Goal: Transaction & Acquisition: Obtain resource

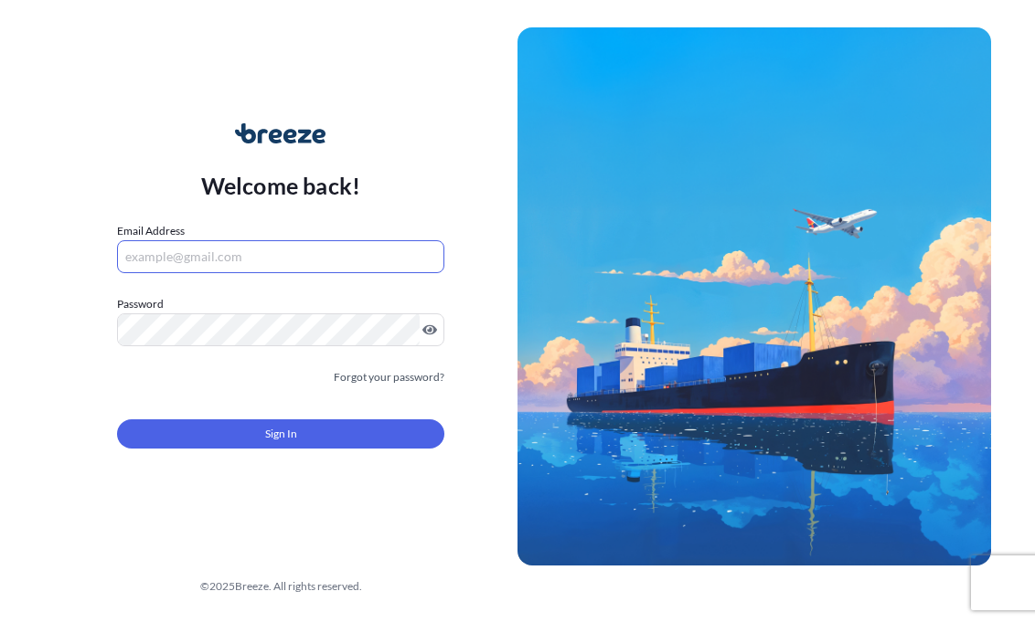
click at [320, 267] on input "Email Address" at bounding box center [280, 256] width 327 height 33
type input "[EMAIL_ADDRESS][DOMAIN_NAME]"
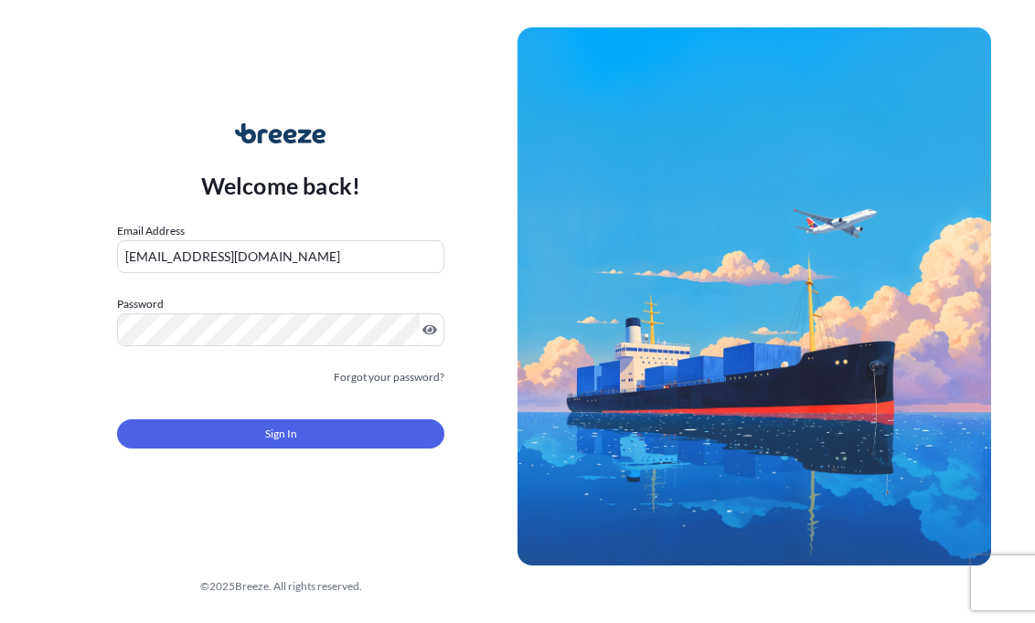
click at [172, 449] on button "Sign In" at bounding box center [280, 434] width 327 height 29
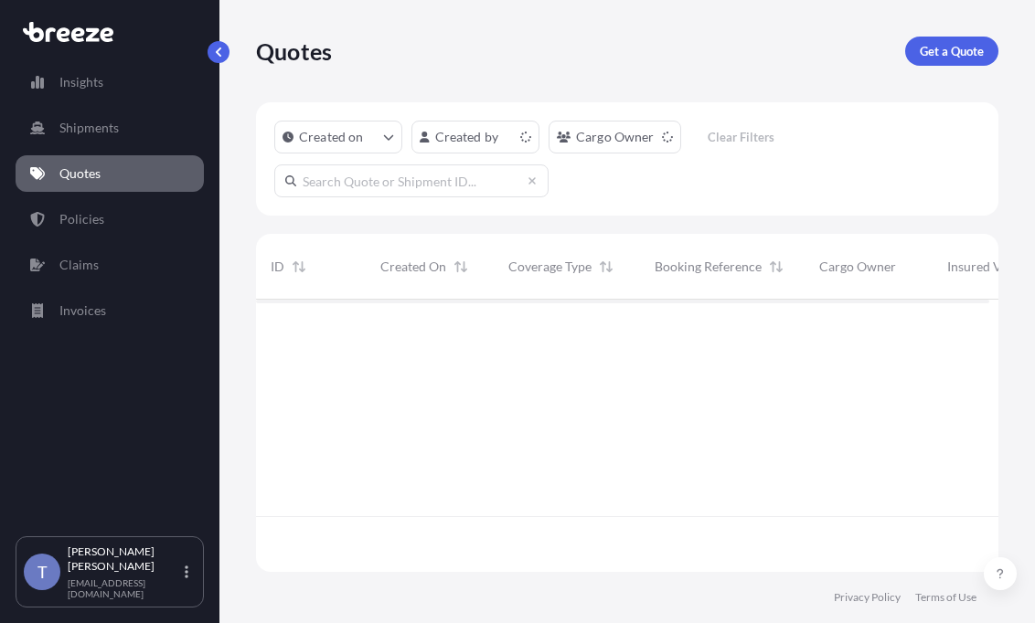
scroll to position [250, 719]
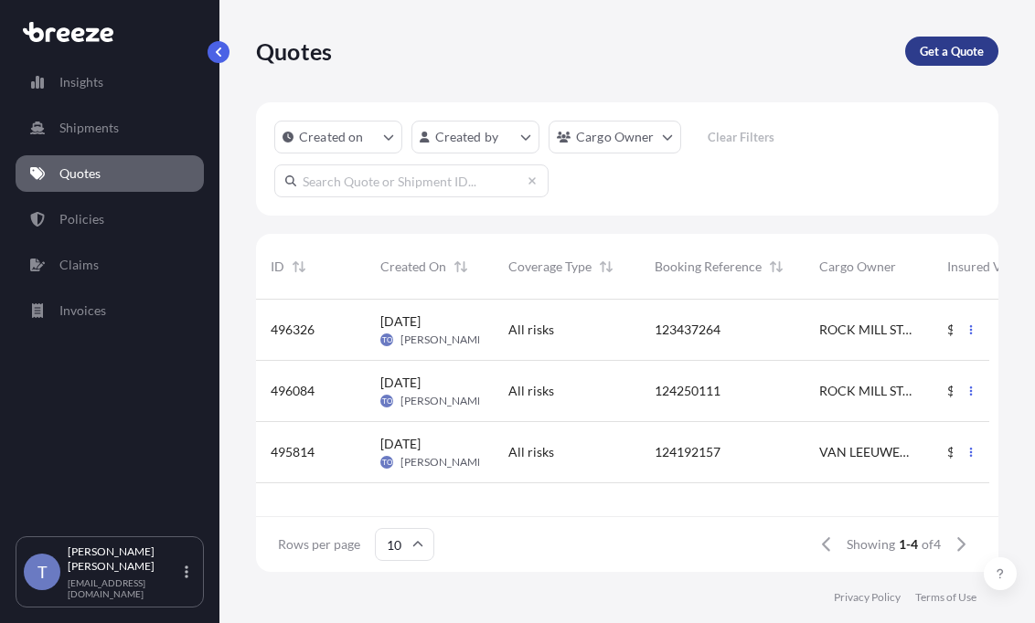
click at [910, 53] on link "Get a Quote" at bounding box center [951, 51] width 93 height 29
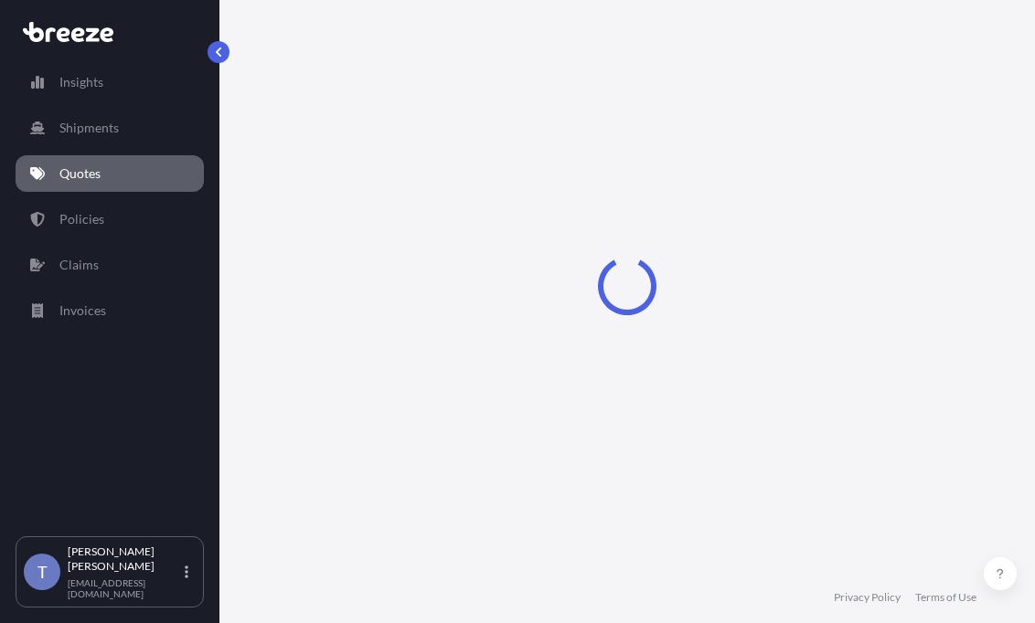
select select "Sea"
select select "1"
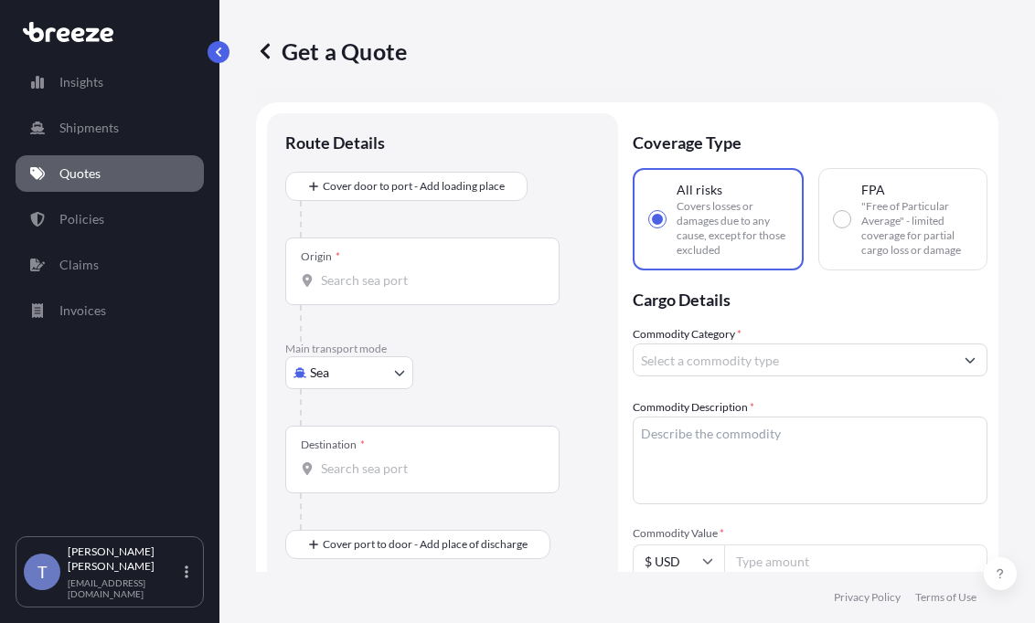
scroll to position [33, 0]
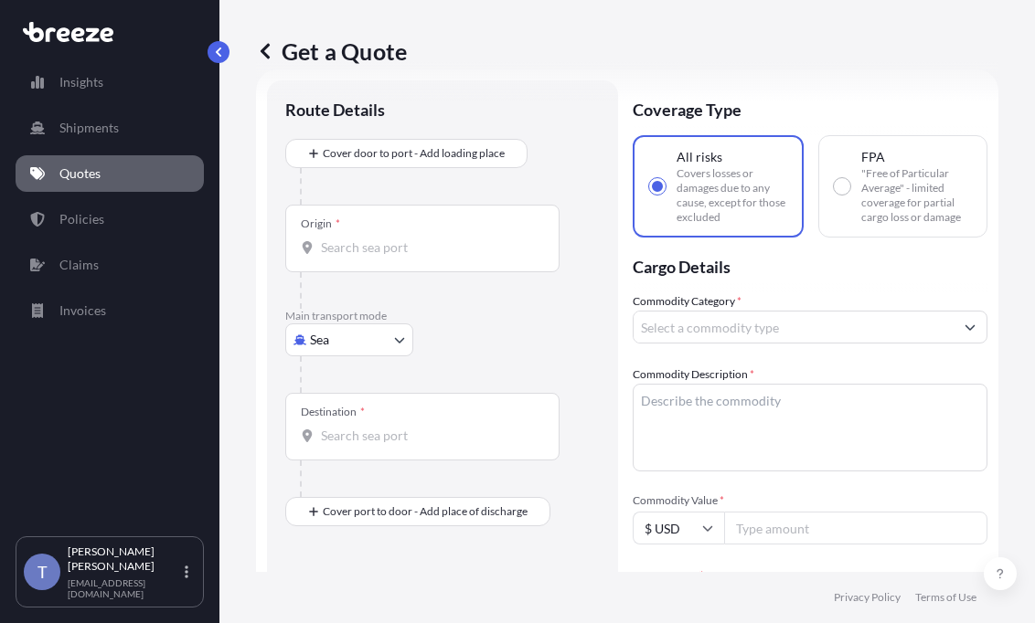
click at [612, 32] on div "Get a Quote" at bounding box center [627, 51] width 742 height 102
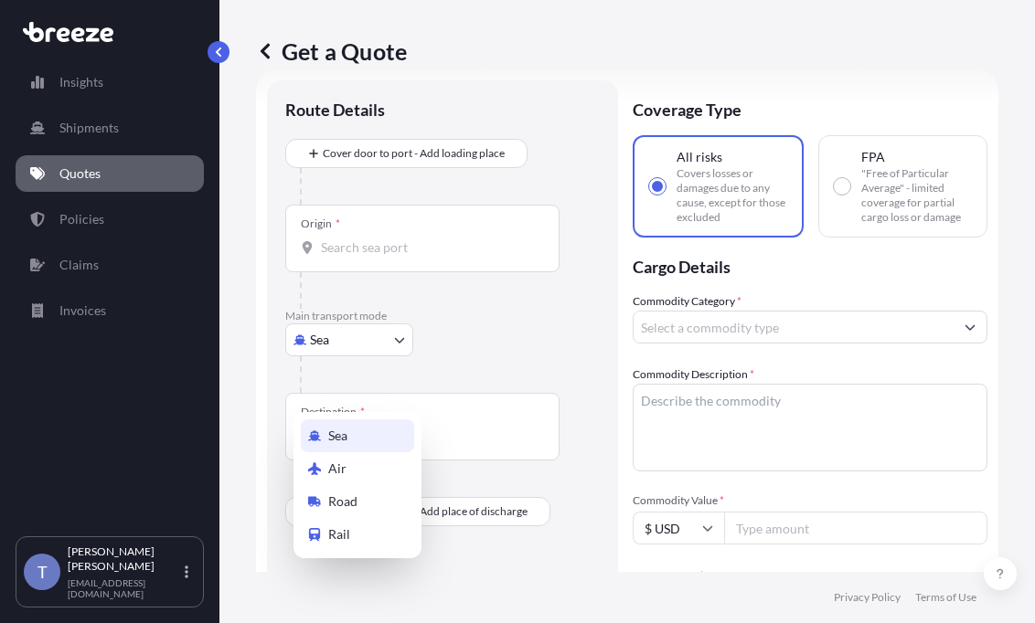
click at [349, 380] on body "Insights Shipments Quotes Policies Claims Invoices T [PERSON_NAME] [EMAIL_ADDRE…" at bounding box center [517, 380] width 1035 height 761
click at [362, 510] on div "Road" at bounding box center [357, 501] width 113 height 33
select select "Road"
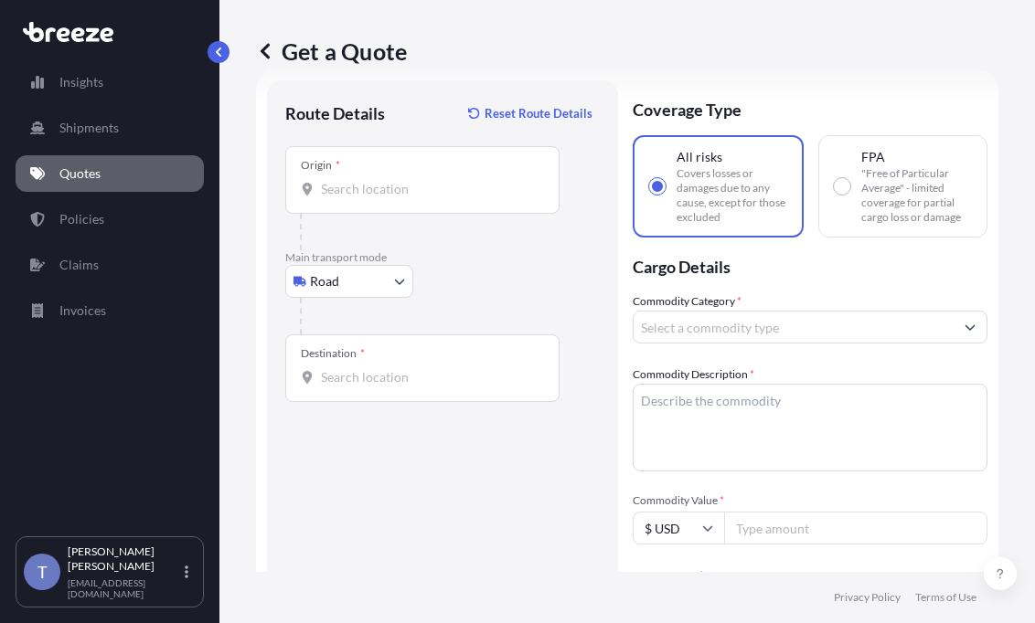
click at [442, 203] on div "Origin *" at bounding box center [422, 180] width 274 height 68
click at [442, 198] on input "Origin *" at bounding box center [429, 189] width 216 height 18
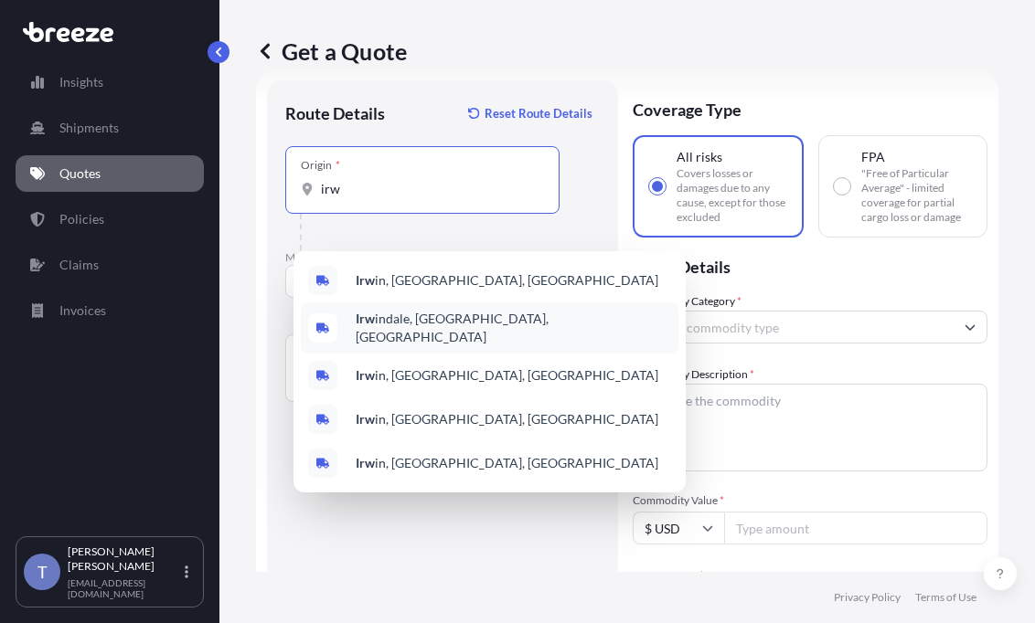
click at [408, 346] on div "Irw indale, CA, USA" at bounding box center [490, 328] width 378 height 51
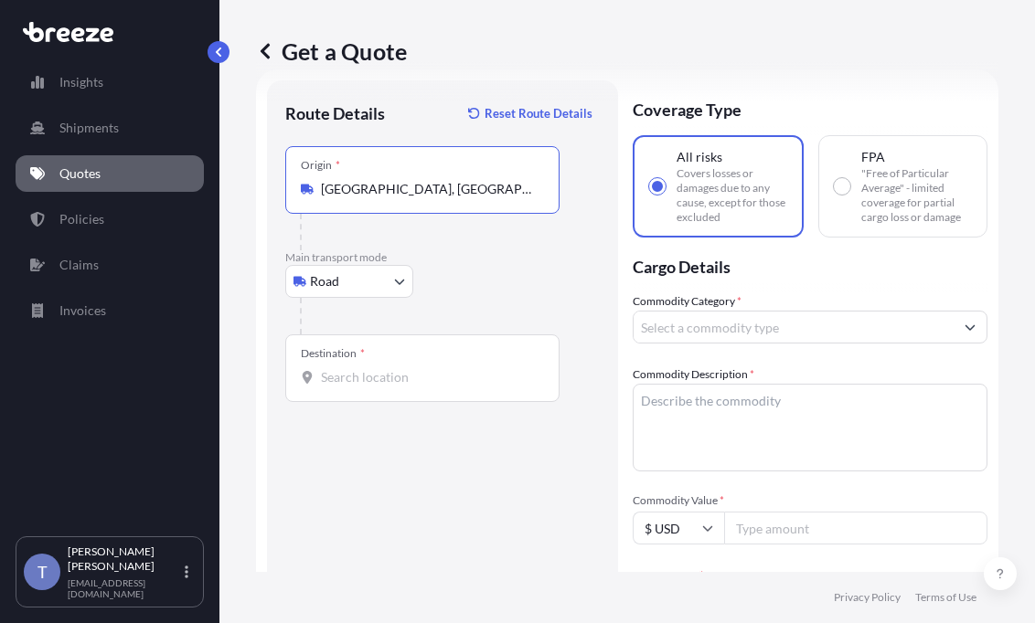
type input "[GEOGRAPHIC_DATA], [GEOGRAPHIC_DATA], [GEOGRAPHIC_DATA]"
click at [388, 402] on div "Destination *" at bounding box center [422, 369] width 274 height 68
click at [388, 387] on input "Destination *" at bounding box center [429, 377] width 216 height 18
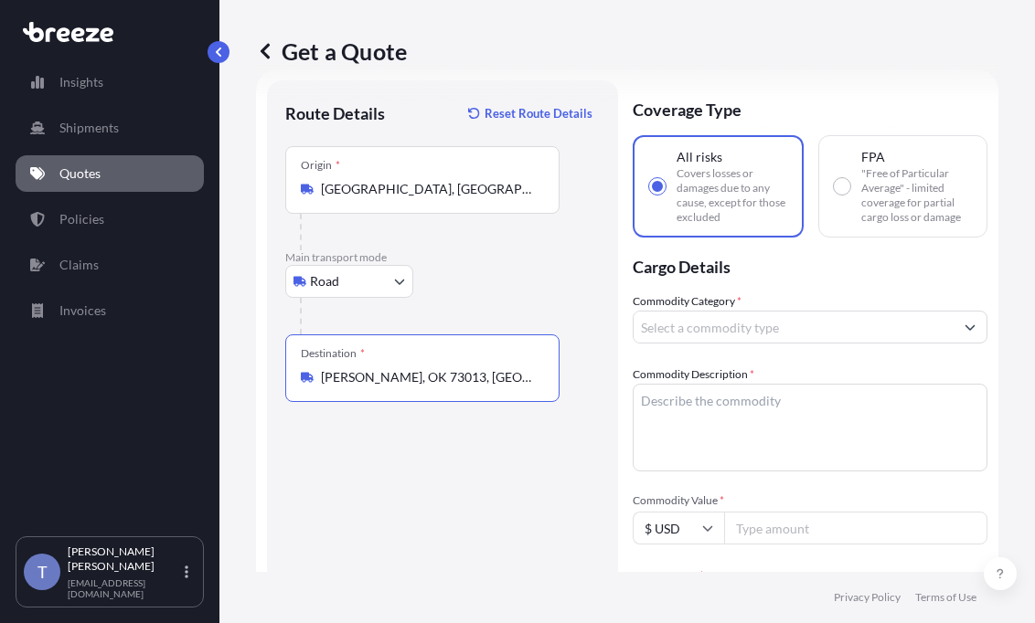
type input "Edmond, OK 73013, USA"
click at [856, 344] on input "Commodity Category *" at bounding box center [793, 327] width 320 height 33
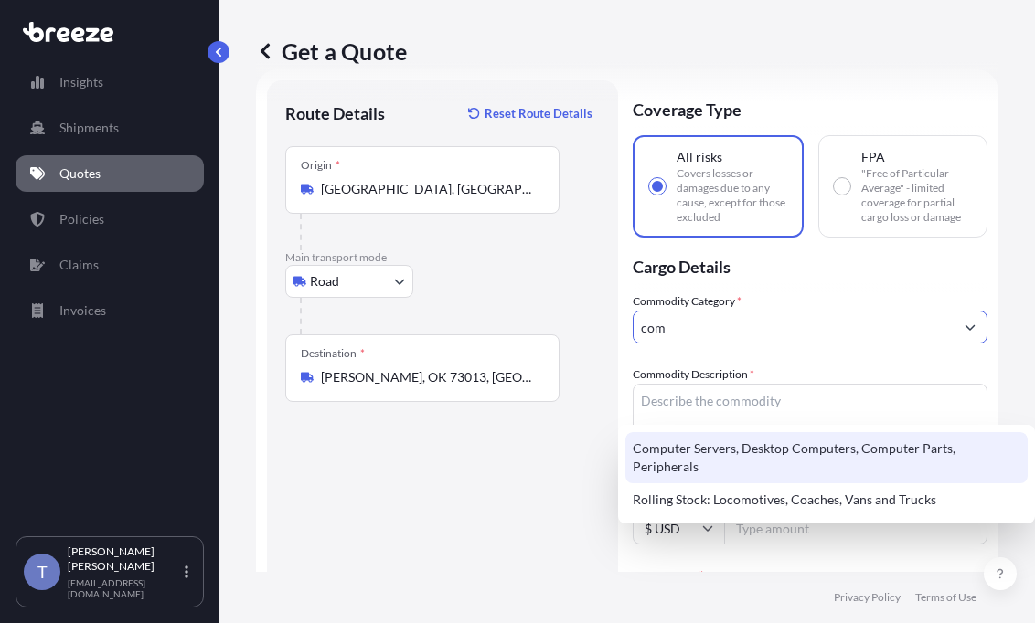
click at [868, 445] on div "Computer Servers, Desktop Computers, Computer Parts, Peripherals" at bounding box center [826, 457] width 402 height 51
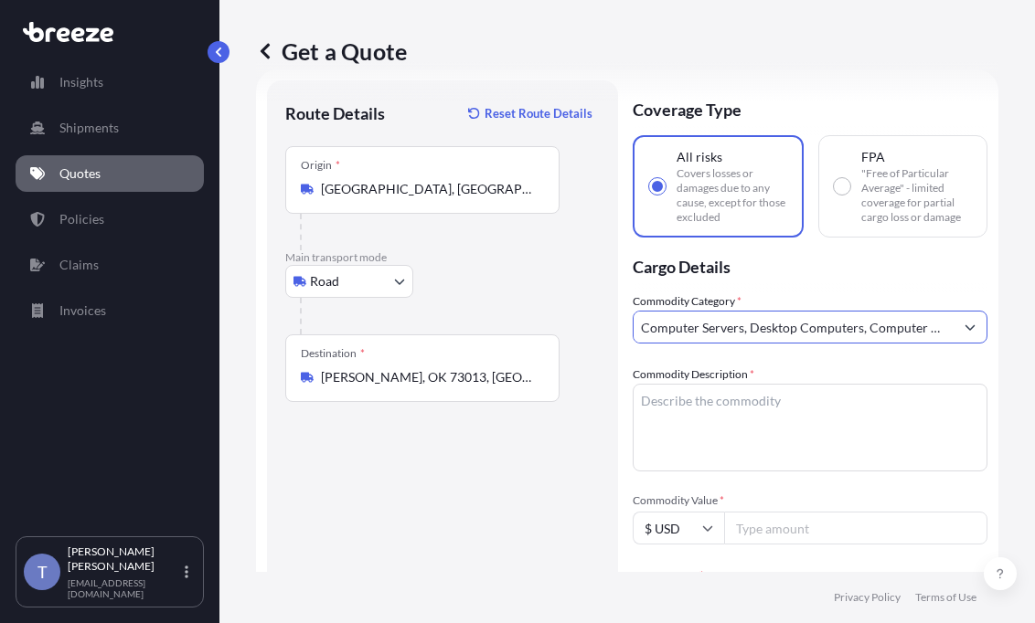
type input "Computer Servers, Desktop Computers, Computer Parts, Peripherals"
click at [937, 445] on div "Commodity Description *" at bounding box center [810, 419] width 355 height 106
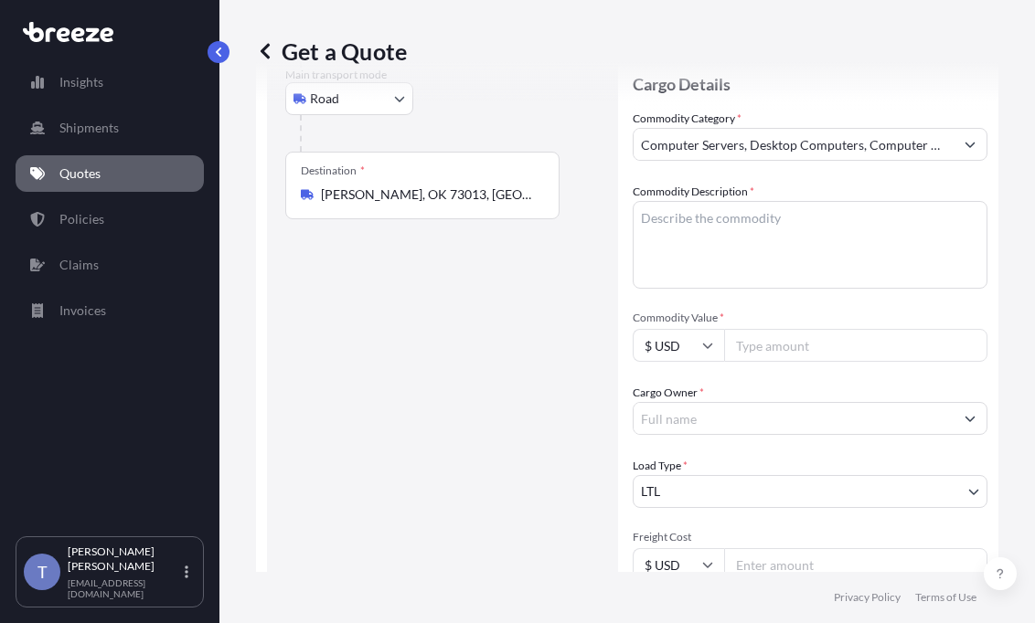
scroll to position [399, 0]
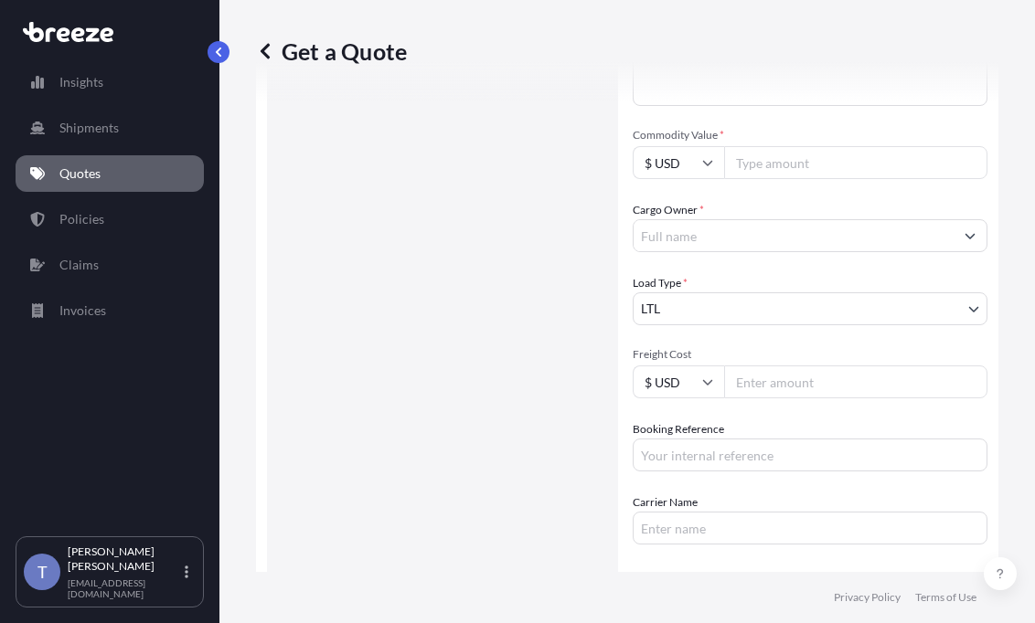
click at [812, 252] on input "Cargo Owner *" at bounding box center [793, 235] width 320 height 33
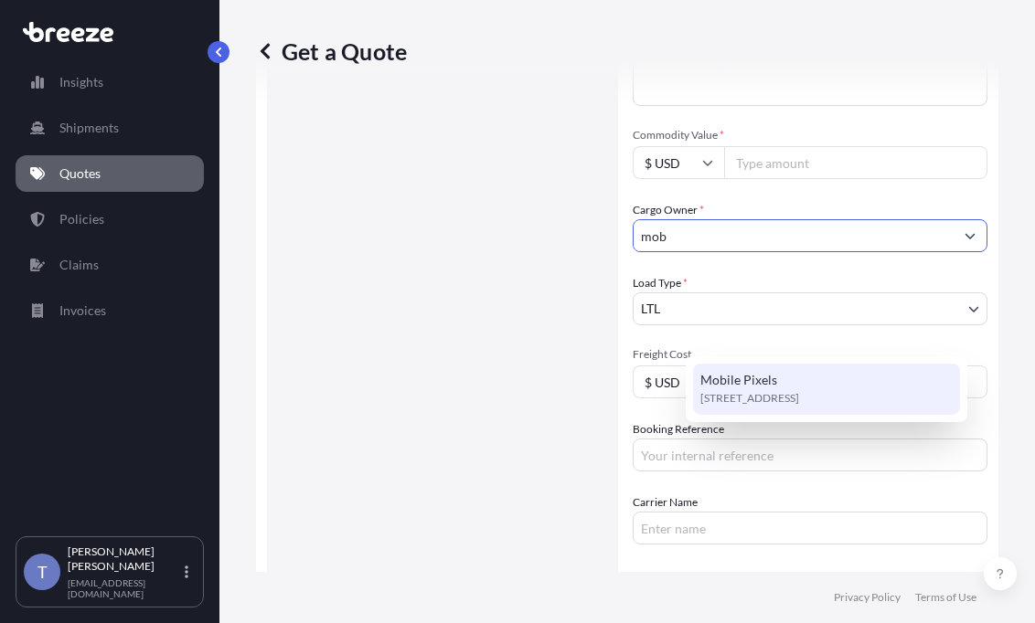
click at [799, 394] on span "5268 Rivergrade Rd, 91706, Irwindale, United States" at bounding box center [749, 398] width 99 height 18
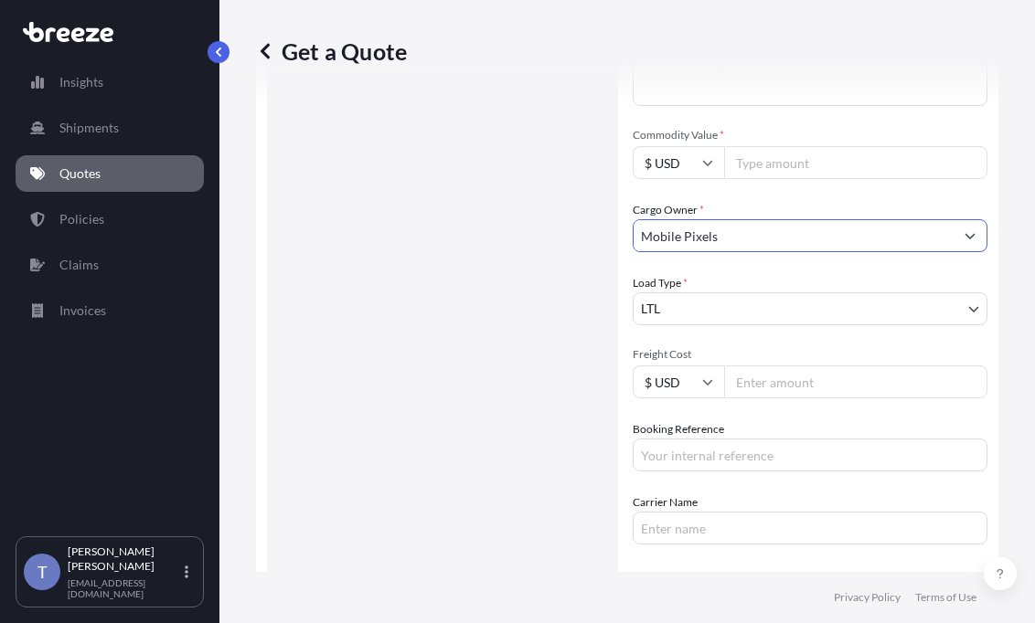
type input "Mobile Pixels"
click at [786, 106] on textarea "Commodity Description *" at bounding box center [810, 62] width 355 height 88
paste textarea "Extended Laptop Monitor"
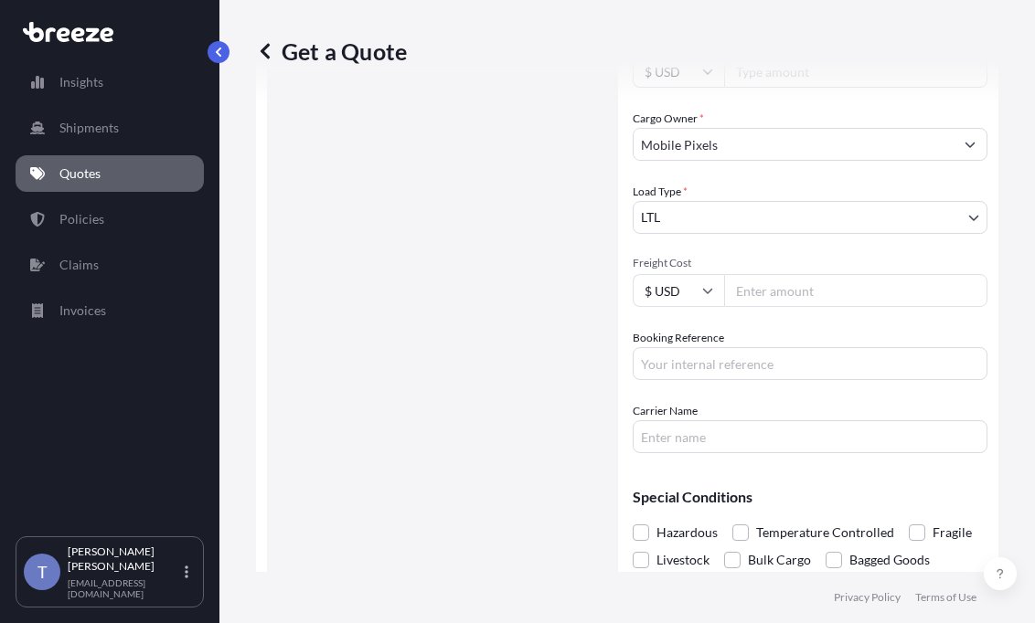
type textarea "Extended Laptop Monitor"
click at [853, 234] on div "Load Type * LTL" at bounding box center [810, 208] width 355 height 51
click at [816, 88] on input "Commodity Value *" at bounding box center [855, 71] width 263 height 33
paste input "6621.16"
type input "6621.16"
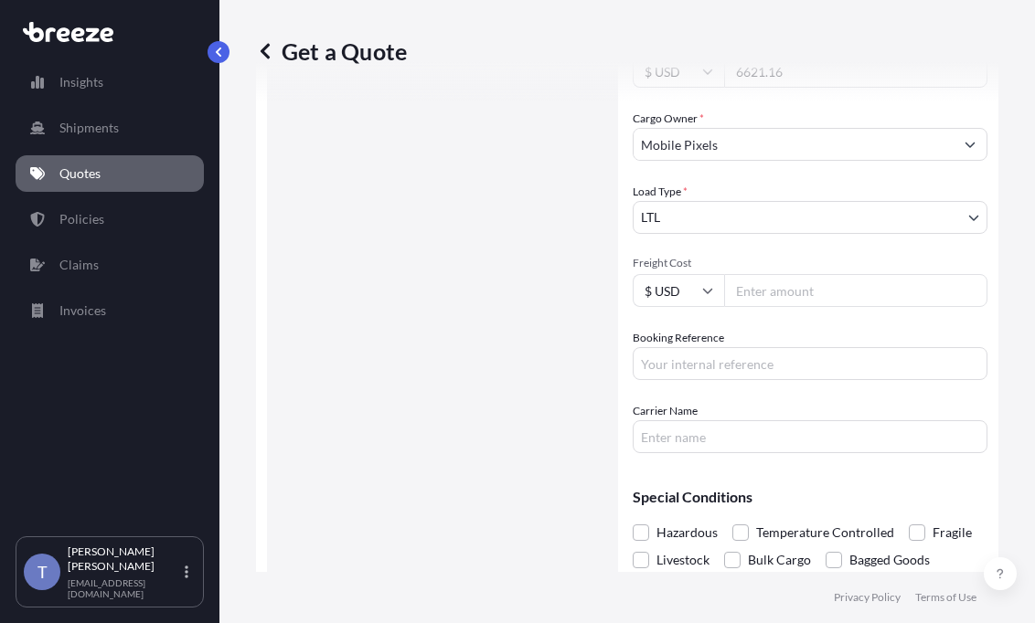
click at [820, 307] on input "Freight Cost" at bounding box center [855, 290] width 263 height 33
type input "508.87"
click at [804, 380] on input "Booking Reference" at bounding box center [810, 363] width 355 height 33
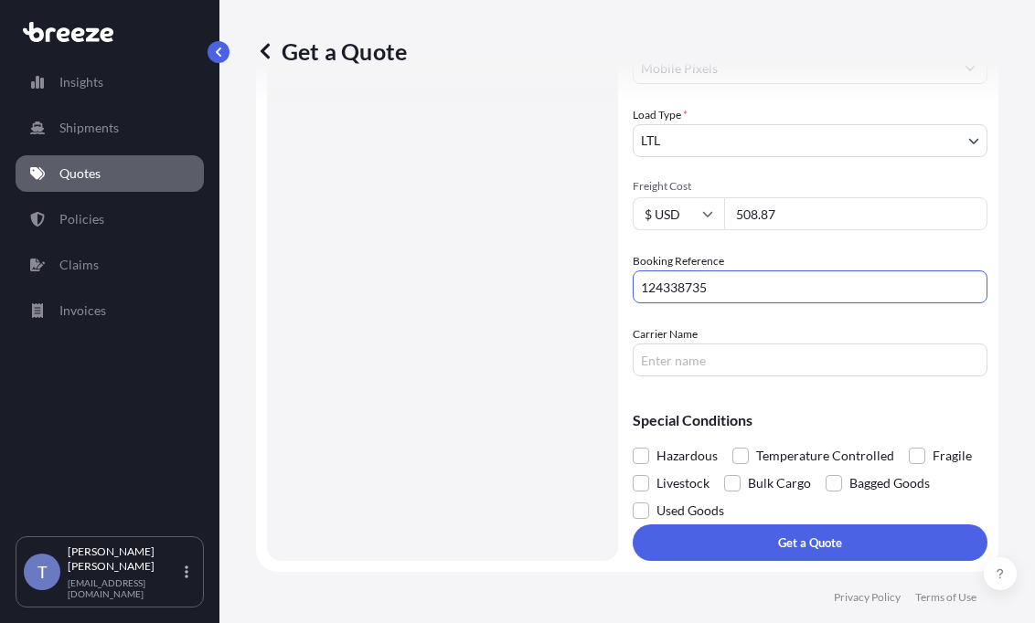
scroll to position [673, 0]
type input "124338735"
click at [778, 377] on input "Carrier Name" at bounding box center [810, 360] width 355 height 33
type input "EDI EXPRESS"
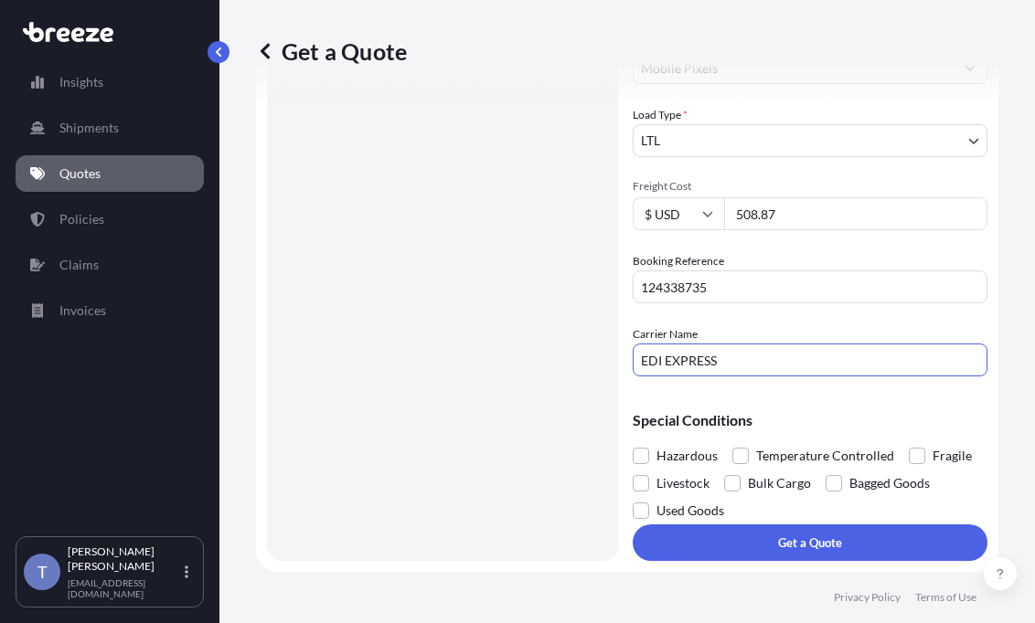
click at [932, 470] on span "Fragile" at bounding box center [951, 455] width 39 height 27
click at [909, 442] on input "Fragile" at bounding box center [909, 442] width 0 height 0
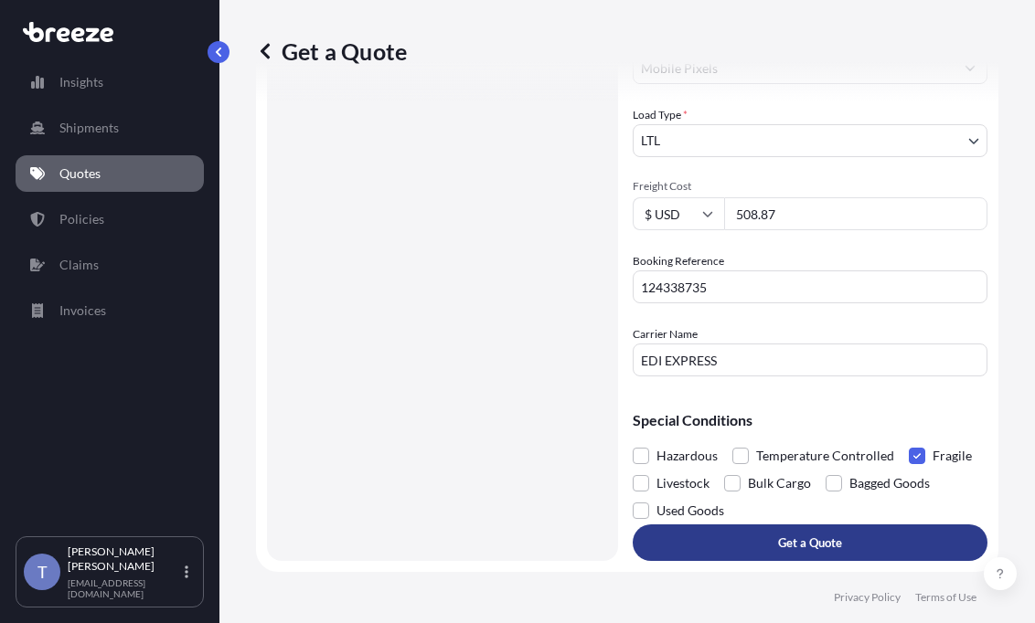
click at [815, 525] on button "Get a Quote" at bounding box center [810, 543] width 355 height 37
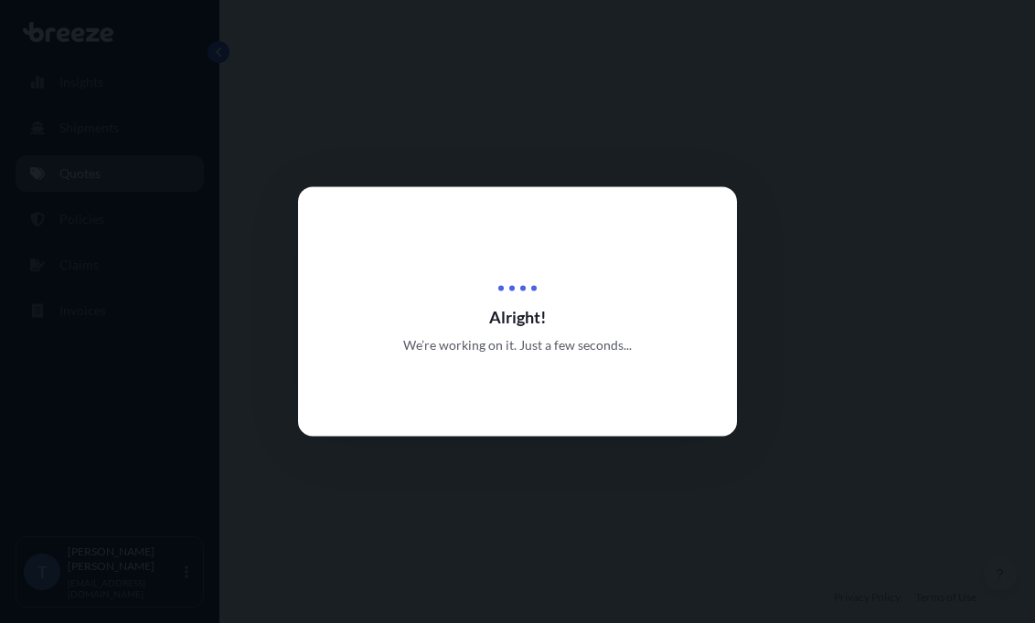
select select "Road"
select select "1"
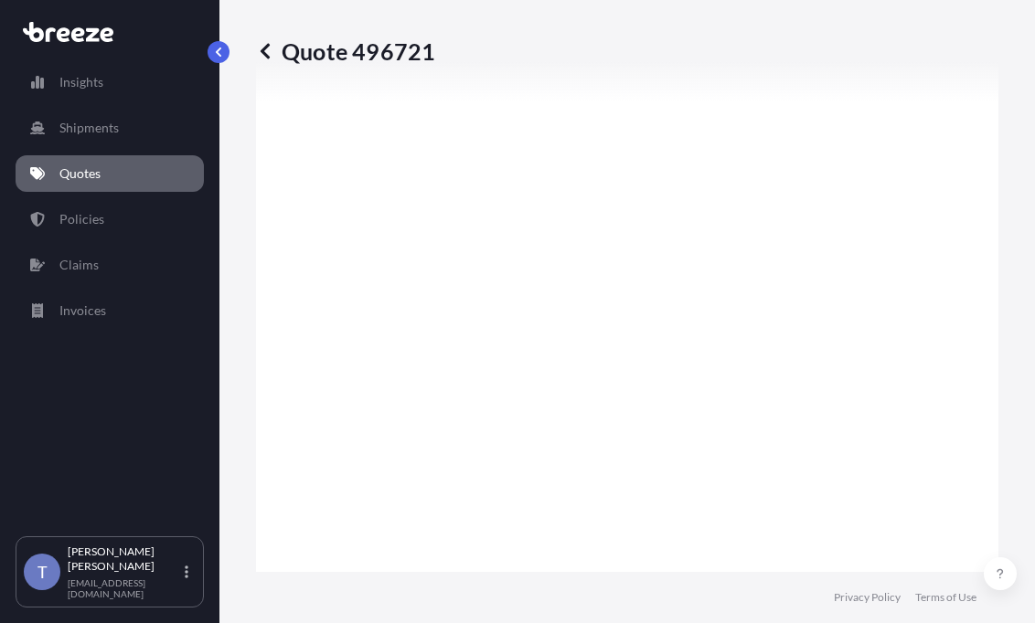
scroll to position [2106, 0]
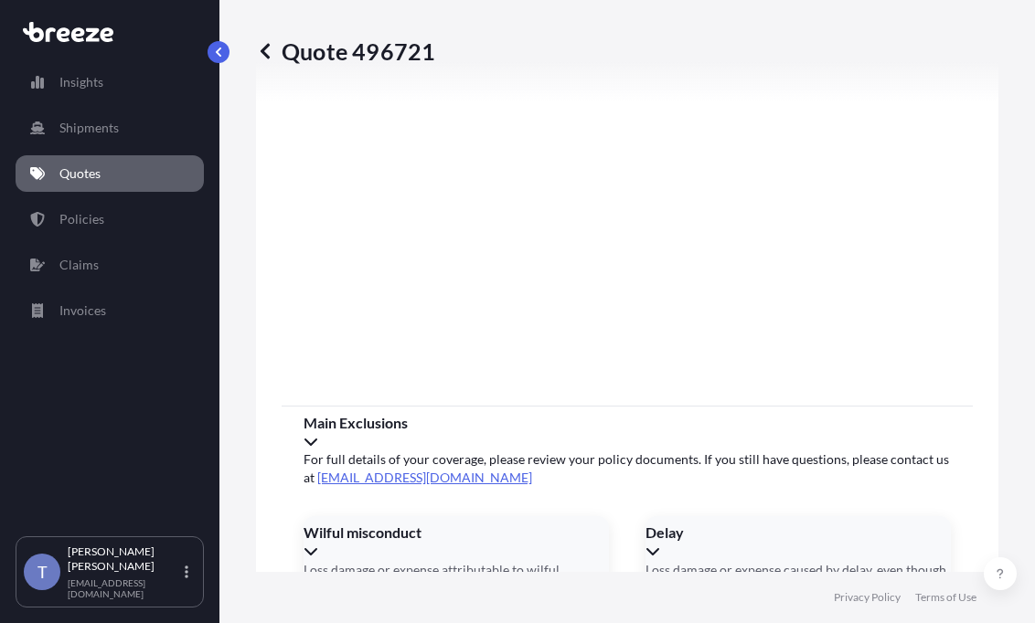
click at [101, 171] on link "Quotes" at bounding box center [110, 173] width 188 height 37
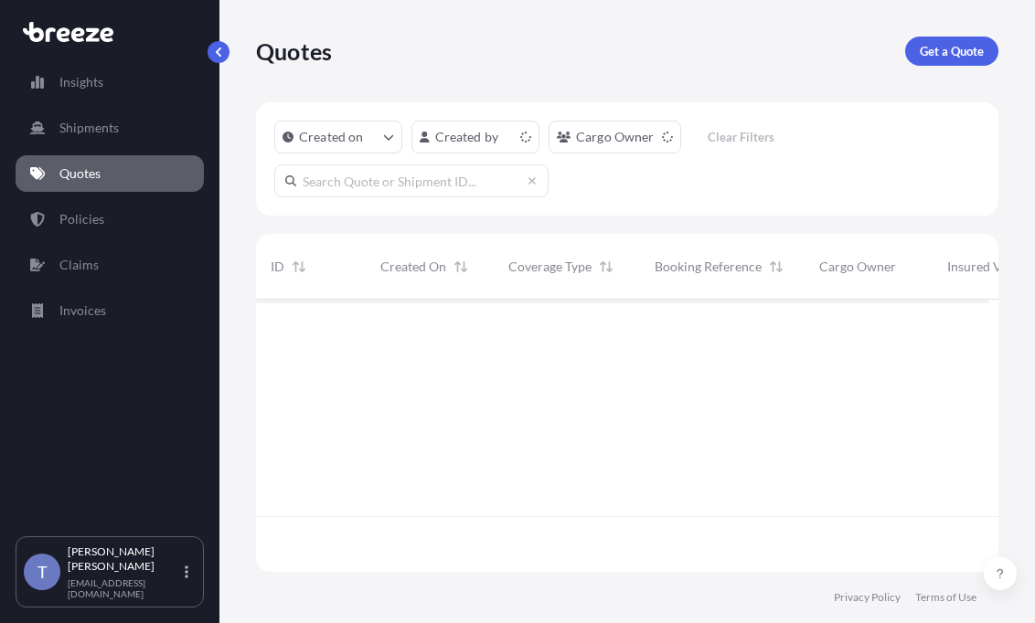
scroll to position [250, 719]
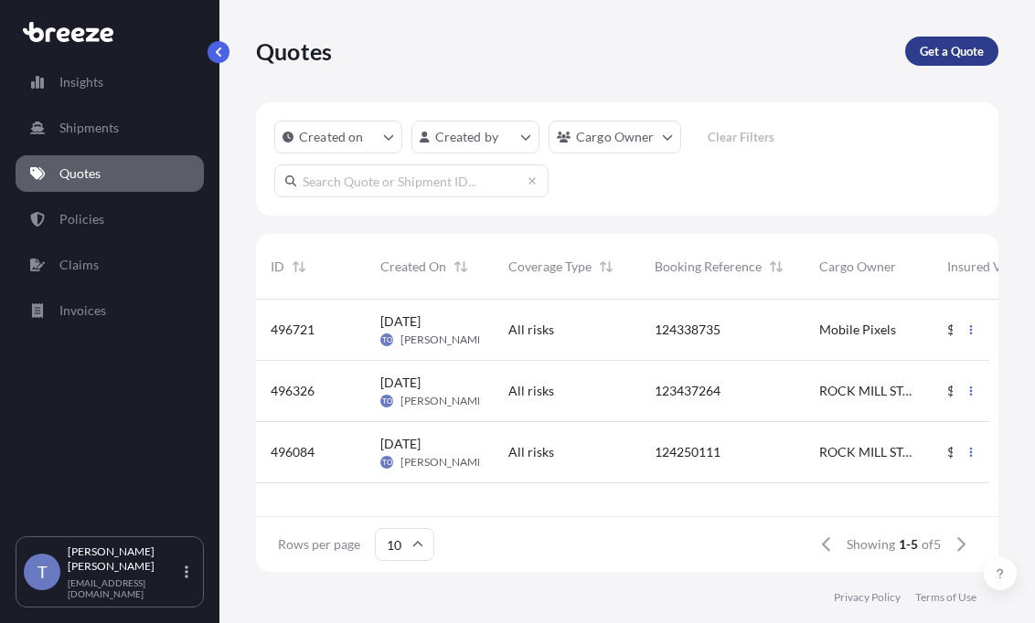
click at [937, 58] on p "Get a Quote" at bounding box center [952, 51] width 64 height 18
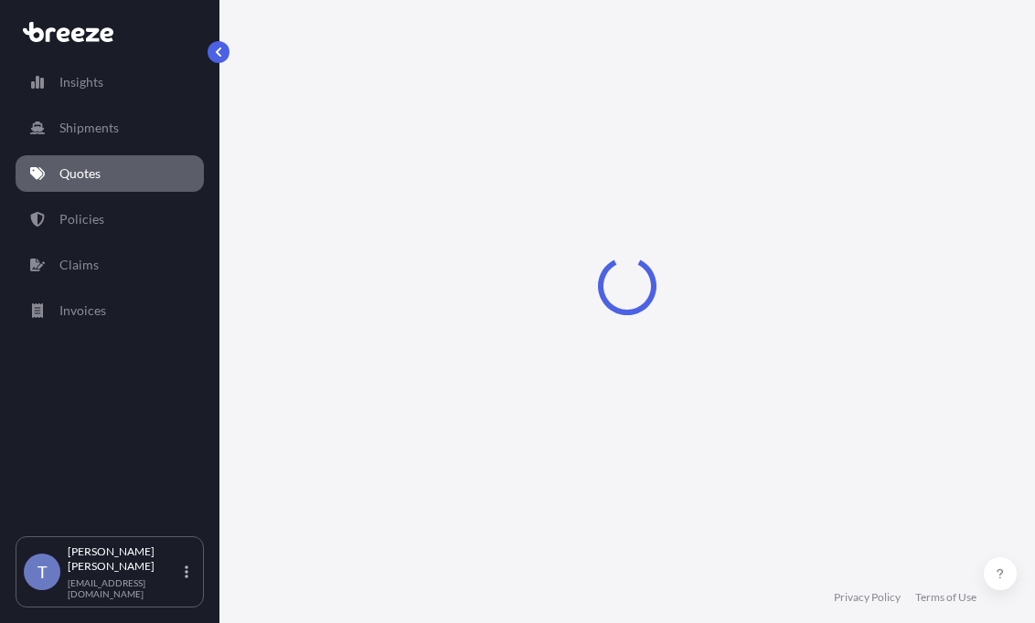
scroll to position [33, 0]
select select "Sea"
select select "1"
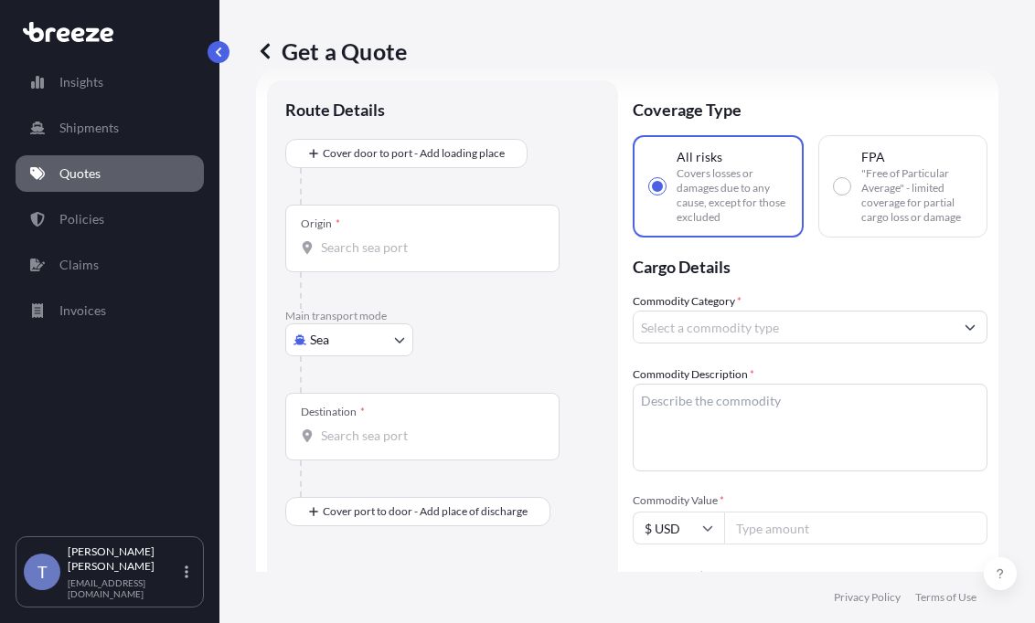
click at [362, 389] on body "Insights Shipments Quotes Policies Claims Invoices T Tania Orozco shipusa@glova…" at bounding box center [517, 380] width 1035 height 761
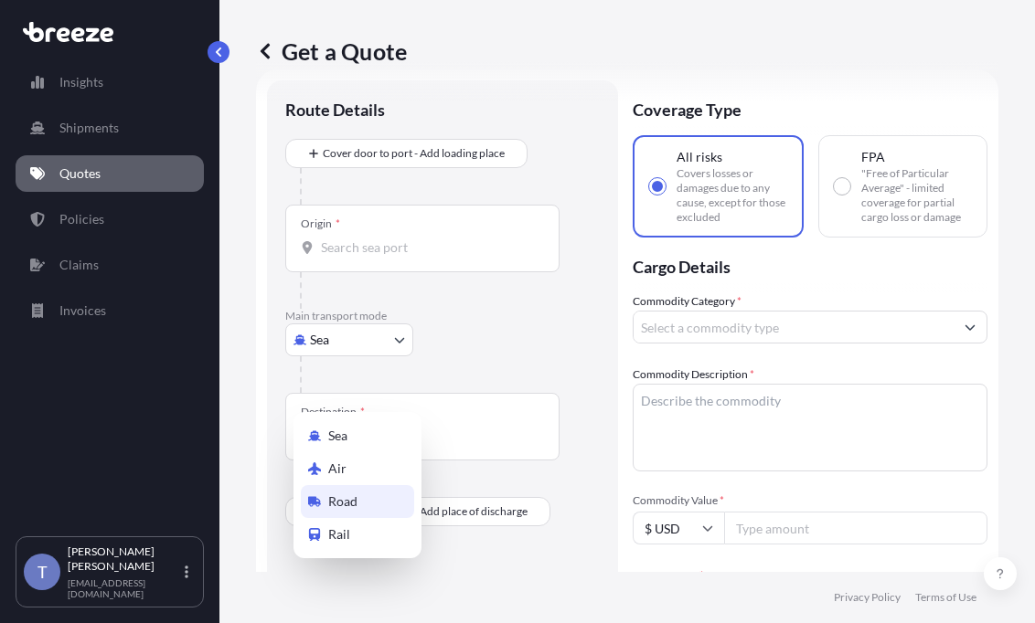
click at [362, 511] on div "Road" at bounding box center [357, 501] width 113 height 33
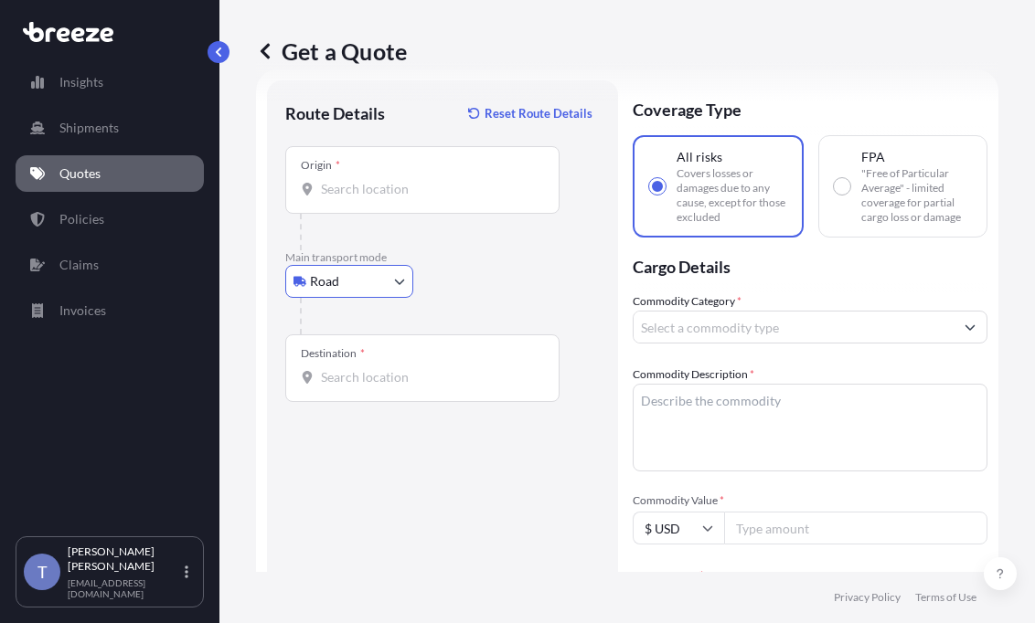
click at [404, 198] on input "Origin *" at bounding box center [429, 189] width 216 height 18
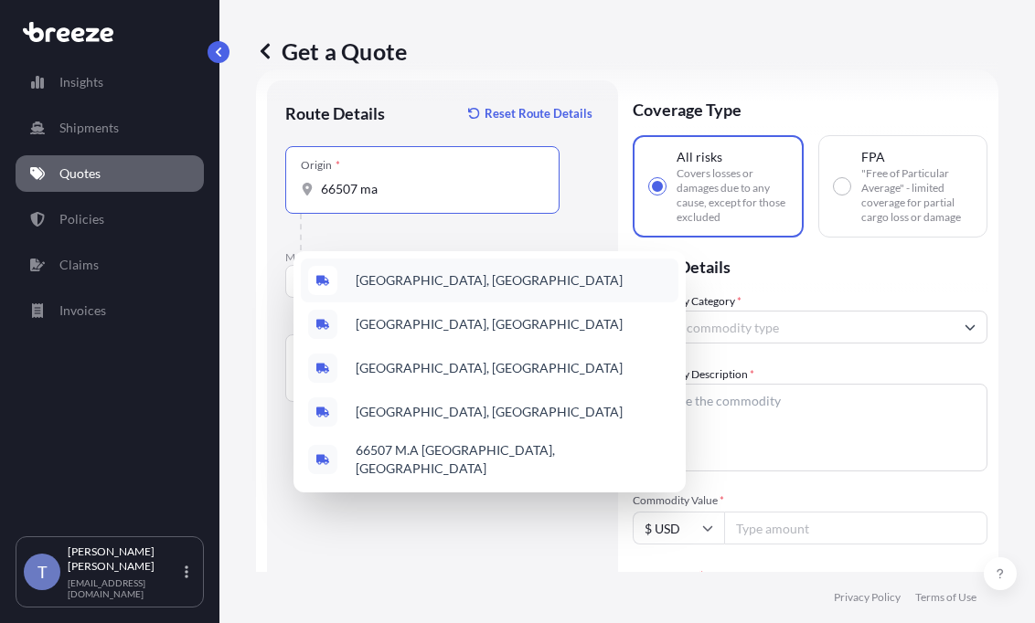
click at [434, 290] on span "Maple Hill, KS 66507, USA" at bounding box center [489, 280] width 267 height 18
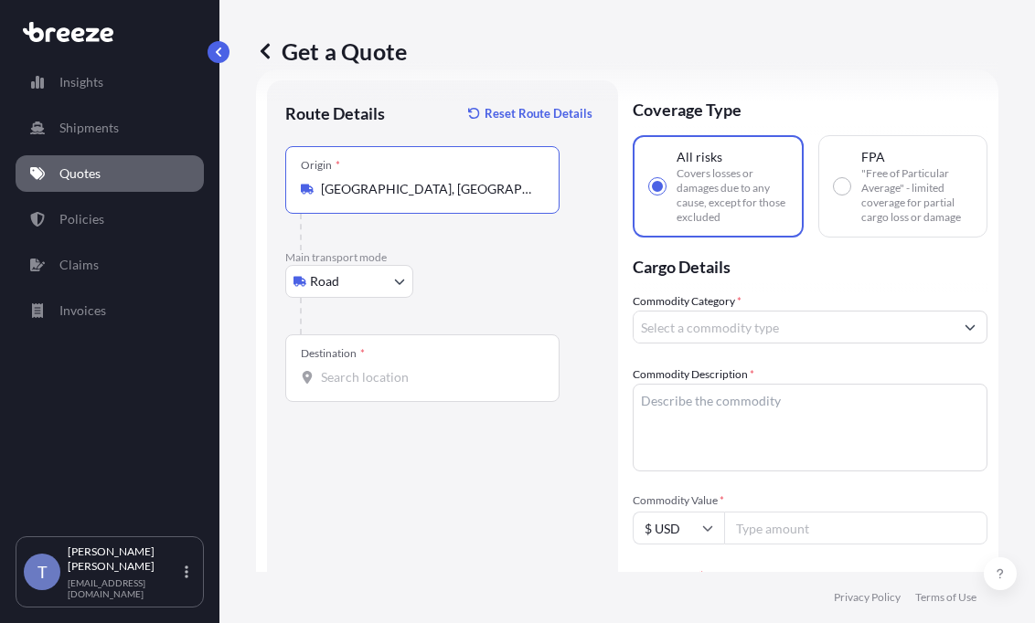
type input "Maple Hill, KS 66507, USA"
click at [395, 387] on input "Destination *" at bounding box center [429, 377] width 216 height 18
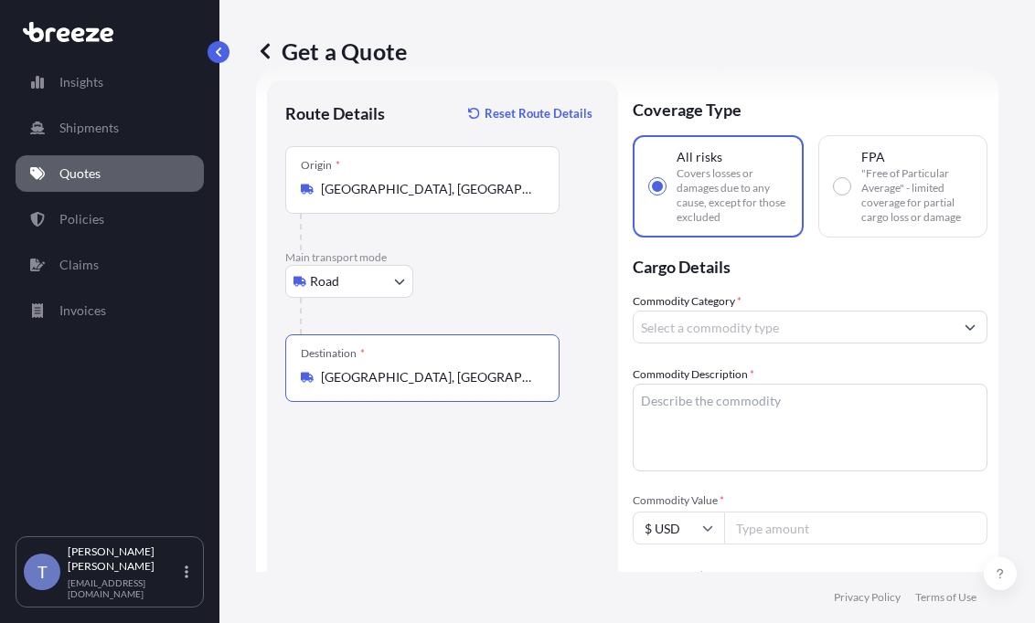
type input "Gardena, CA 90248, USA"
click at [822, 344] on input "Commodity Category *" at bounding box center [793, 327] width 320 height 33
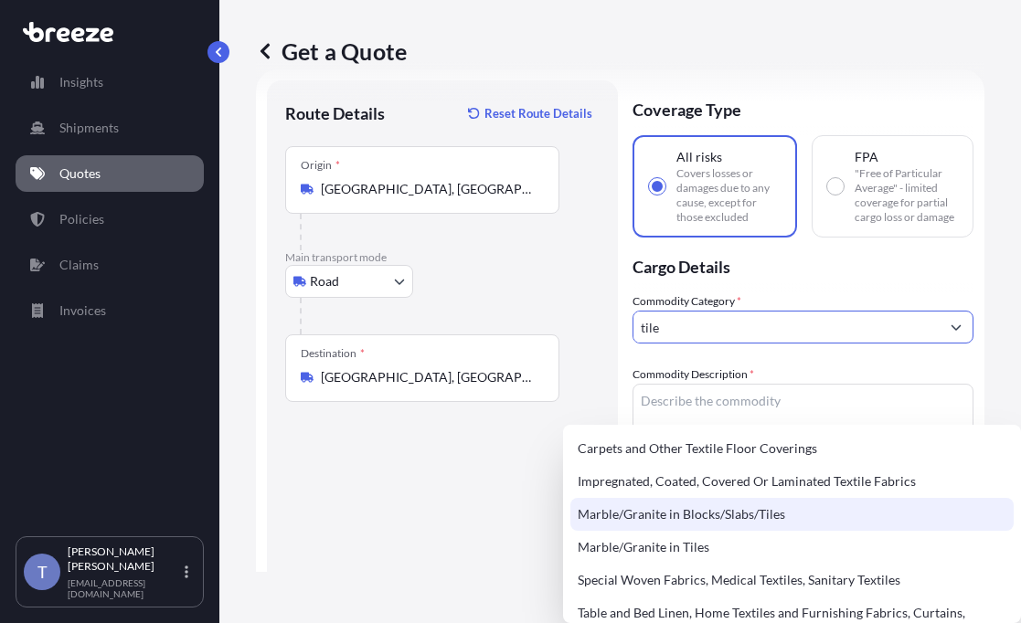
click at [827, 513] on div "Marble/Granite in Blocks/Slabs/Tiles" at bounding box center [791, 514] width 443 height 33
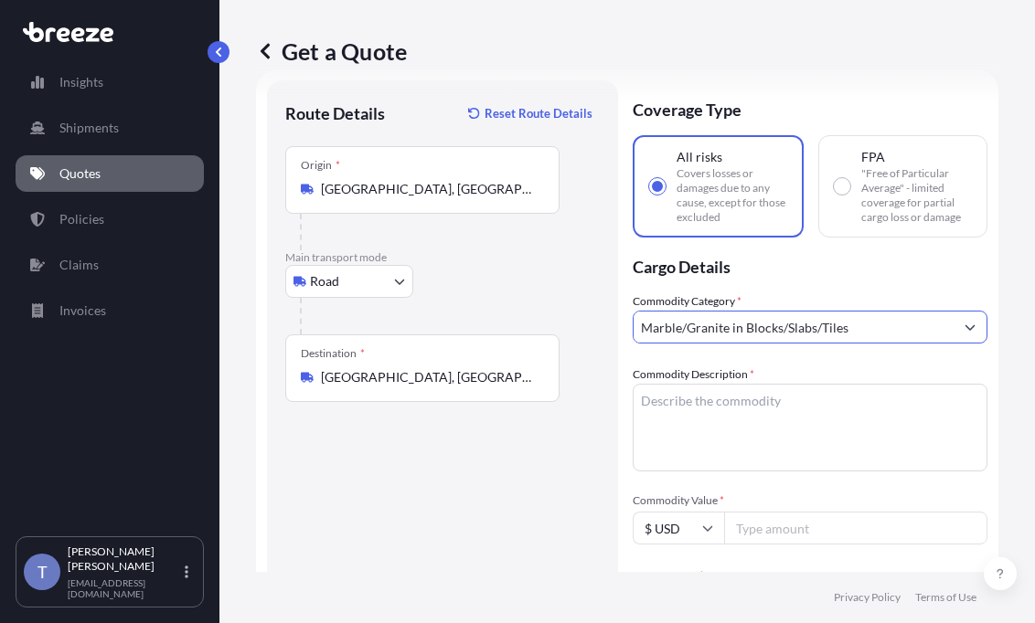
type input "Marble/Granite in Blocks/Slabs/Tiles"
click at [860, 443] on div "Commodity Description *" at bounding box center [810, 419] width 355 height 106
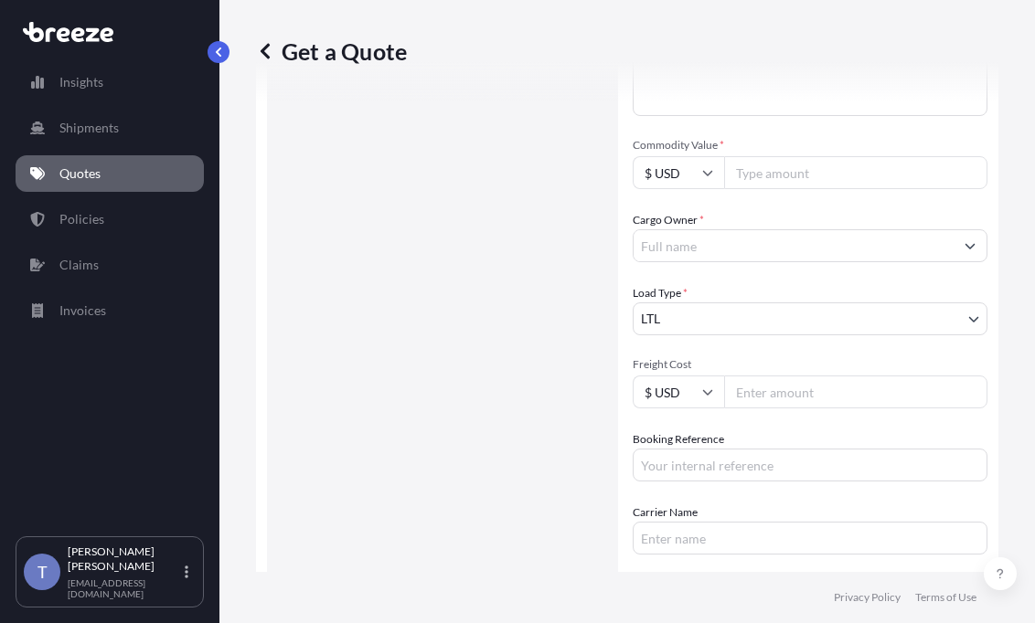
scroll to position [399, 0]
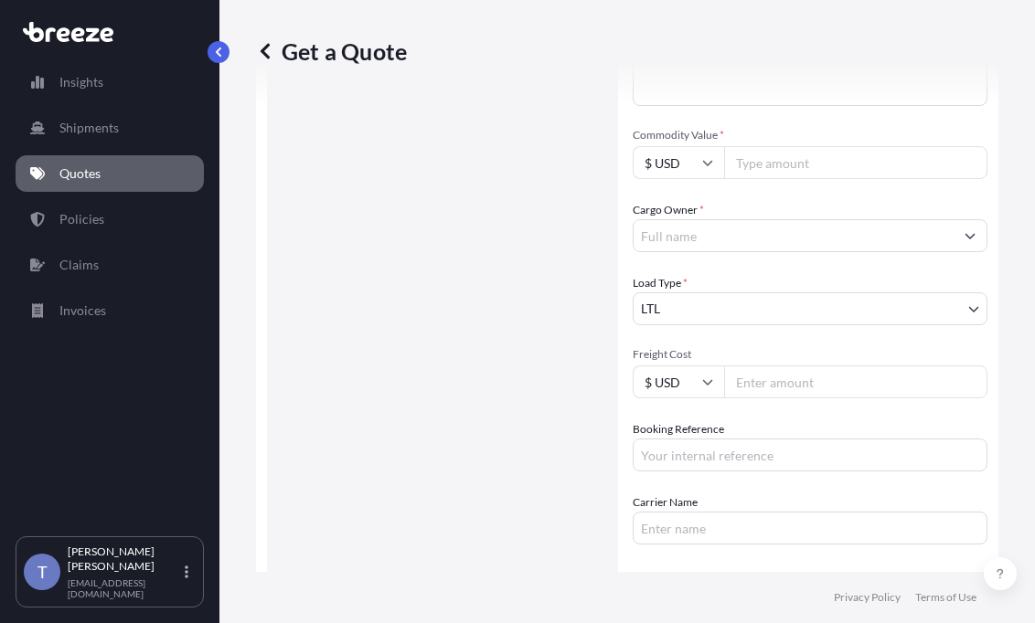
click at [771, 252] on input "Cargo Owner *" at bounding box center [793, 235] width 320 height 33
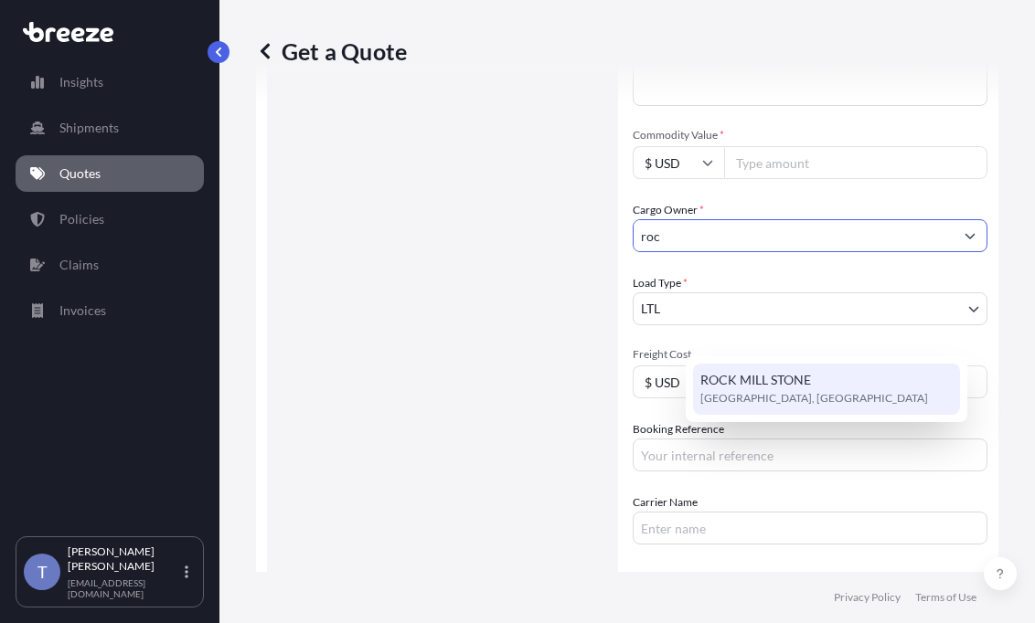
click at [765, 378] on span "ROCK MILL STONE" at bounding box center [755, 380] width 111 height 18
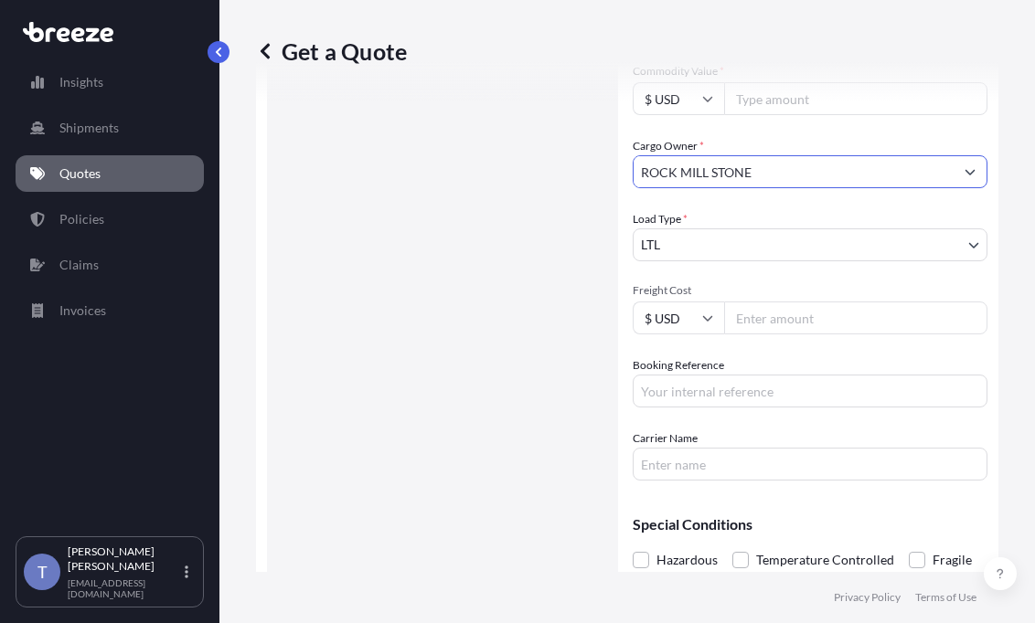
scroll to position [490, 0]
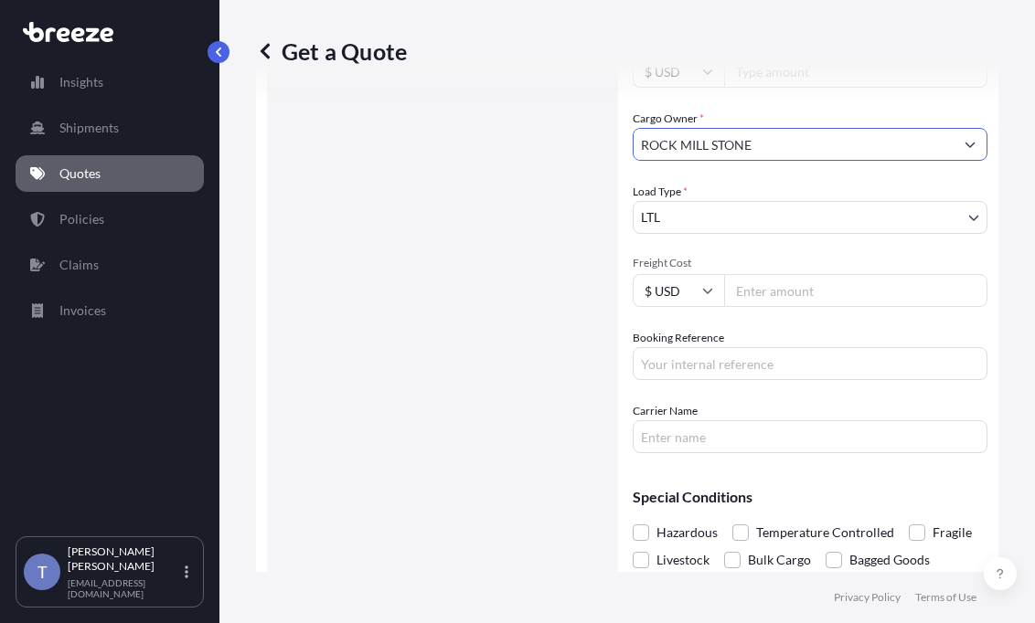
type input "ROCK MILL STONE"
click at [819, 380] on input "Booking Reference" at bounding box center [810, 363] width 355 height 33
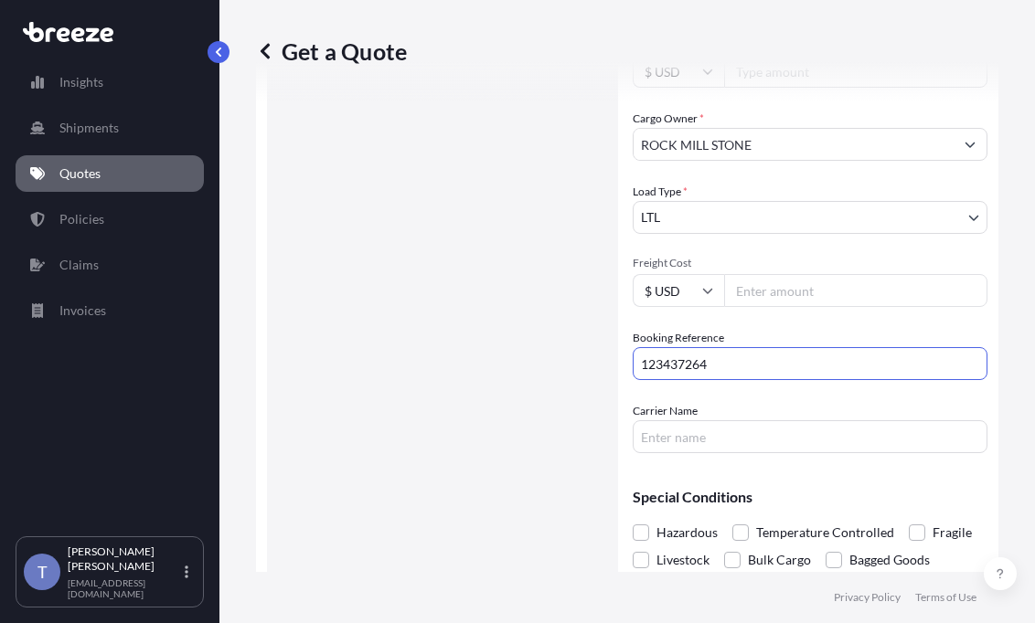
type input "123437264"
click at [967, 76] on div "Get a Quote" at bounding box center [627, 51] width 742 height 102
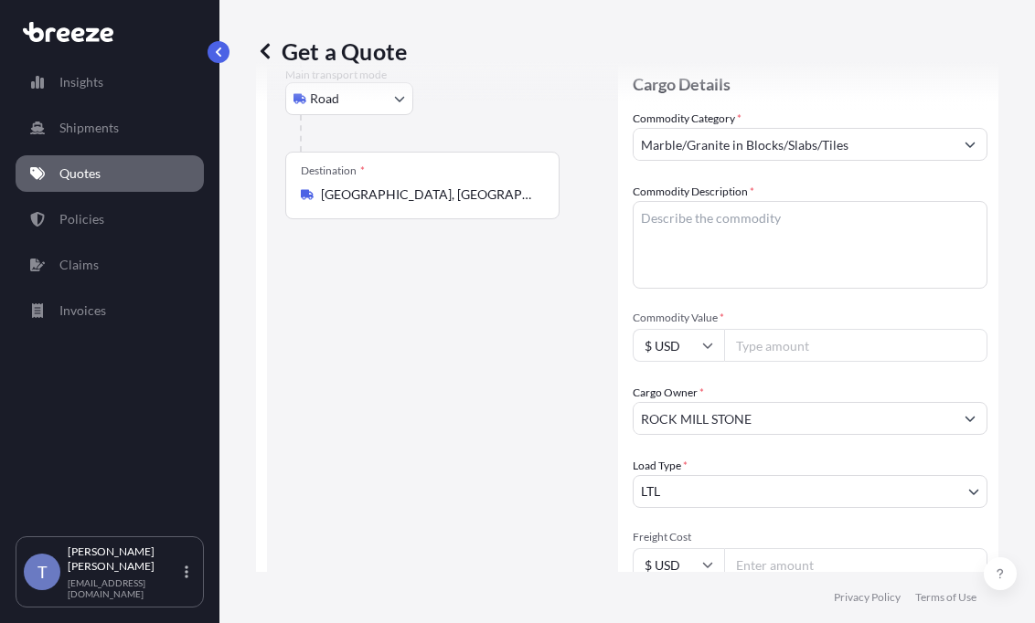
click at [751, 289] on textarea "Commodity Description *" at bounding box center [810, 245] width 355 height 88
paste textarea "stone tile"
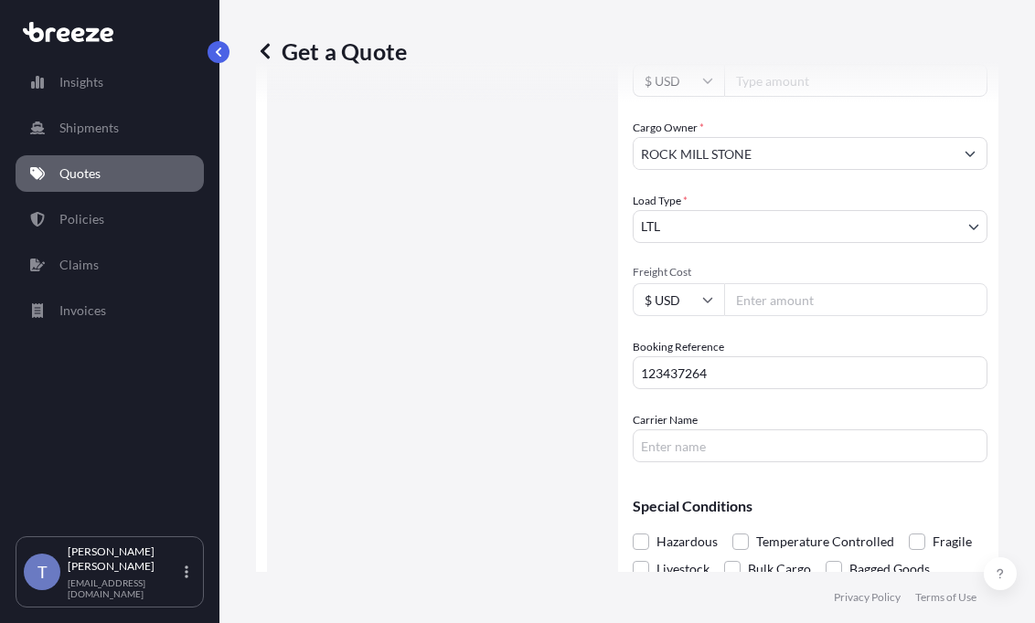
scroll to position [490, 0]
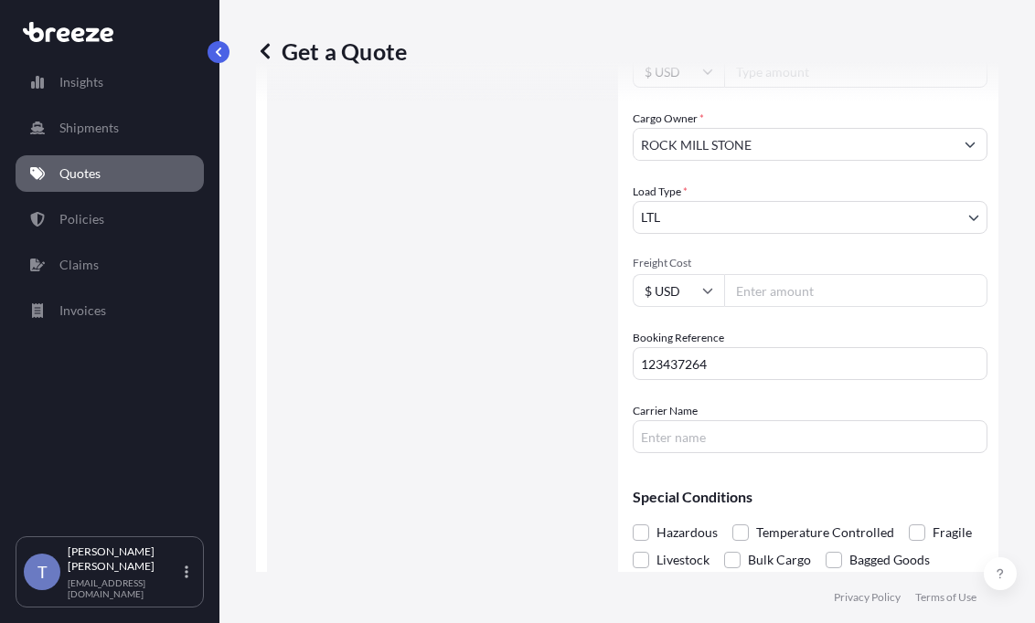
type textarea "stone tile"
click at [830, 88] on input "Commodity Value *" at bounding box center [855, 71] width 263 height 33
type input "10000"
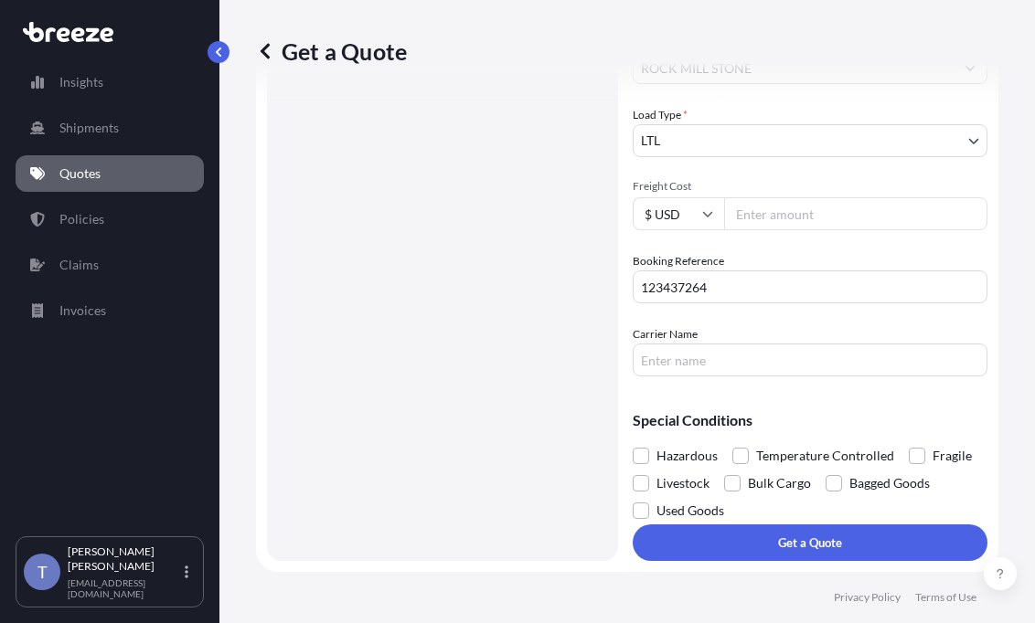
click at [782, 369] on input "Carrier Name" at bounding box center [810, 360] width 355 height 33
type input "x"
type input "XPO LOGISTICS"
click at [909, 464] on span at bounding box center [917, 456] width 16 height 16
click at [909, 442] on input "Fragile" at bounding box center [909, 442] width 0 height 0
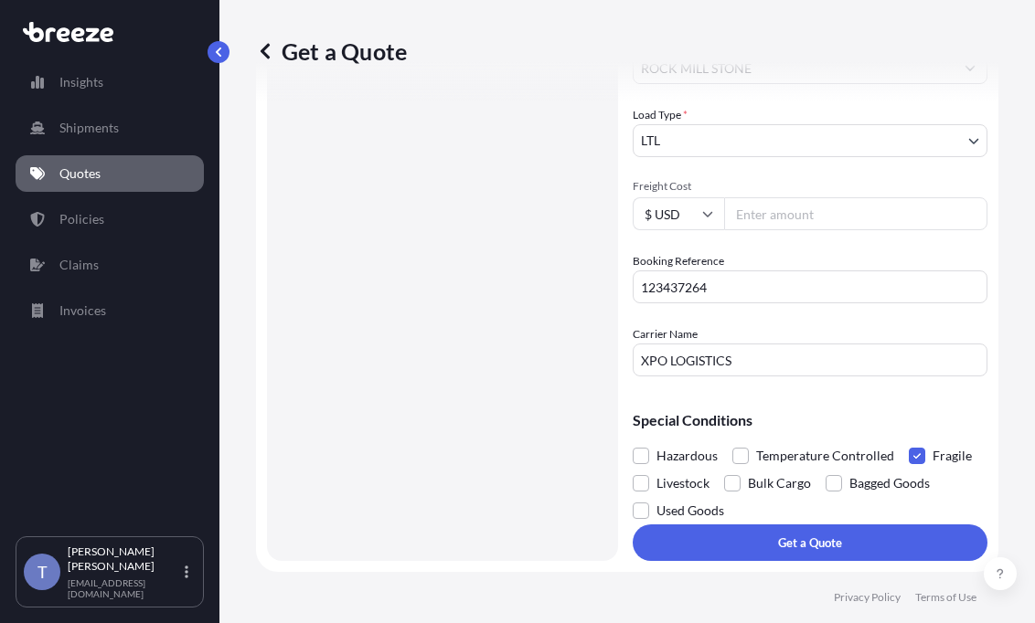
scroll to position [708, 0]
click at [617, 533] on form "Route Details Reset Route Details Place of loading Road Road Rail Origin * Mapl…" at bounding box center [627, 54] width 742 height 1037
click at [844, 197] on input "Freight Cost" at bounding box center [855, 213] width 263 height 33
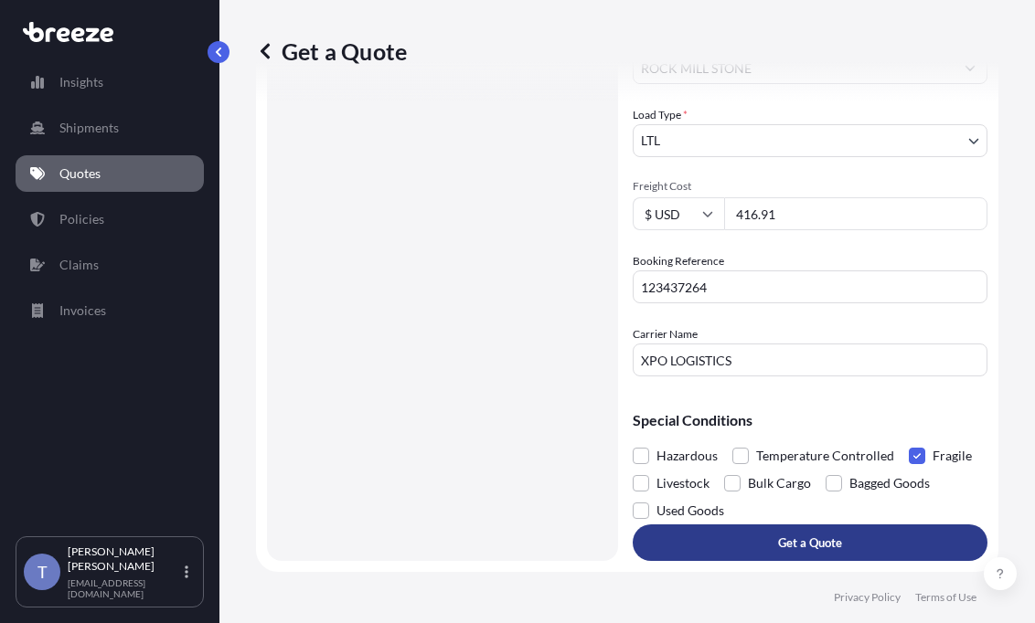
type input "416.91"
click at [886, 547] on button "Get a Quote" at bounding box center [810, 543] width 355 height 37
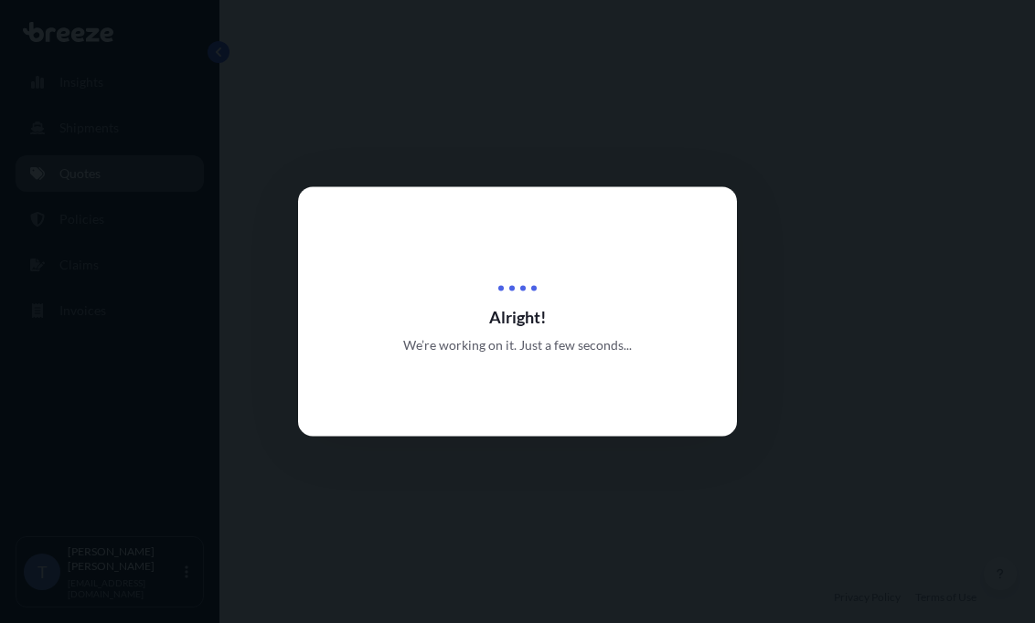
select select "Road"
select select "1"
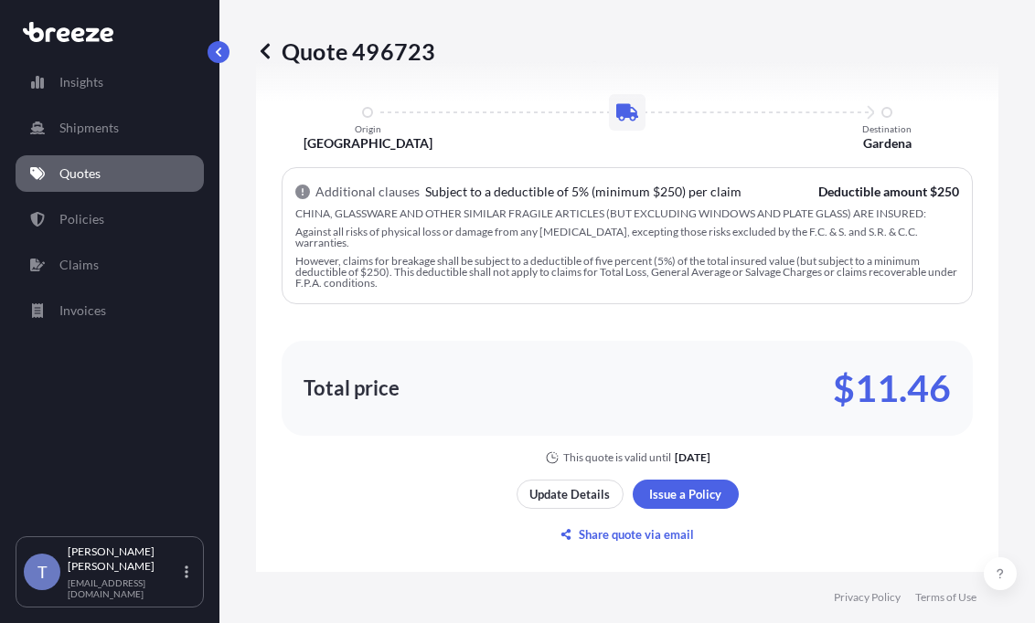
scroll to position [1192, 0]
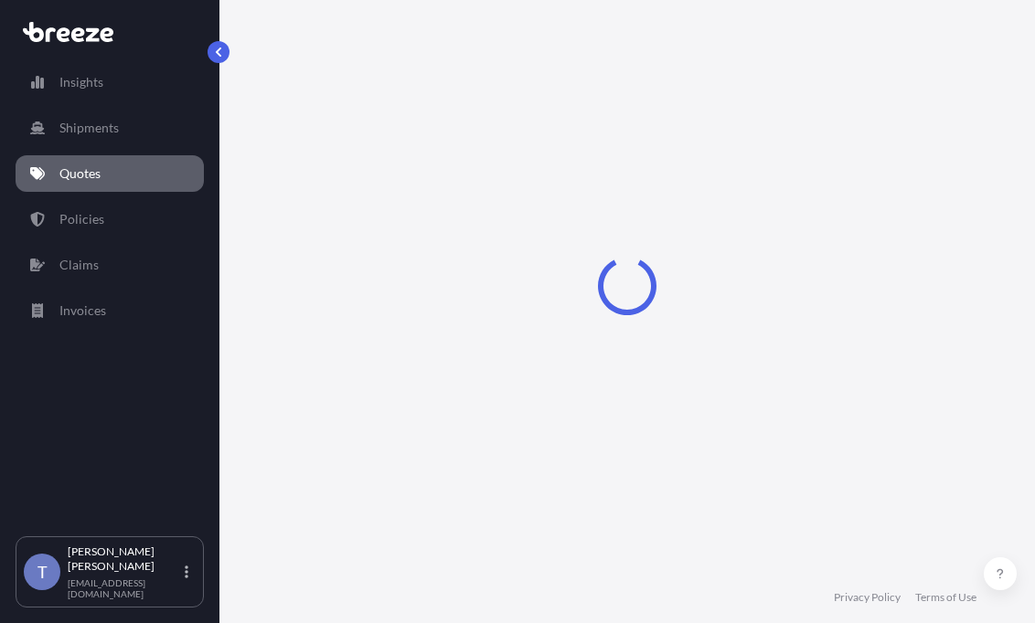
select select "Road"
select select "1"
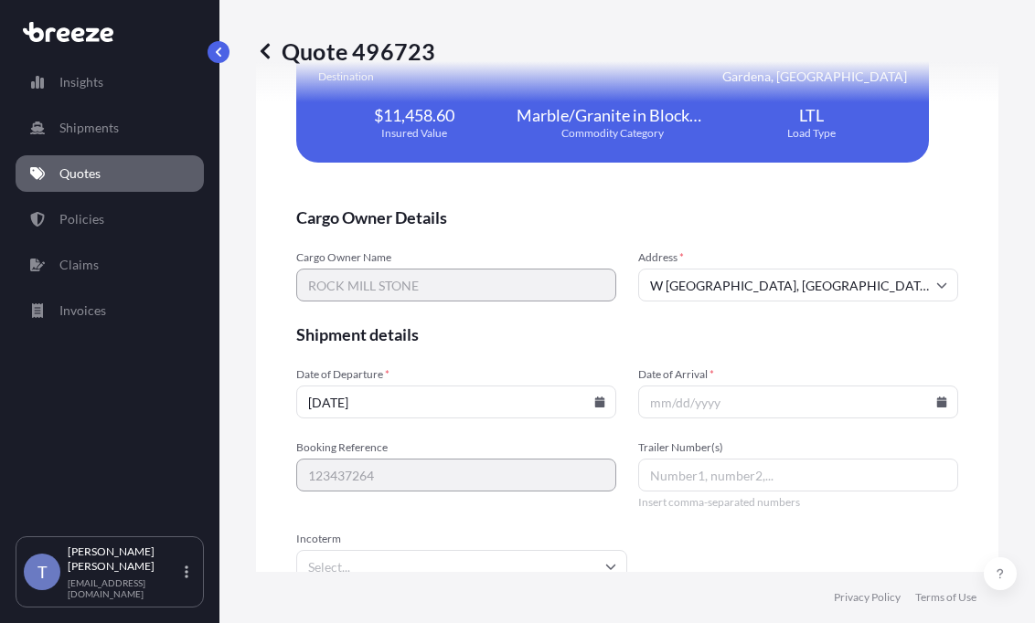
scroll to position [4682, 0]
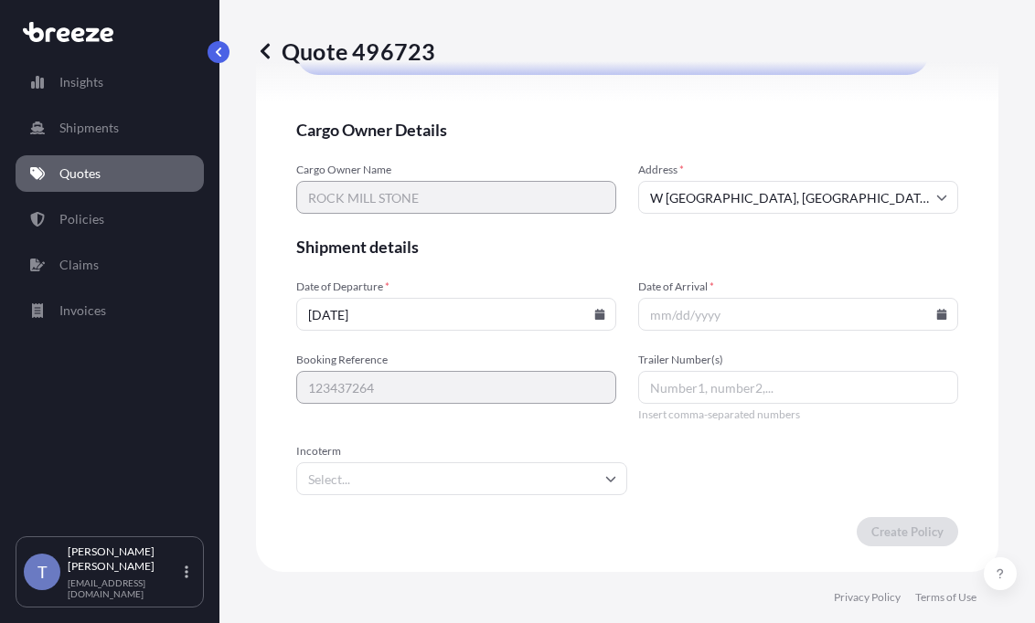
click at [779, 331] on input "Date of Arrival *" at bounding box center [798, 314] width 320 height 33
click at [937, 320] on icon at bounding box center [942, 314] width 10 height 11
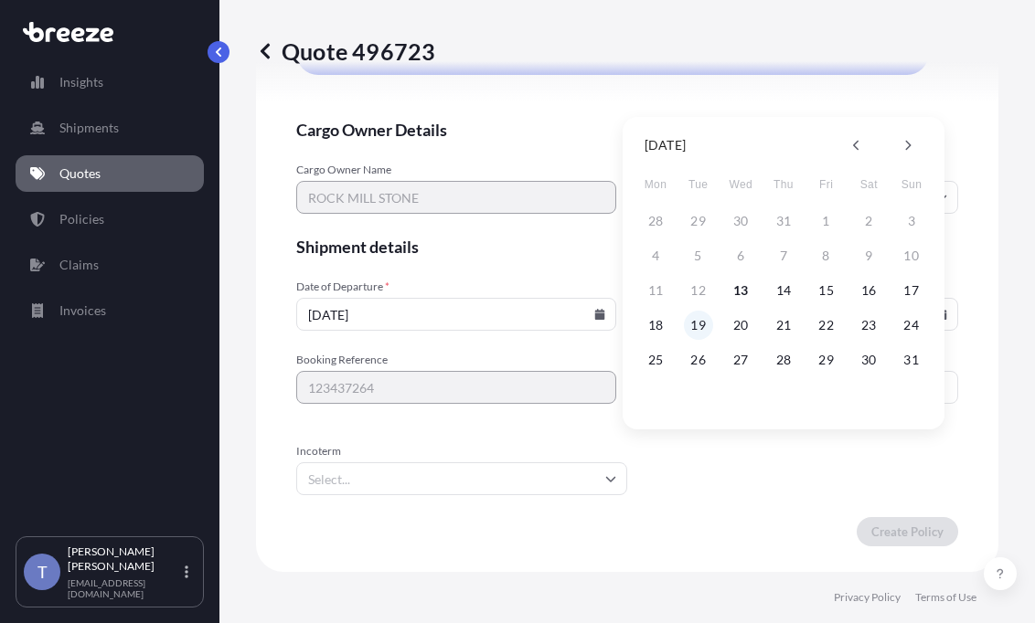
click at [692, 321] on button "19" at bounding box center [698, 325] width 29 height 29
type input "08/19/2025"
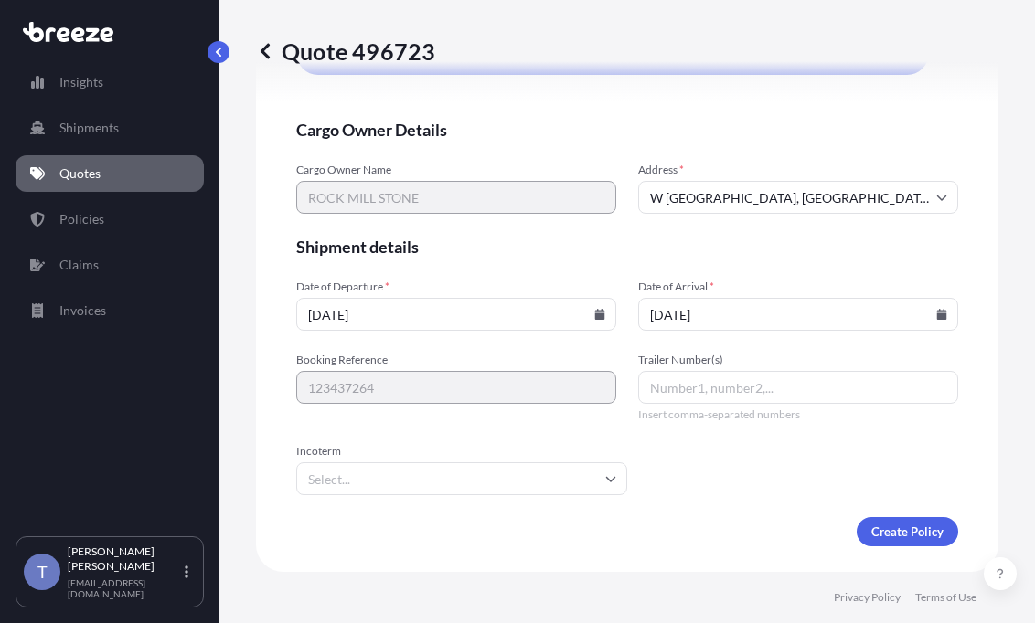
scroll to position [4834, 0]
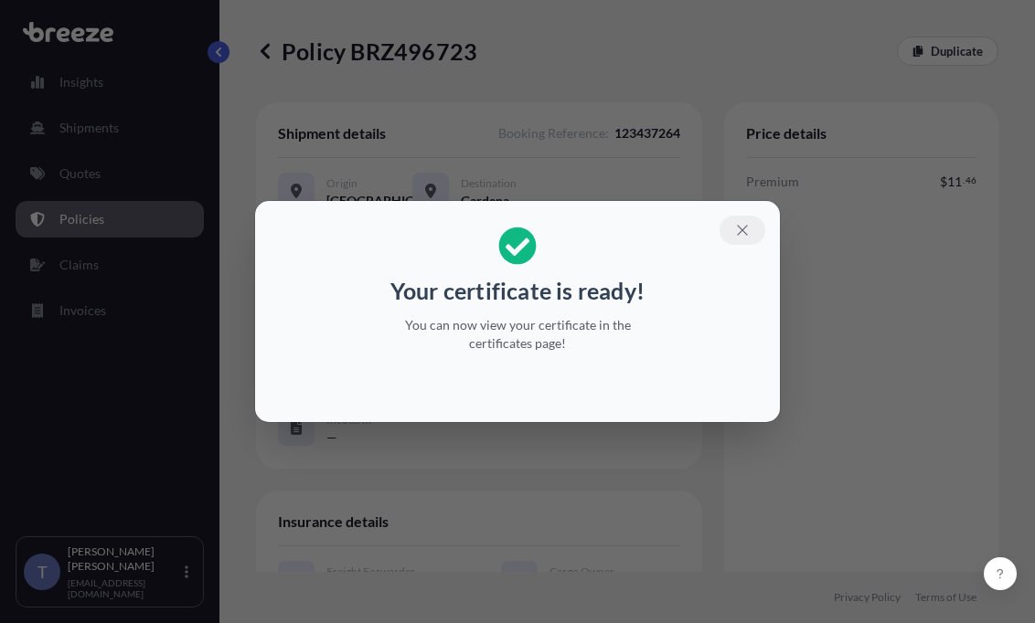
click at [750, 222] on icon "button" at bounding box center [742, 230] width 16 height 16
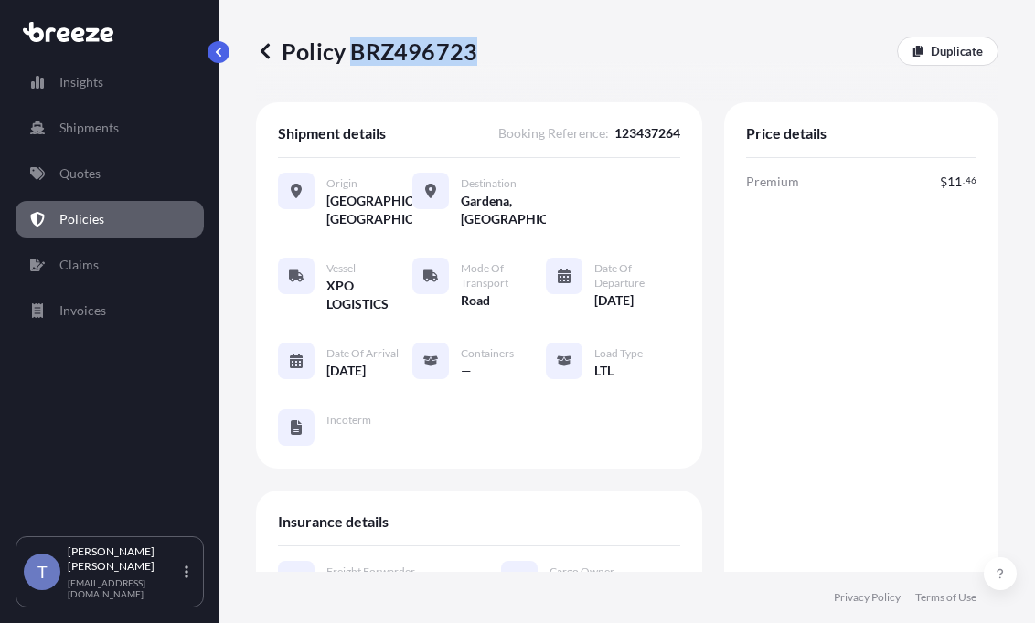
drag, startPoint x: 480, startPoint y: 57, endPoint x: 361, endPoint y: 59, distance: 118.8
click at [361, 59] on p "Policy BRZ496723" at bounding box center [366, 51] width 221 height 29
copy p "BRZ496723"
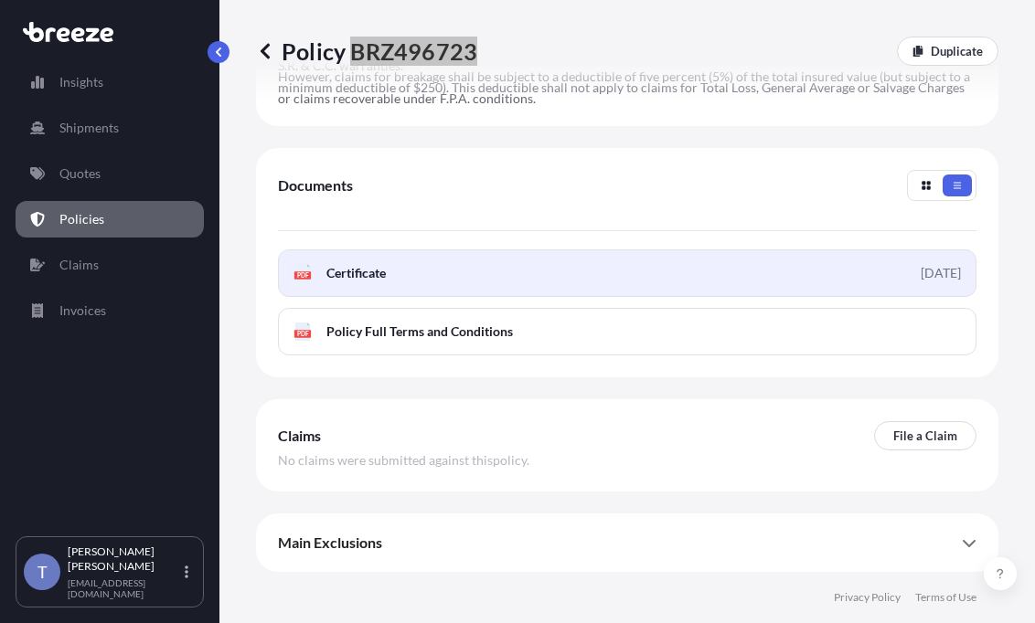
scroll to position [1188, 0]
click at [712, 297] on link "PDF Certificate [DATE]" at bounding box center [627, 274] width 698 height 48
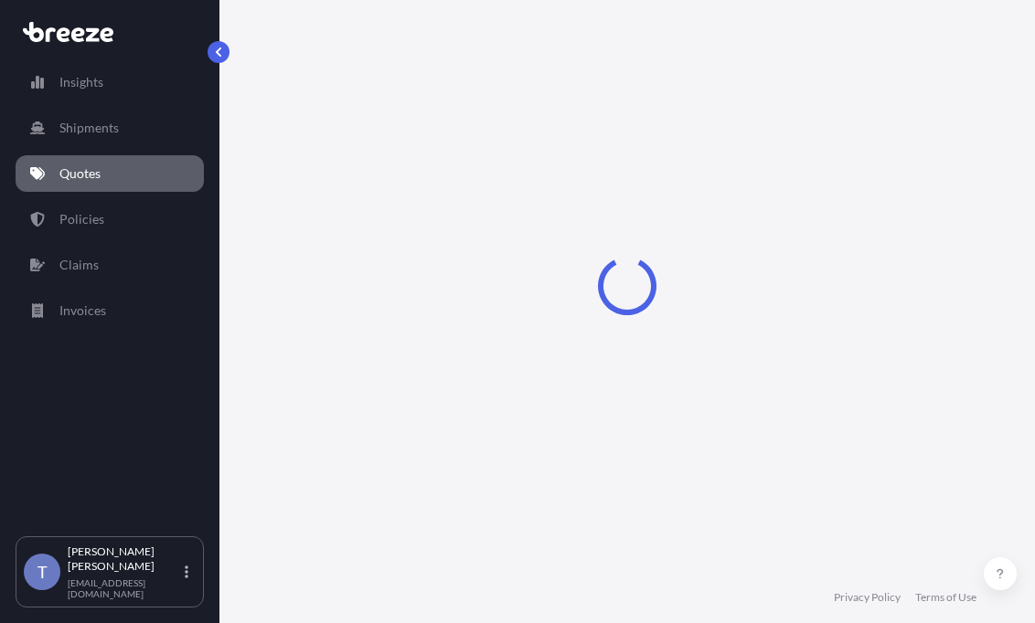
select select "Road"
select select "1"
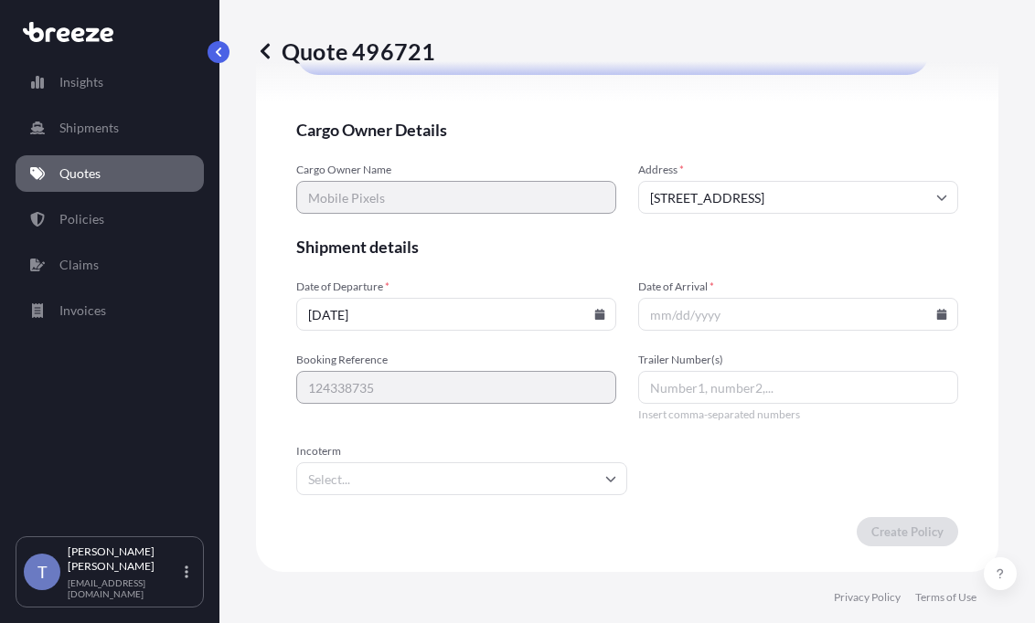
scroll to position [4773, 0]
click at [924, 331] on input "Date of Arrival *" at bounding box center [798, 314] width 320 height 33
click at [937, 320] on icon at bounding box center [942, 314] width 10 height 11
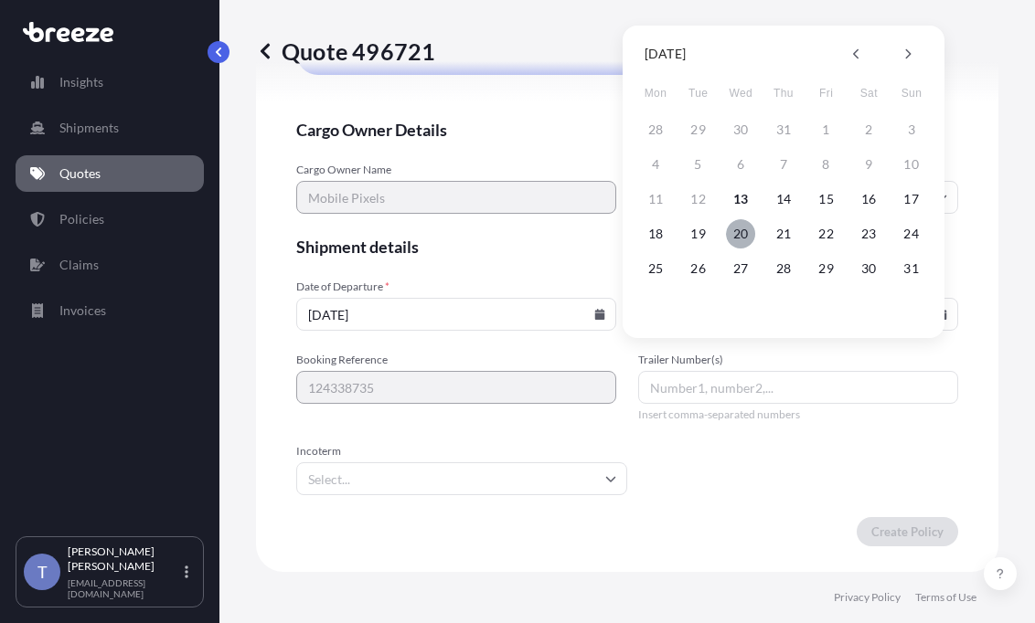
click at [746, 235] on button "20" at bounding box center [740, 233] width 29 height 29
type input "[DATE]"
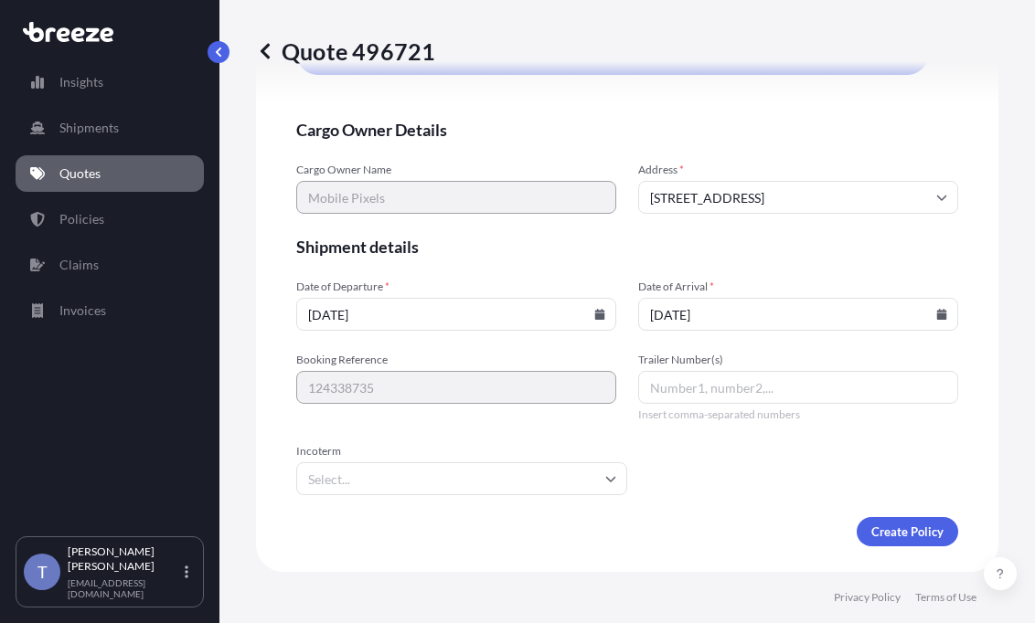
click at [957, 327] on div "We just need a few more details before we issue the policy Cargo Owner Details …" at bounding box center [627, 88] width 742 height 968
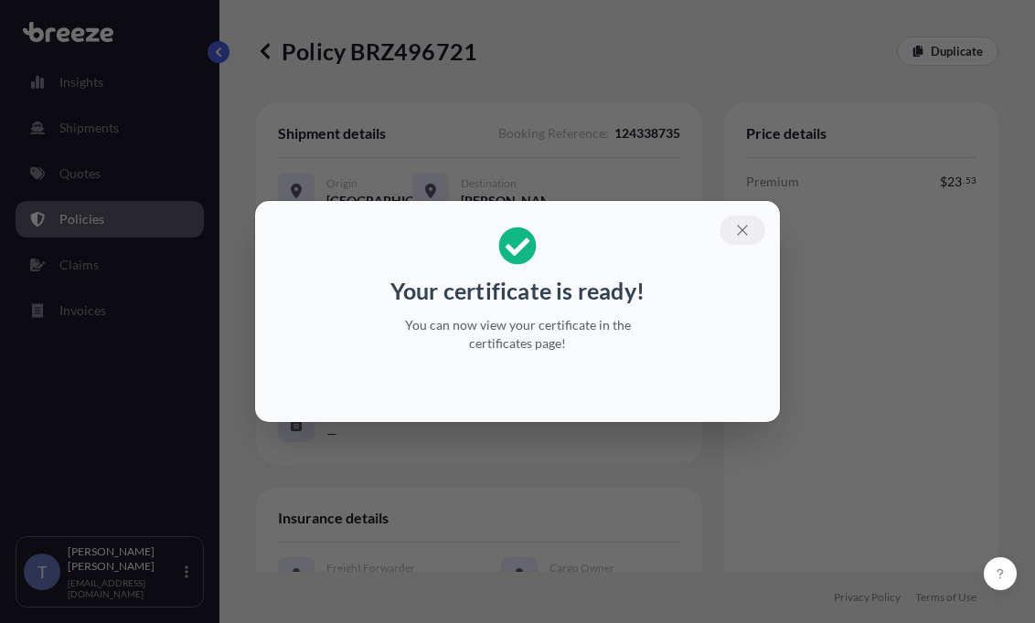
click at [750, 222] on icon "button" at bounding box center [742, 230] width 16 height 16
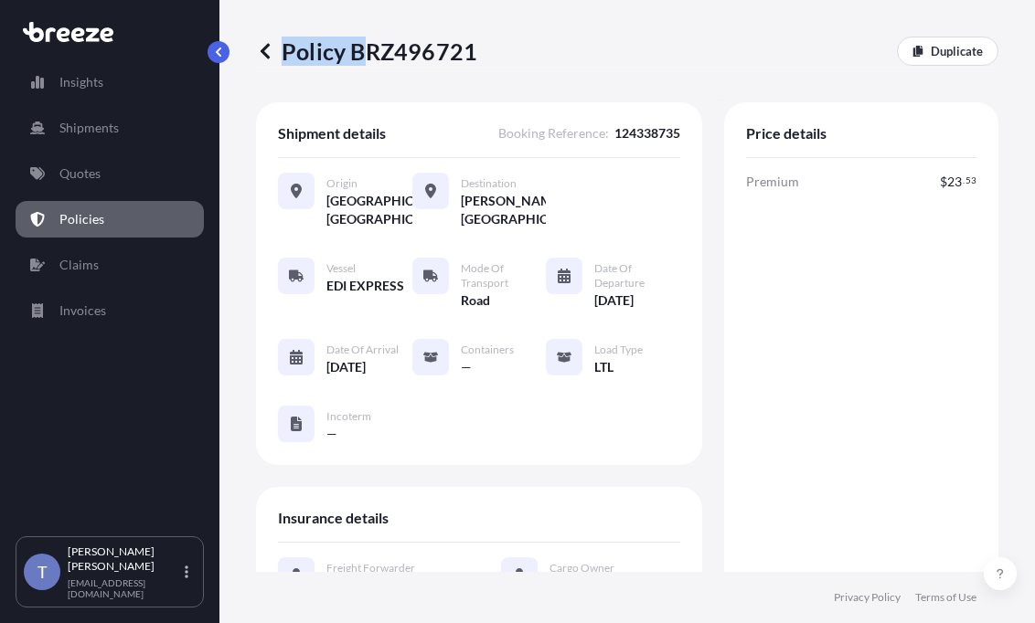
drag, startPoint x: 485, startPoint y: 59, endPoint x: 370, endPoint y: 60, distance: 115.2
click at [370, 60] on div "Policy BRZ496721 Duplicate" at bounding box center [627, 51] width 742 height 29
click at [365, 61] on p "Policy BRZ496721" at bounding box center [366, 51] width 221 height 29
drag, startPoint x: 361, startPoint y: 59, endPoint x: 477, endPoint y: 61, distance: 116.1
click at [477, 61] on p "Policy BRZ496721" at bounding box center [366, 51] width 221 height 29
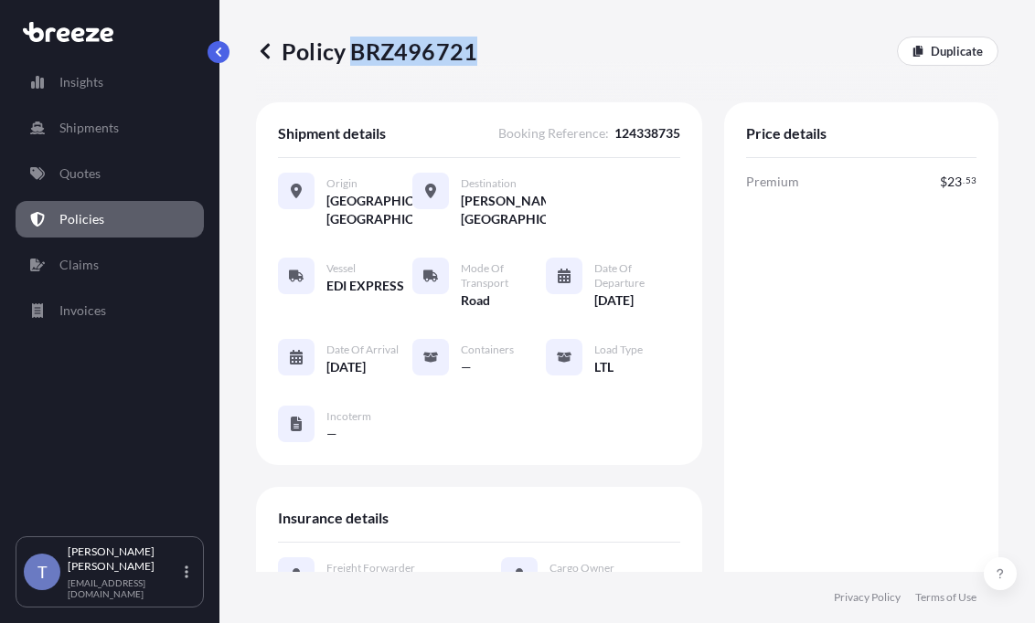
copy p "BRZ496721"
click at [820, 411] on div "Premium $ 23 . 53 Total $ 23 . 53" at bounding box center [861, 502] width 230 height 659
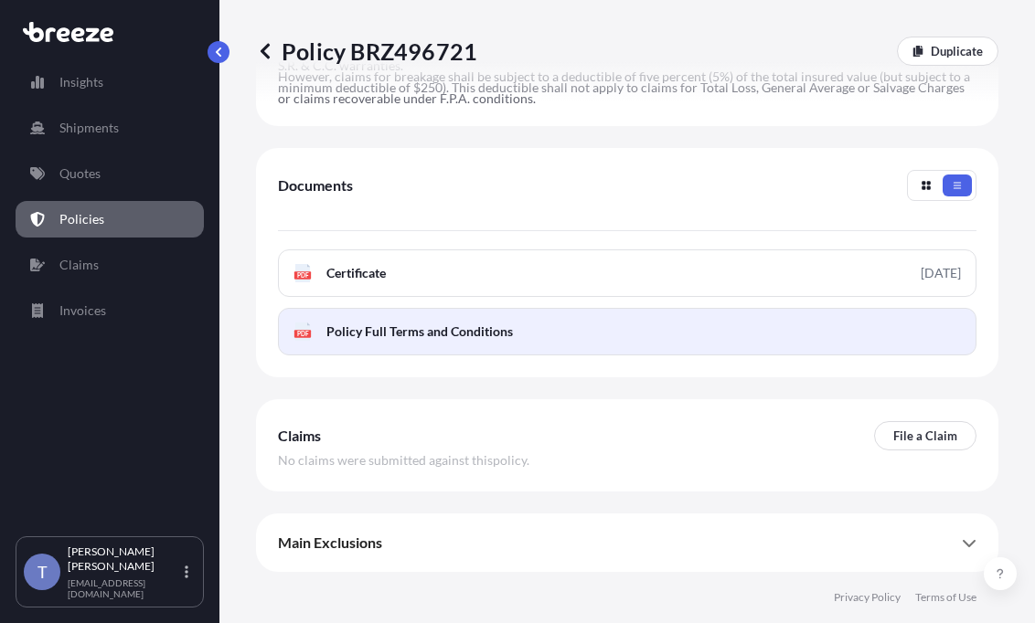
scroll to position [1271, 0]
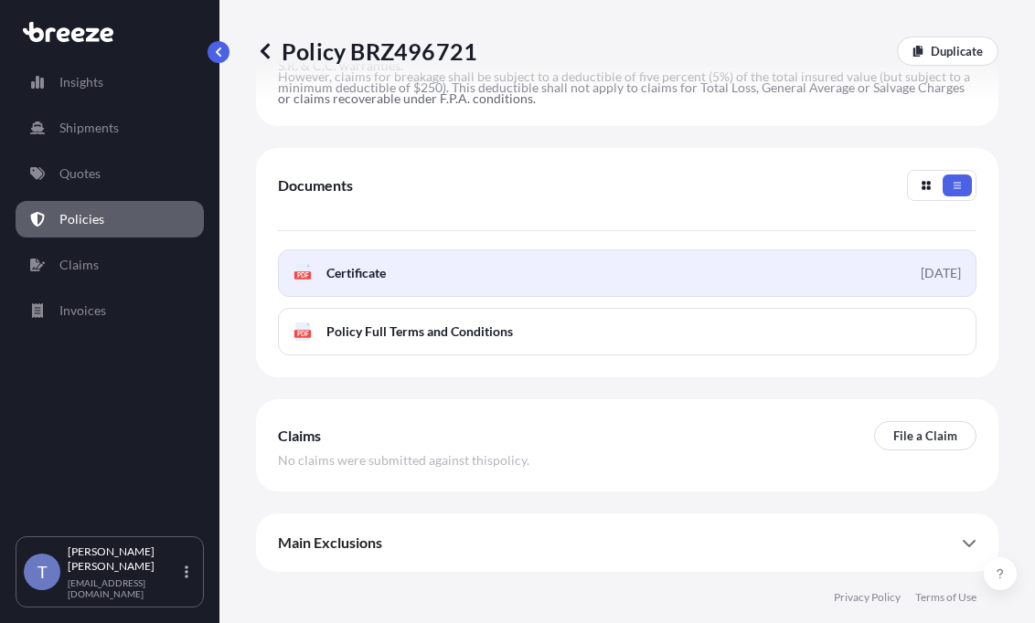
click at [563, 258] on link "PDF Certificate 2025-08-13" at bounding box center [627, 274] width 698 height 48
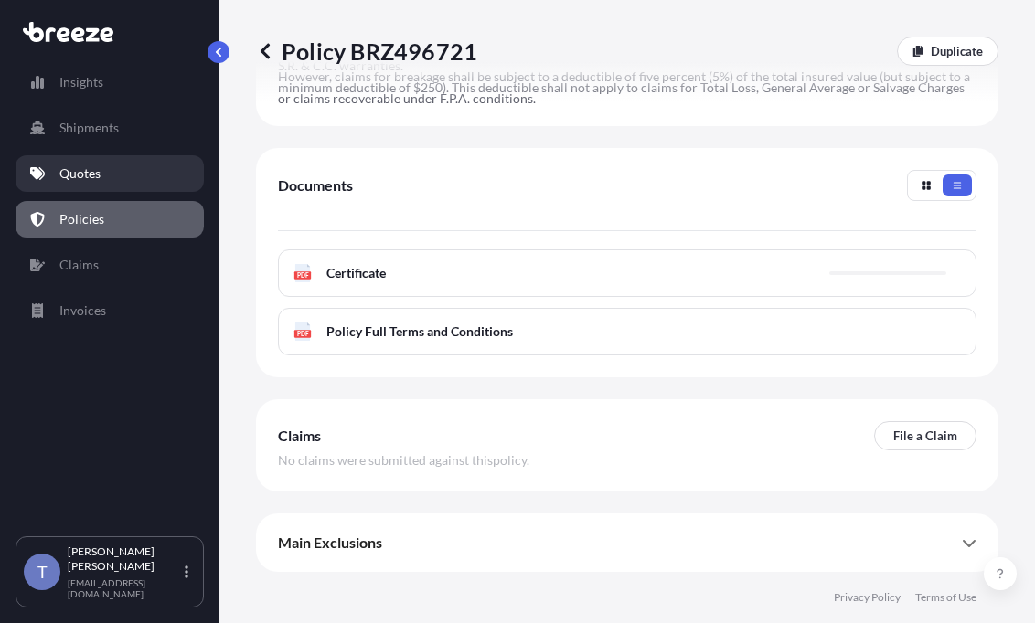
click at [64, 166] on link "Quotes" at bounding box center [110, 173] width 188 height 37
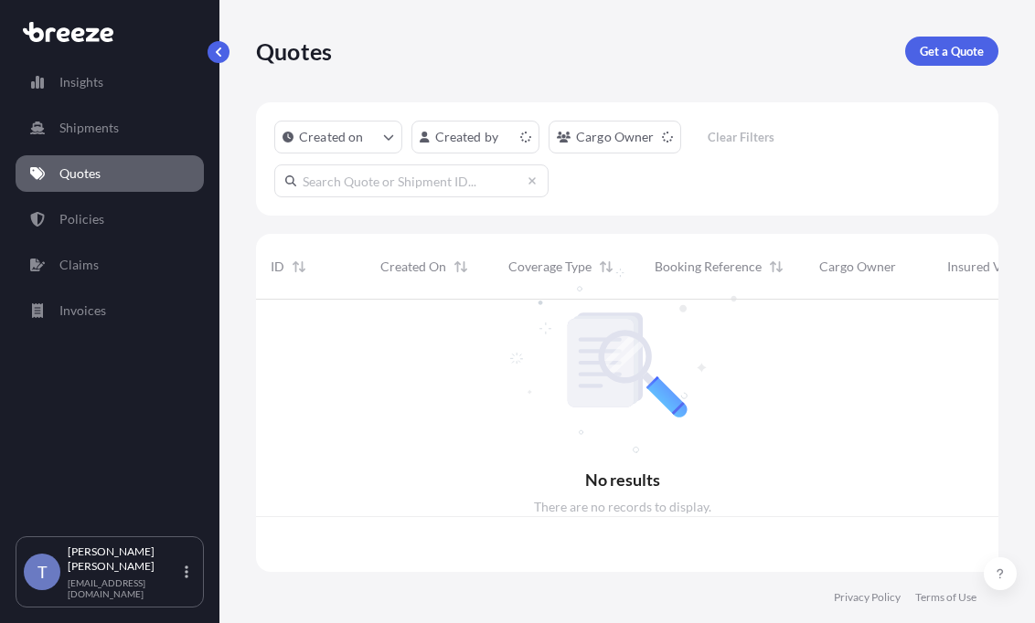
scroll to position [250, 719]
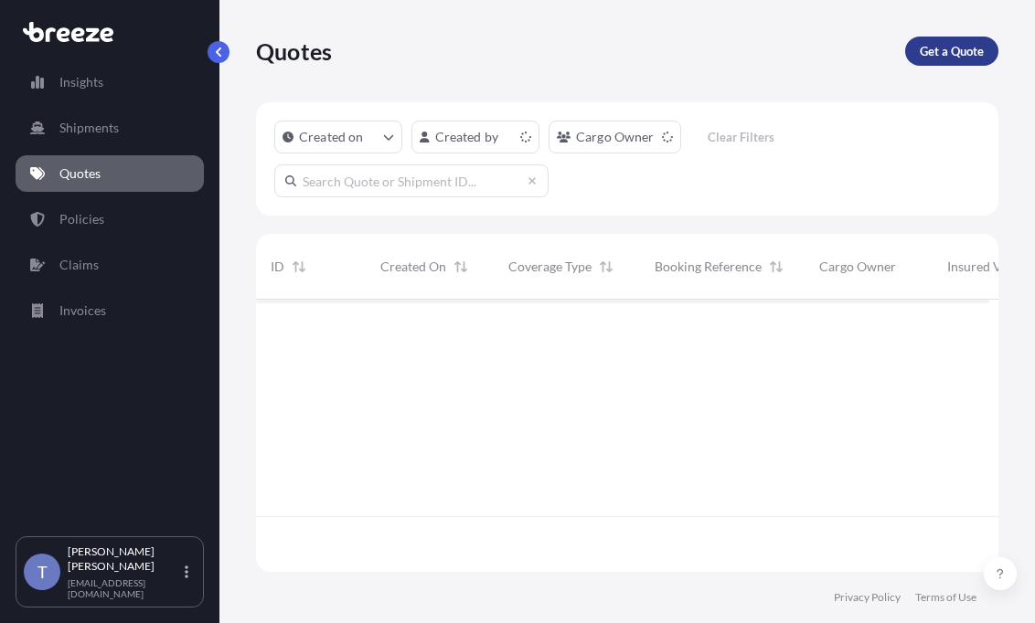
click at [941, 58] on p "Get a Quote" at bounding box center [952, 51] width 64 height 18
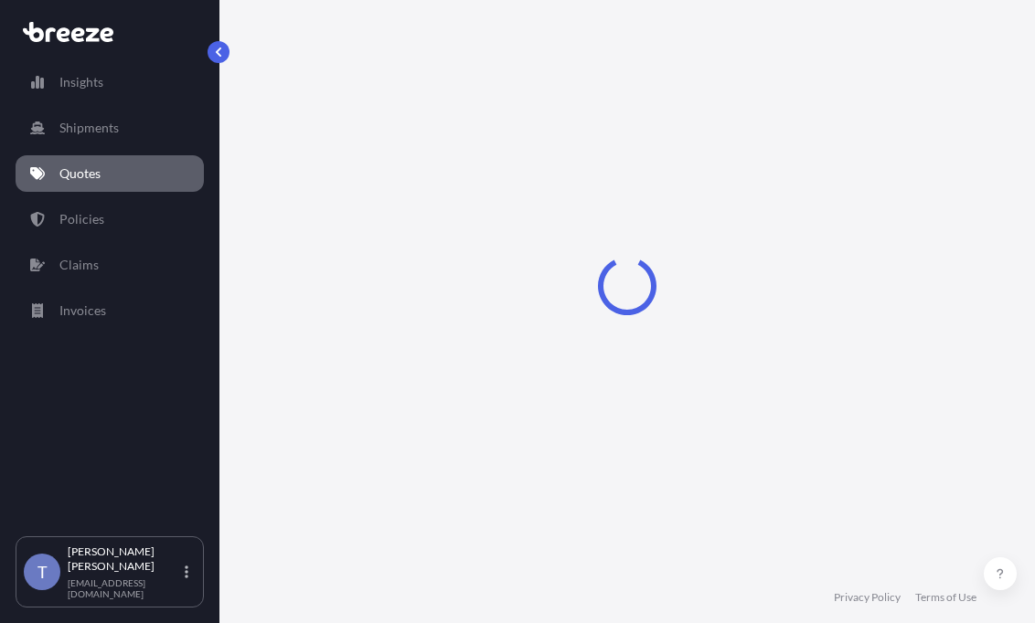
select select "Sea"
select select "1"
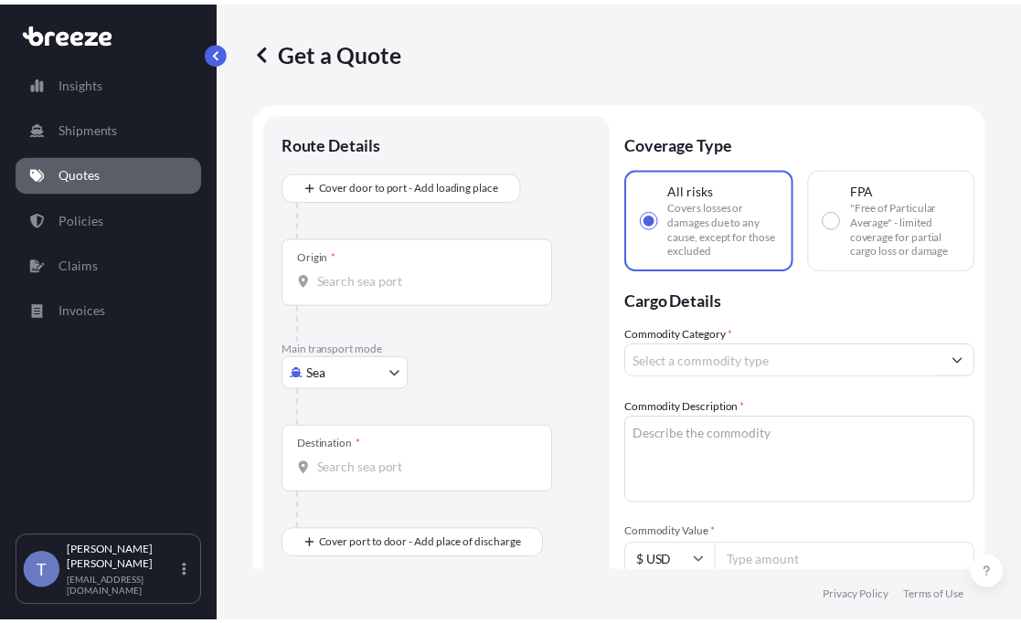
scroll to position [33, 0]
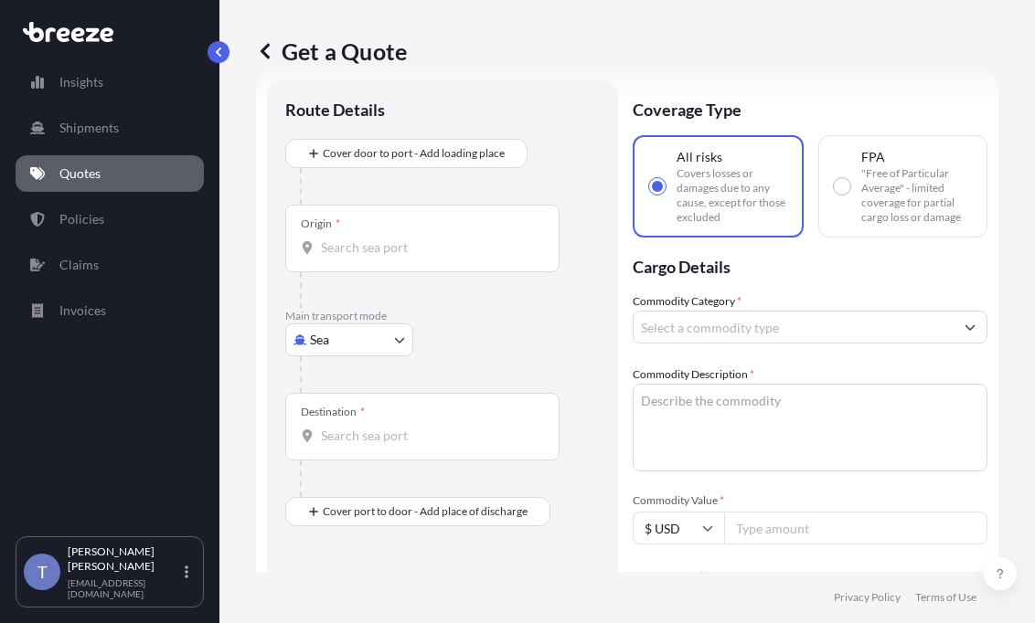
click at [337, 387] on body "Insights Shipments Quotes Policies Claims Invoices T Tania Orozco shipusa@glova…" at bounding box center [517, 380] width 1035 height 761
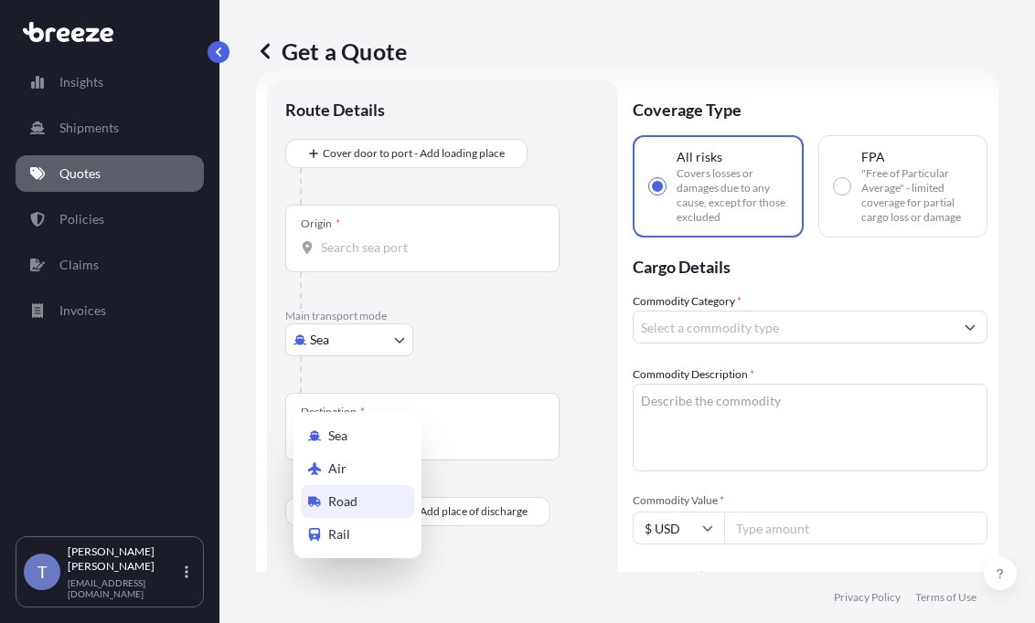
click at [362, 506] on div "Road" at bounding box center [357, 501] width 113 height 33
select select "Road"
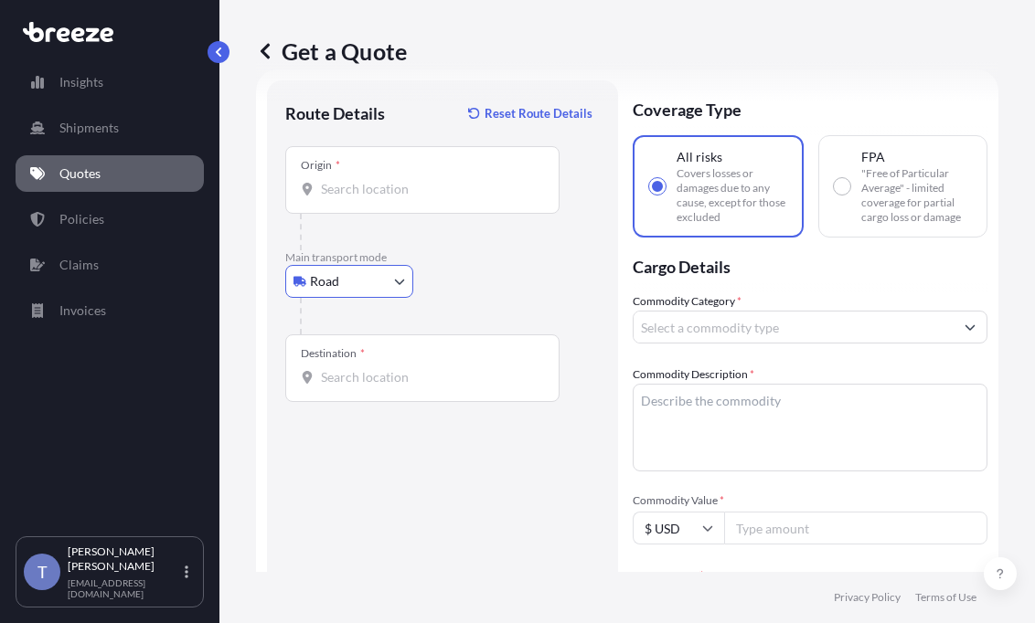
click at [394, 214] on div "Origin *" at bounding box center [422, 180] width 274 height 68
click at [394, 198] on input "Origin *" at bounding box center [429, 189] width 216 height 18
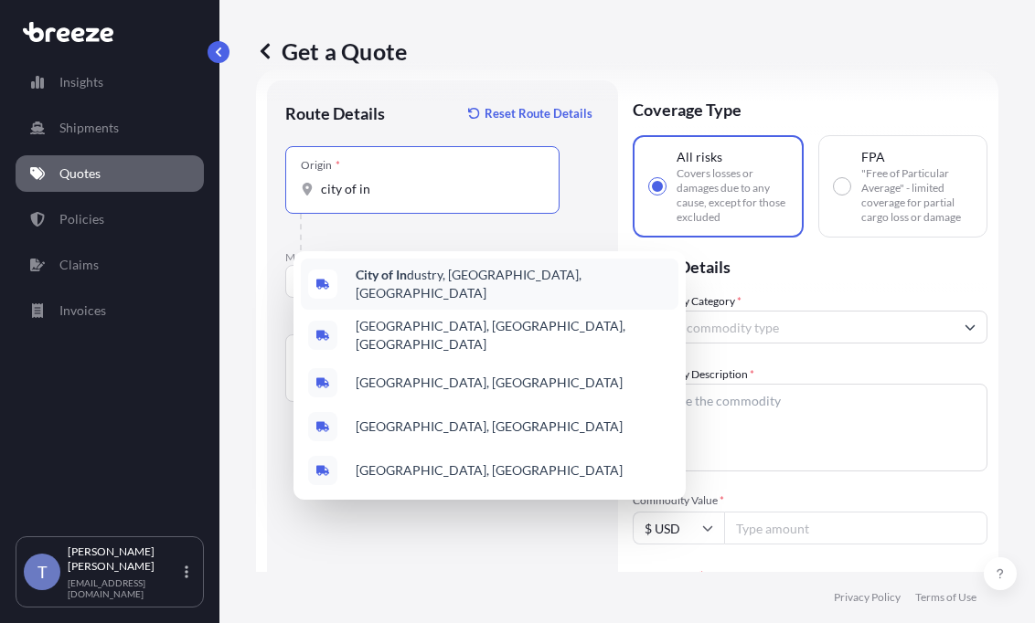
click at [407, 282] on b "City of In" at bounding box center [381, 275] width 51 height 16
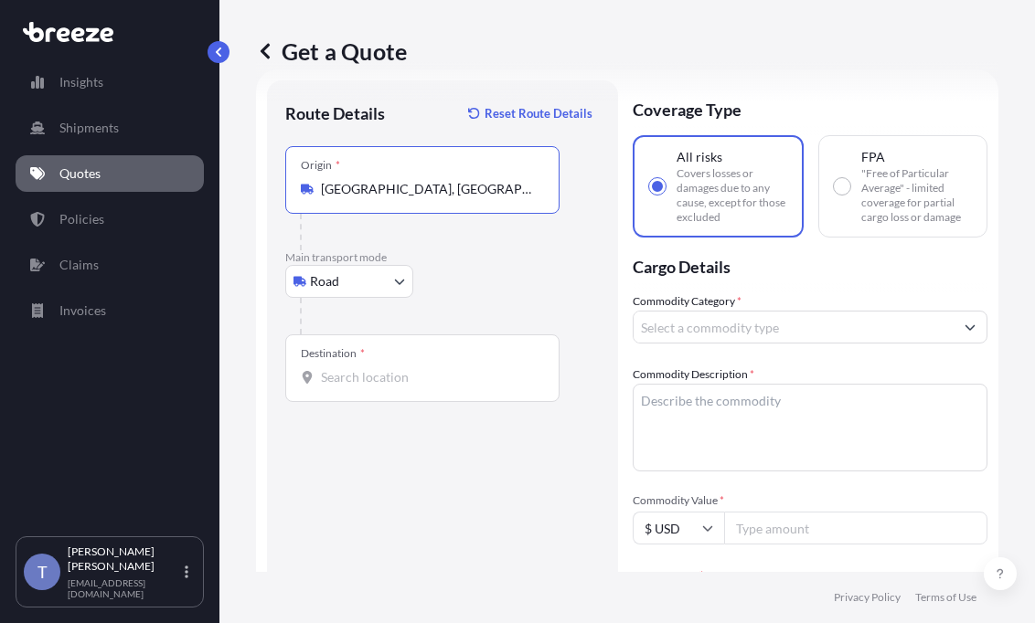
type input "City of Industry, CA, USA"
click at [361, 387] on input "Destination *" at bounding box center [429, 377] width 216 height 18
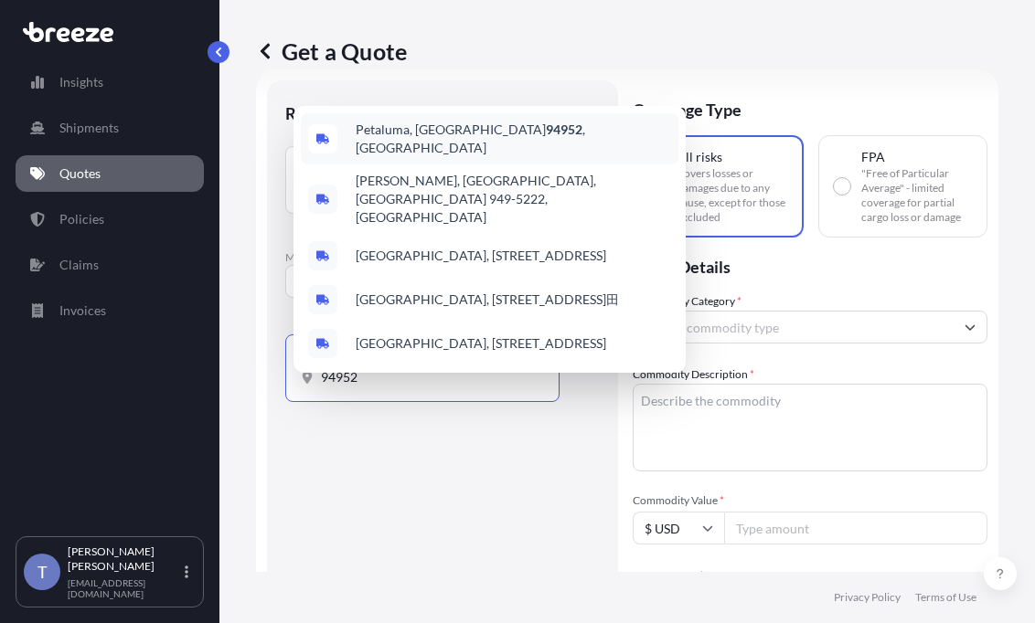
click at [474, 143] on span "Petaluma, CA 94952 , USA" at bounding box center [513, 139] width 315 height 37
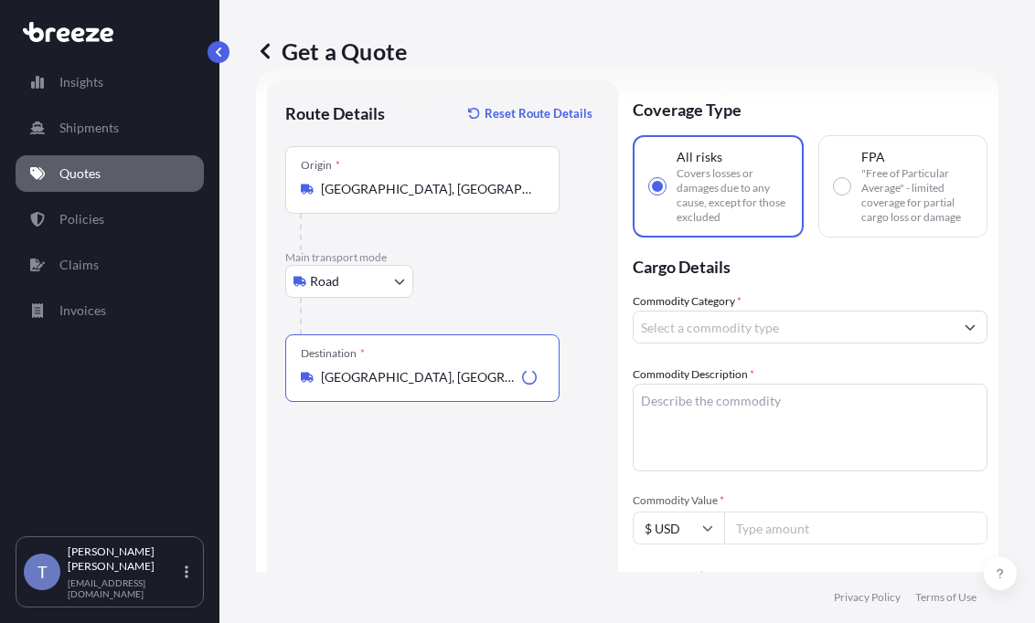
type input "[GEOGRAPHIC_DATA], [GEOGRAPHIC_DATA]"
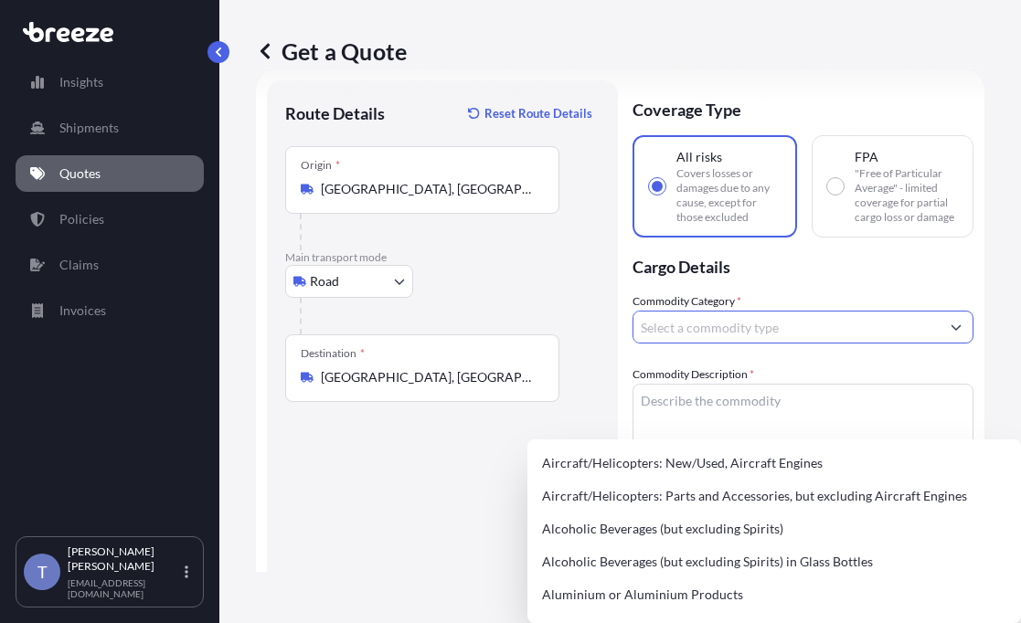
click at [771, 344] on input "Commodity Category *" at bounding box center [786, 327] width 306 height 33
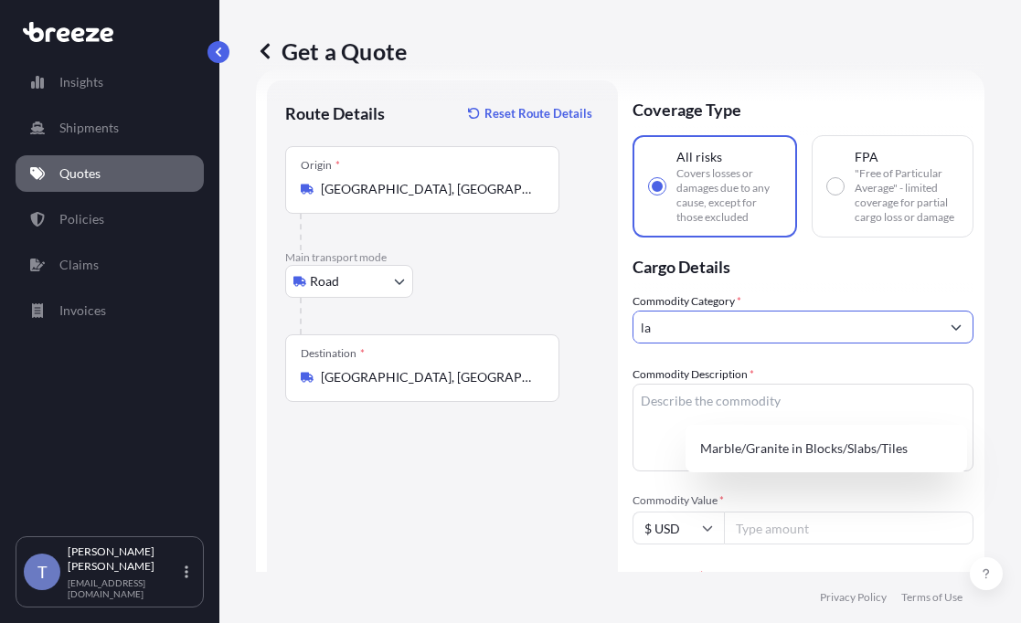
type input "l"
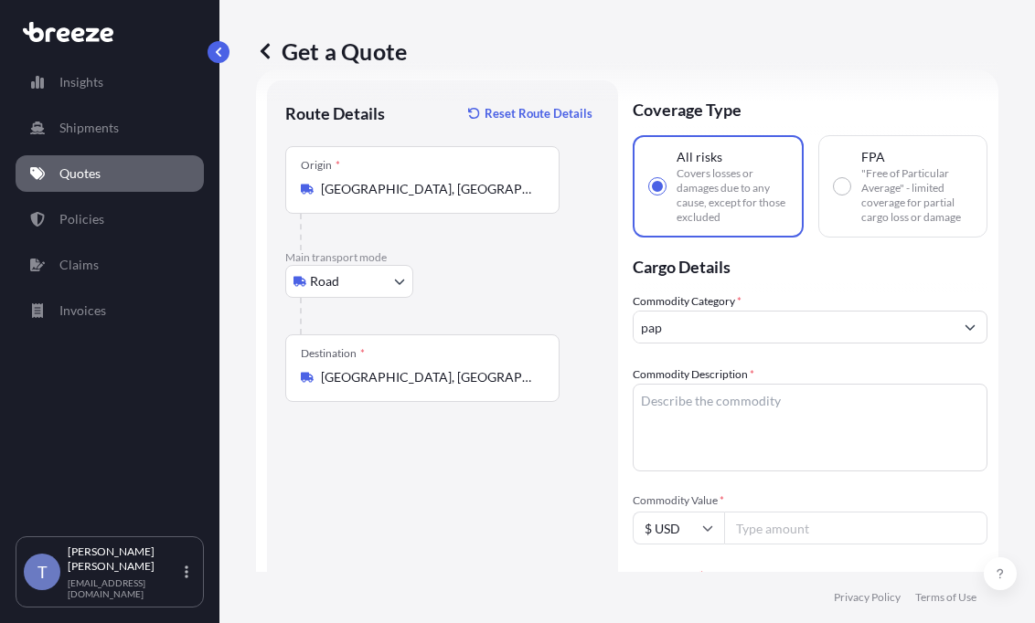
click at [747, 344] on div "Commodity Category * pap" at bounding box center [810, 318] width 355 height 51
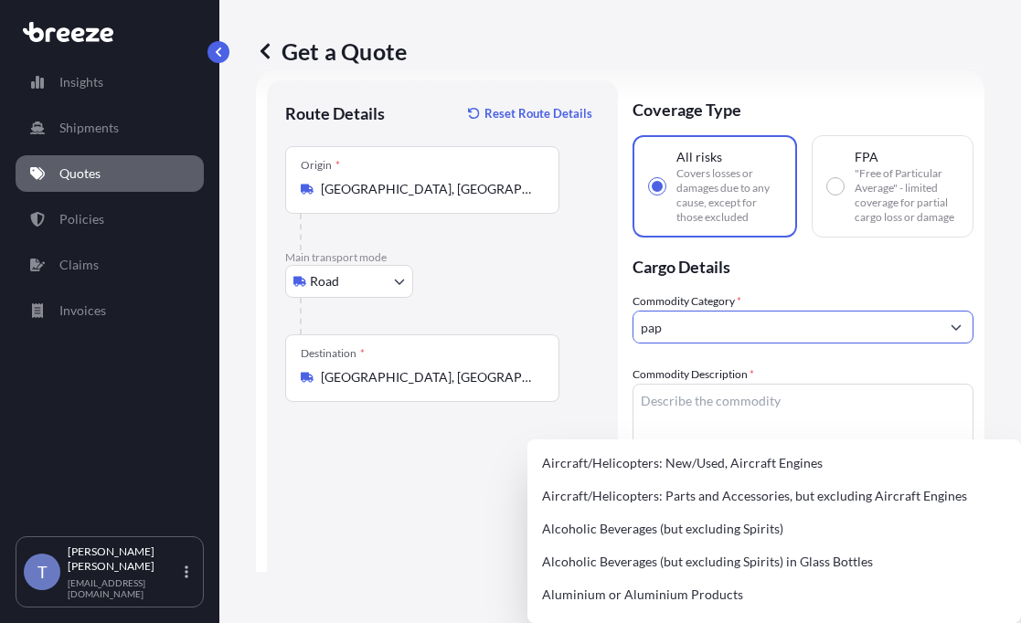
click at [744, 344] on input "pap" at bounding box center [786, 327] width 306 height 33
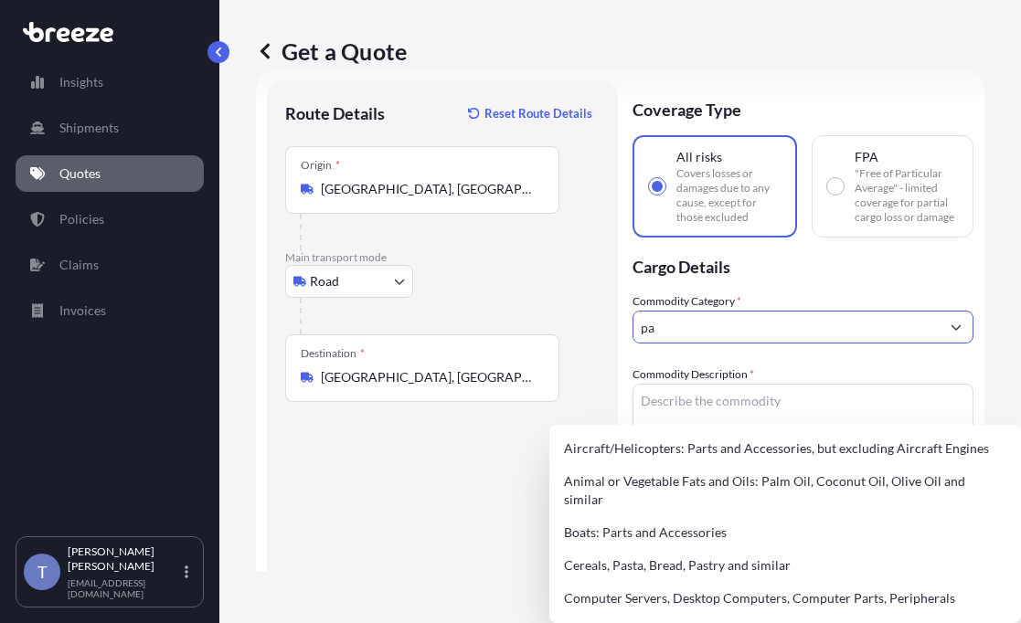
type input "p"
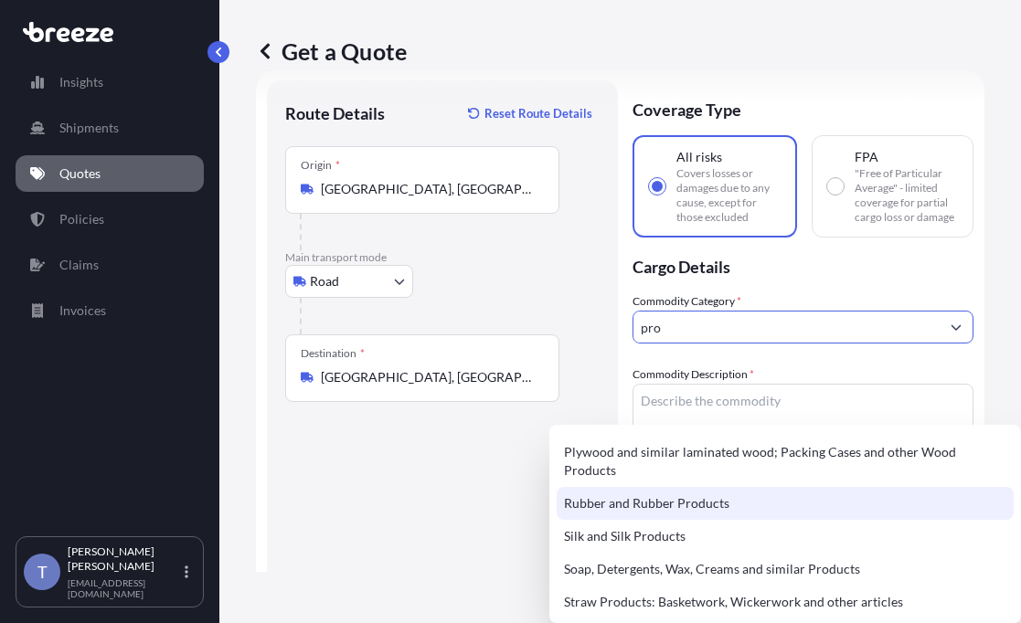
scroll to position [753, 0]
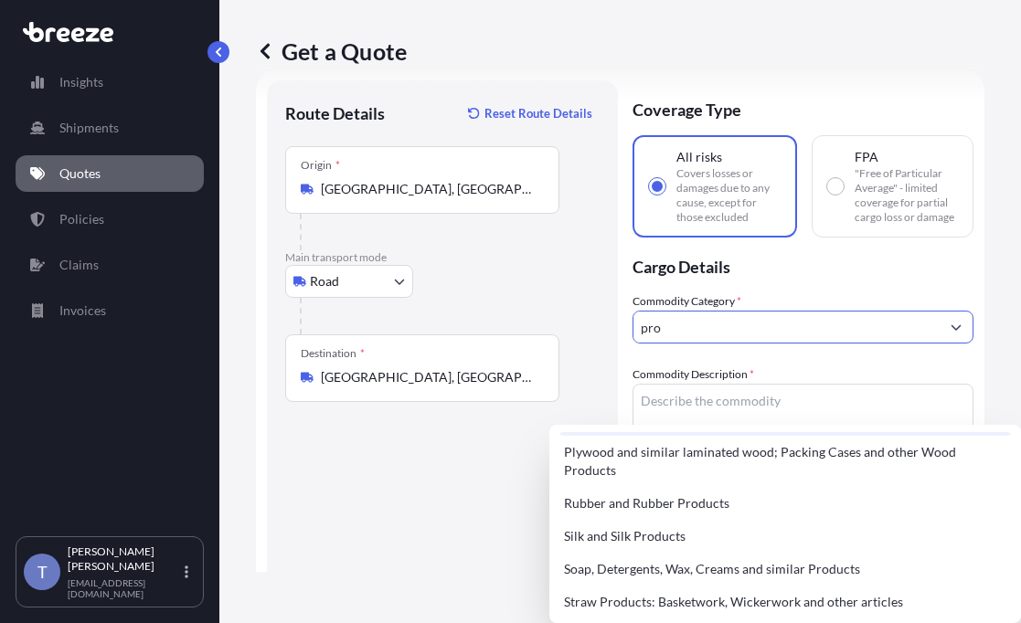
type input "pro"
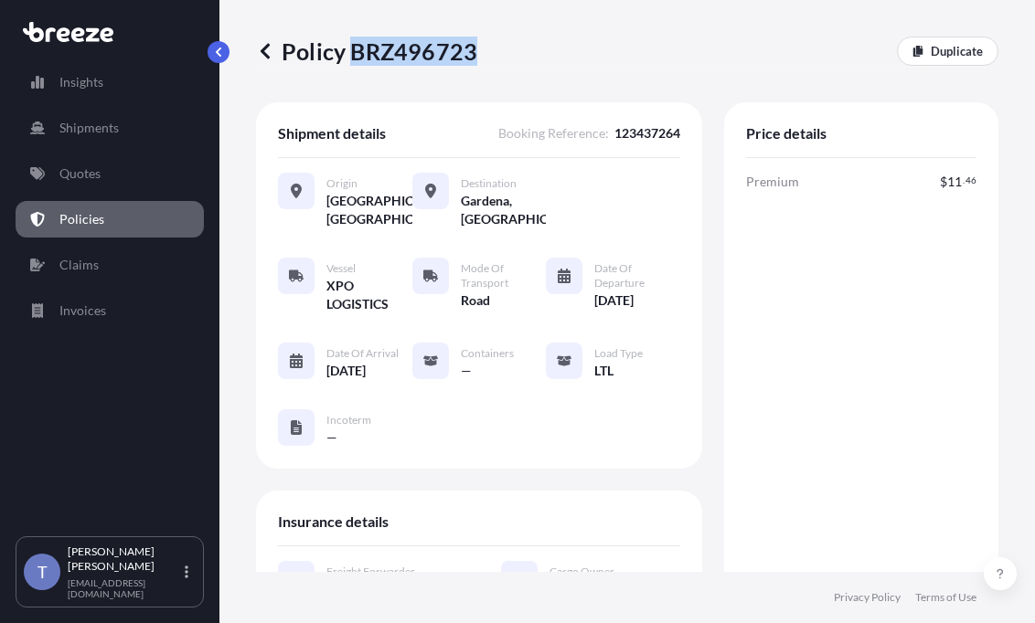
scroll to position [1188, 0]
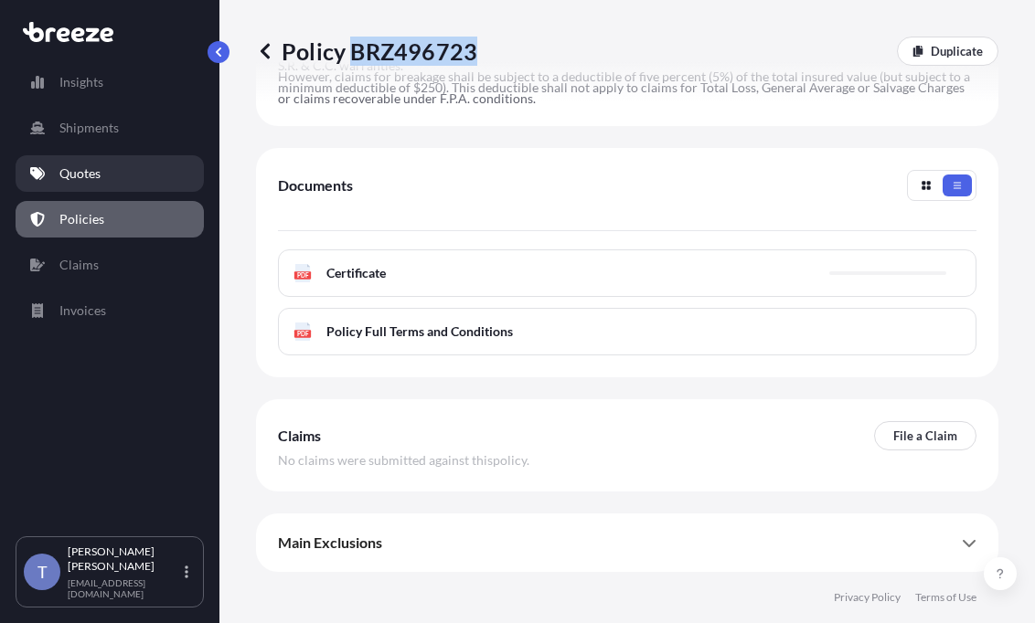
click at [113, 176] on link "Quotes" at bounding box center [110, 173] width 188 height 37
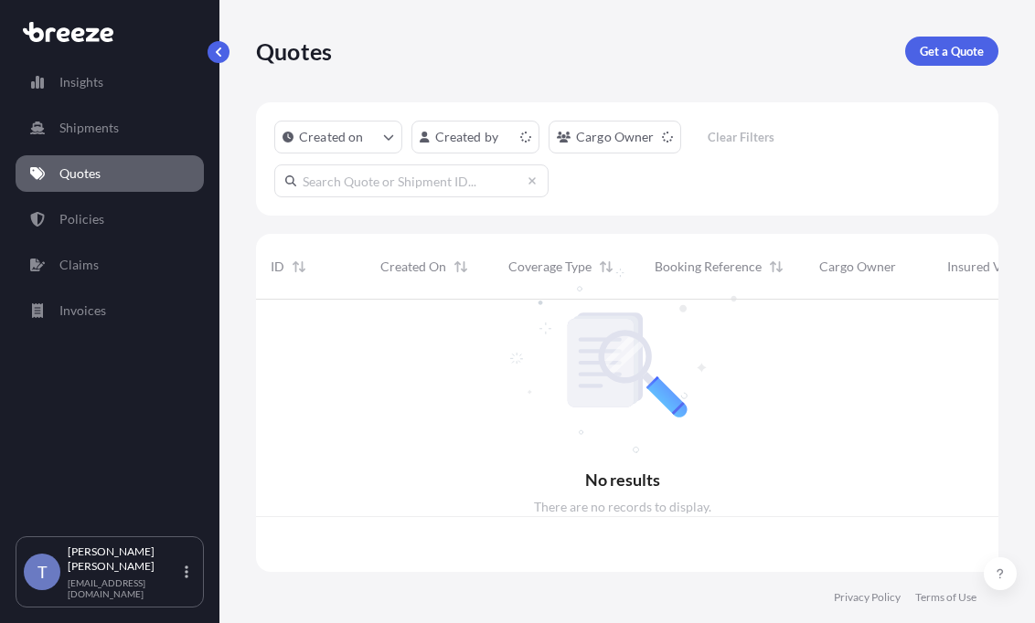
scroll to position [250, 719]
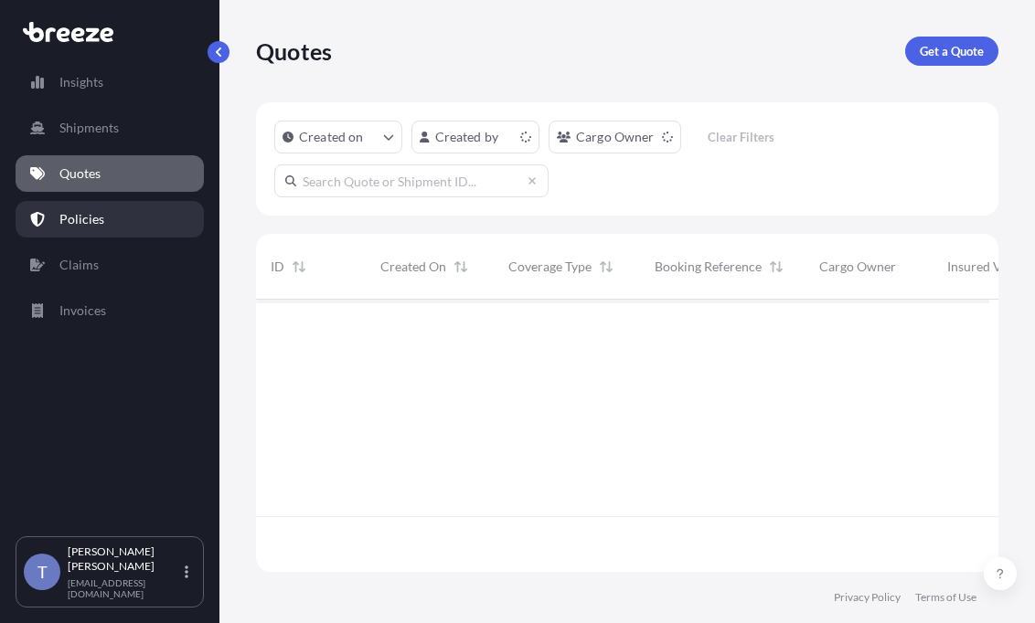
click at [112, 230] on link "Policies" at bounding box center [110, 219] width 188 height 37
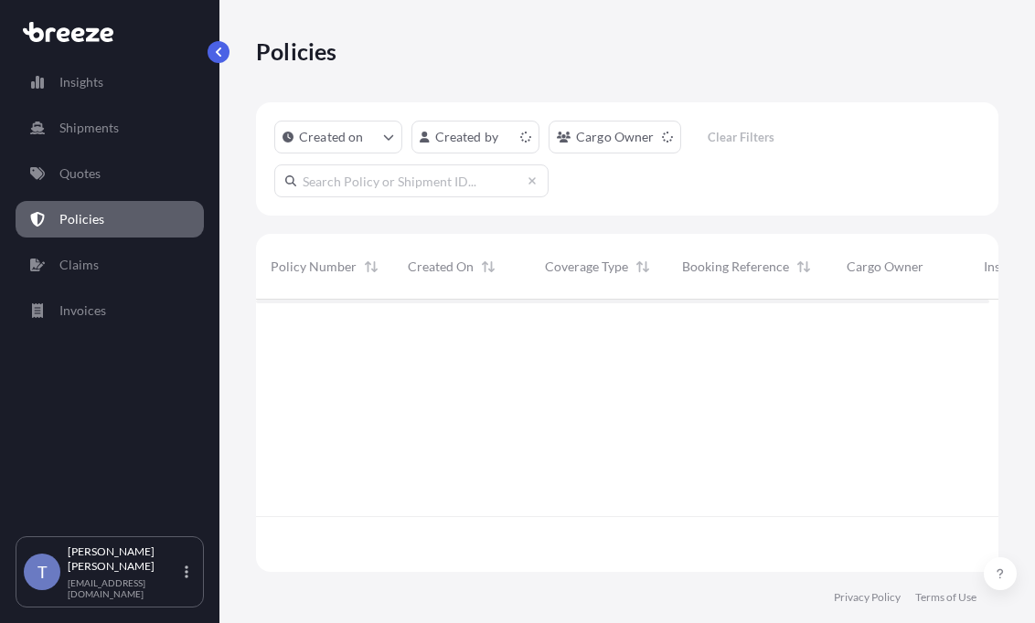
scroll to position [250, 719]
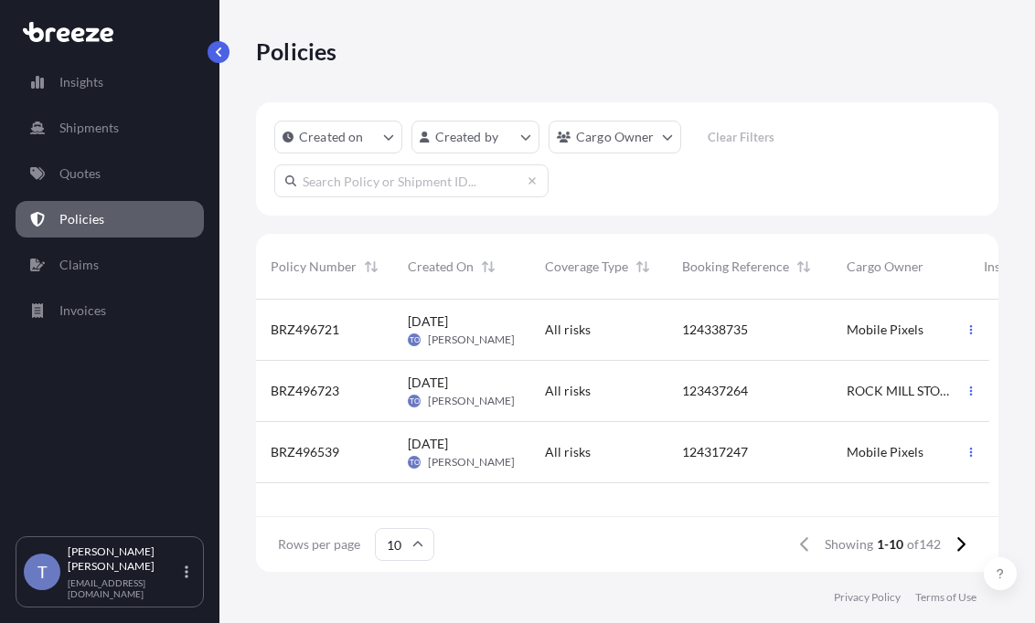
click at [352, 196] on input "text" at bounding box center [411, 181] width 274 height 33
paste input "BRZ493258"
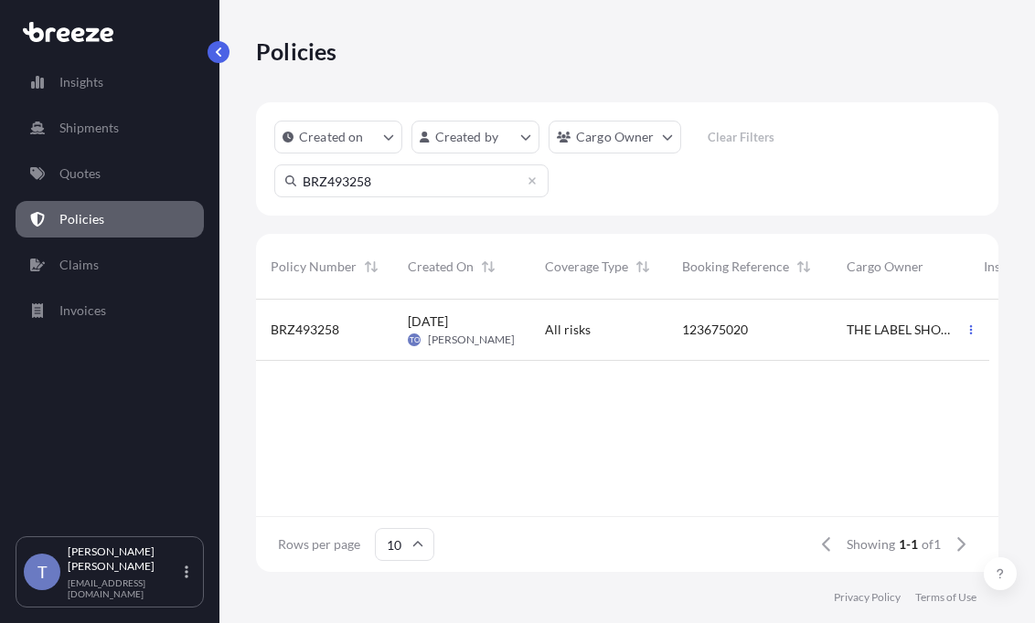
type input "BRZ493258"
click at [347, 339] on div "BRZ493258" at bounding box center [325, 330] width 108 height 18
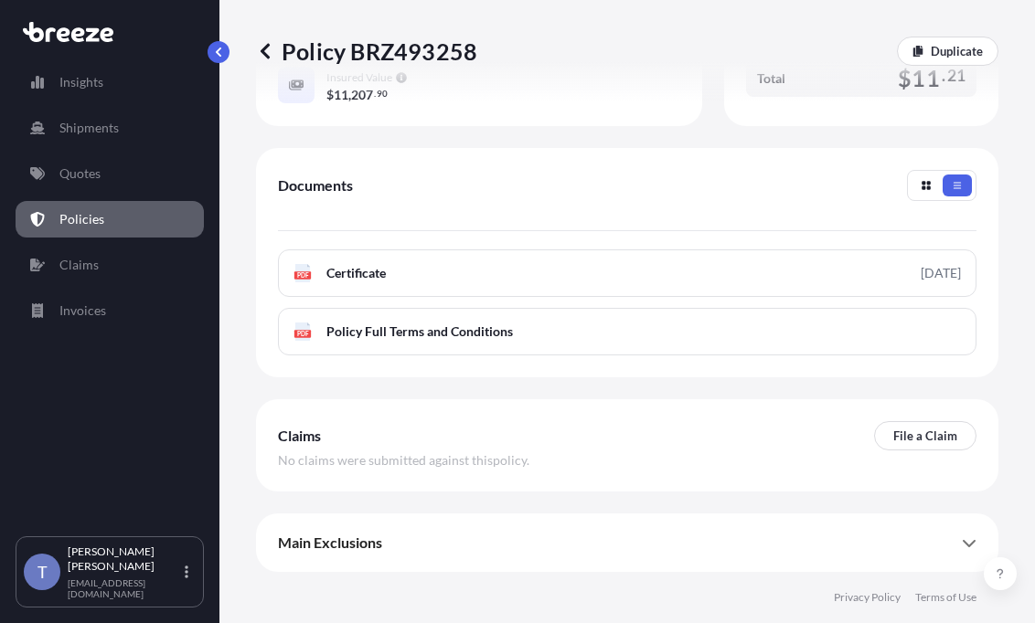
scroll to position [1053, 0]
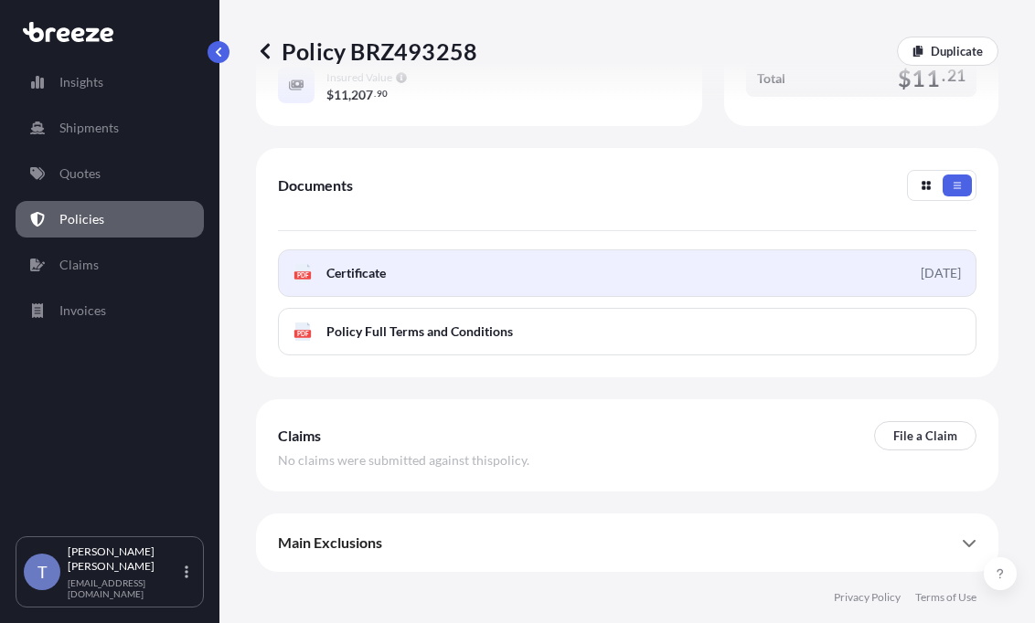
click at [514, 261] on link "PDF Certificate [DATE]" at bounding box center [627, 274] width 698 height 48
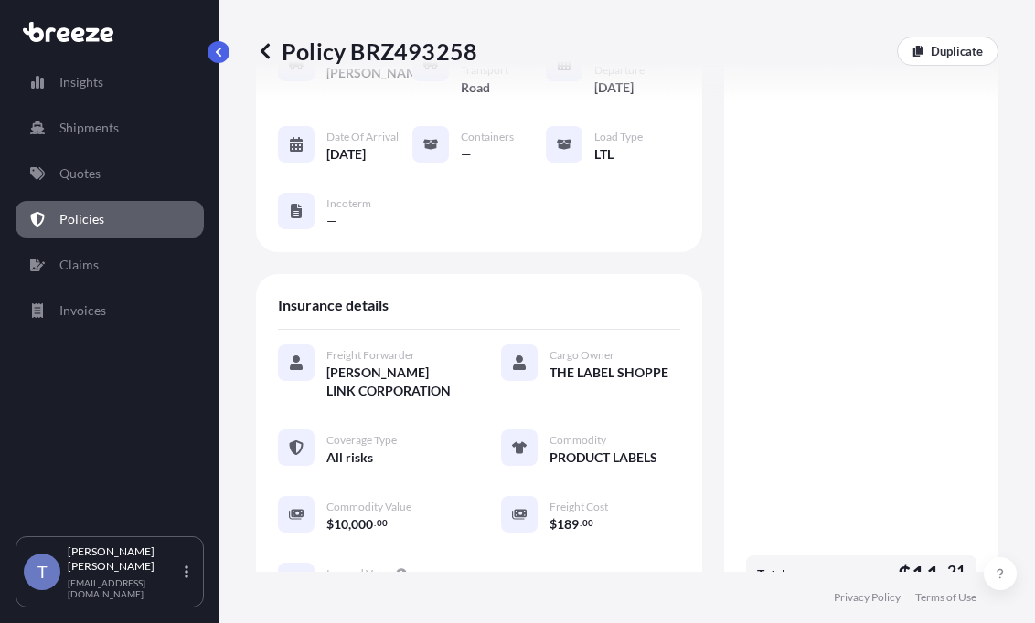
scroll to position [230, 0]
click at [303, 219] on icon at bounding box center [296, 212] width 15 height 15
click at [337, 231] on span "—" at bounding box center [331, 222] width 11 height 18
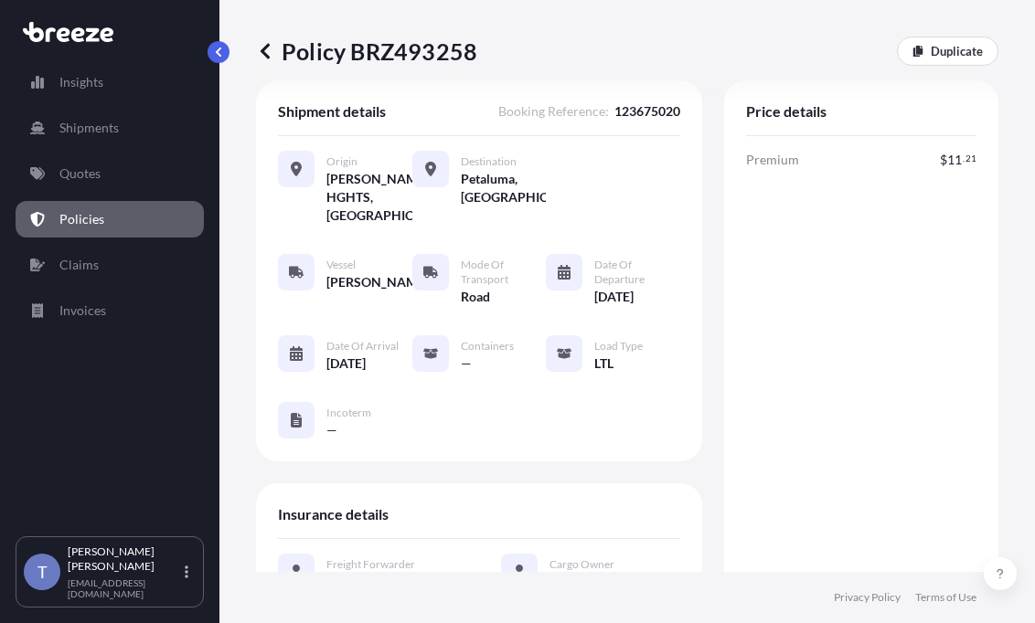
scroll to position [0, 0]
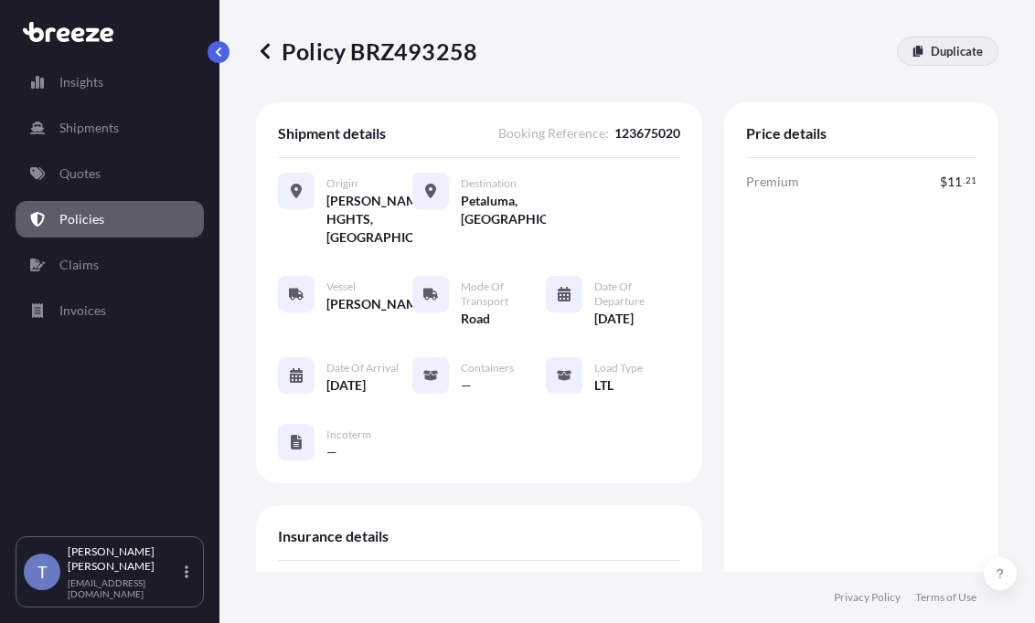
click at [931, 58] on p "Duplicate" at bounding box center [957, 51] width 52 height 18
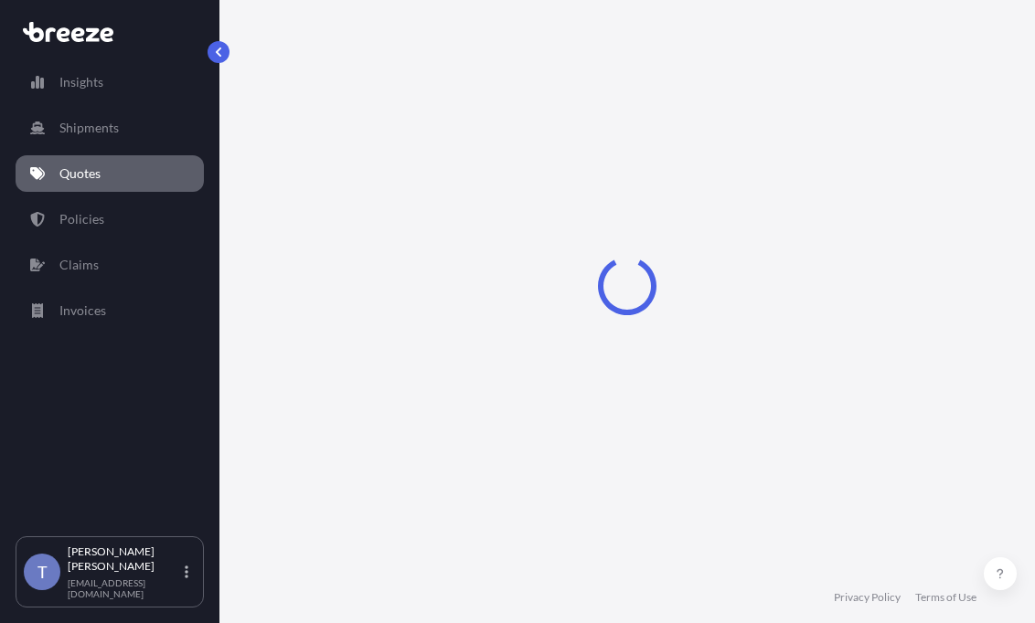
scroll to position [33, 0]
select select "Road"
select select "1"
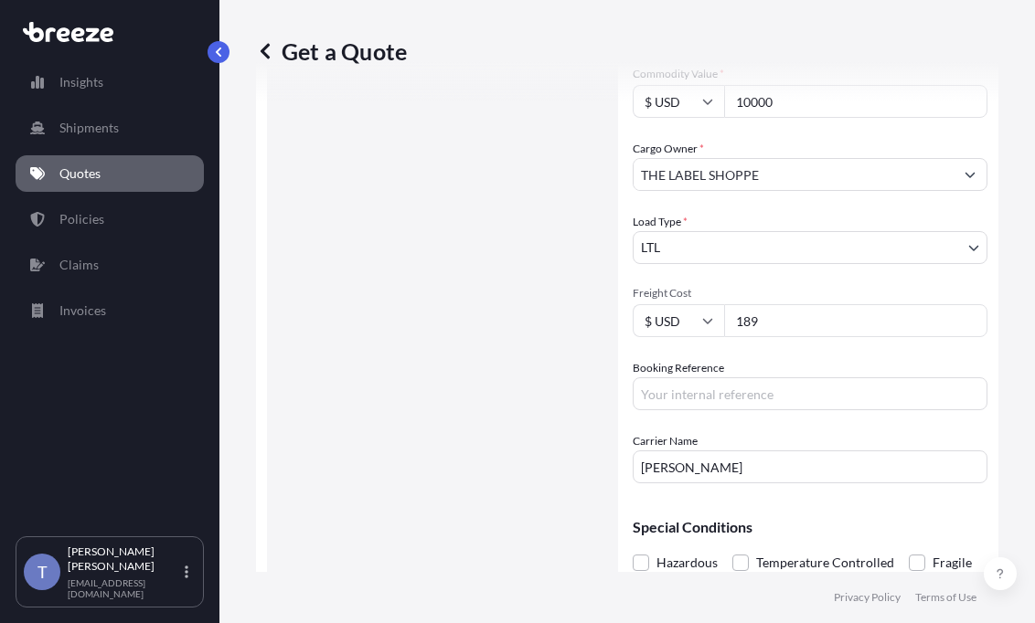
scroll to position [490, 0]
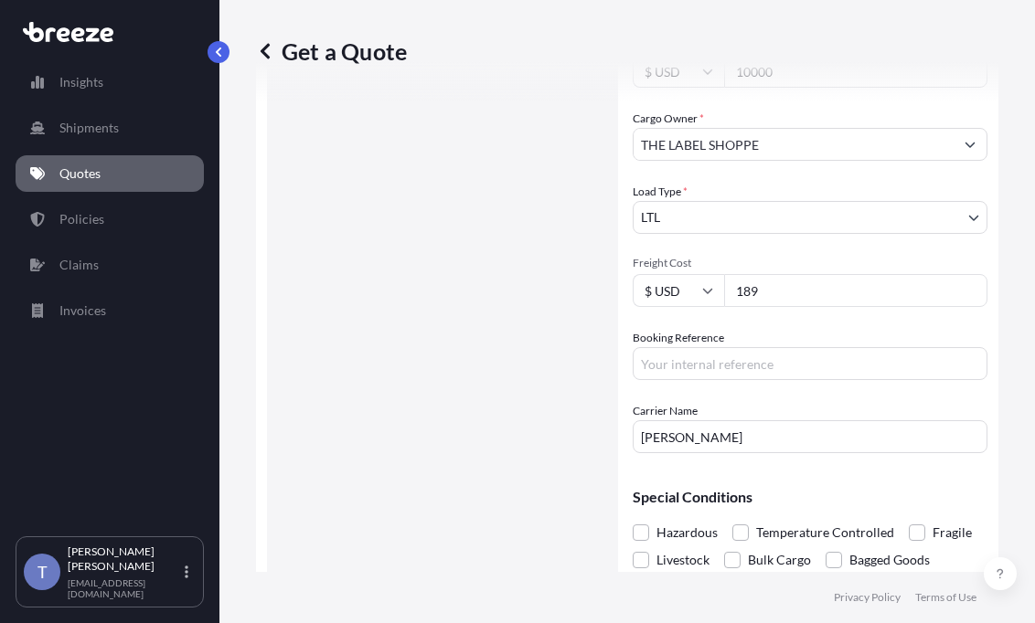
click at [817, 307] on input "189" at bounding box center [855, 290] width 263 height 33
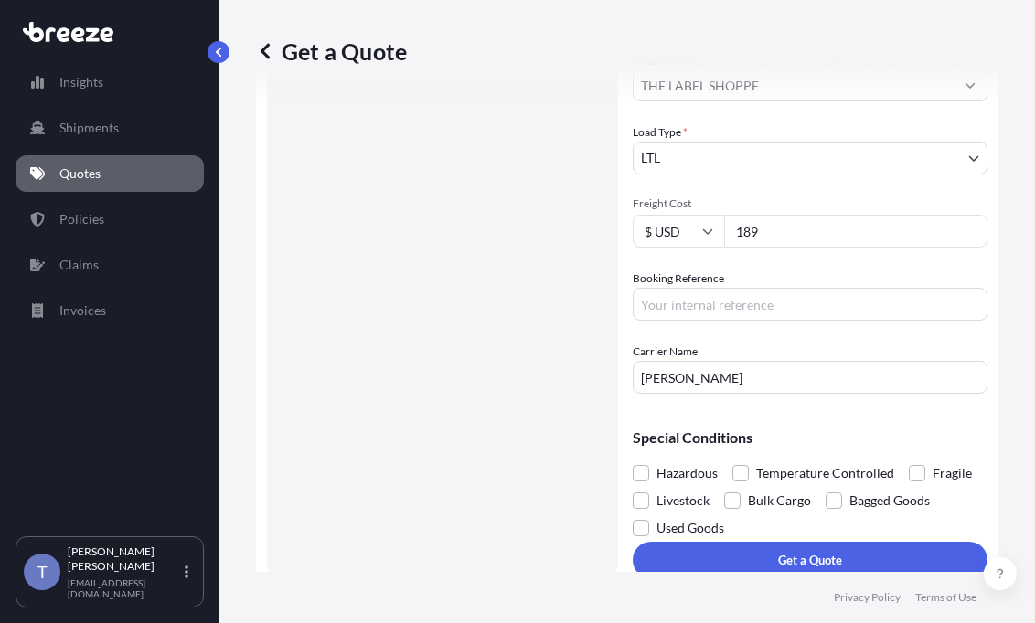
scroll to position [581, 0]
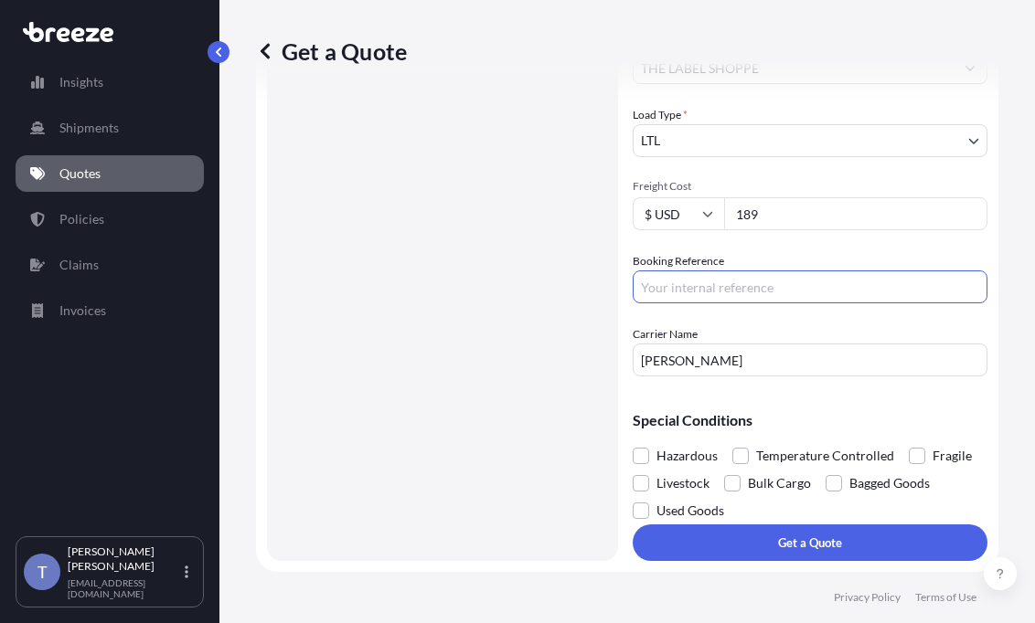
click at [793, 303] on input "Booking Reference" at bounding box center [810, 287] width 355 height 33
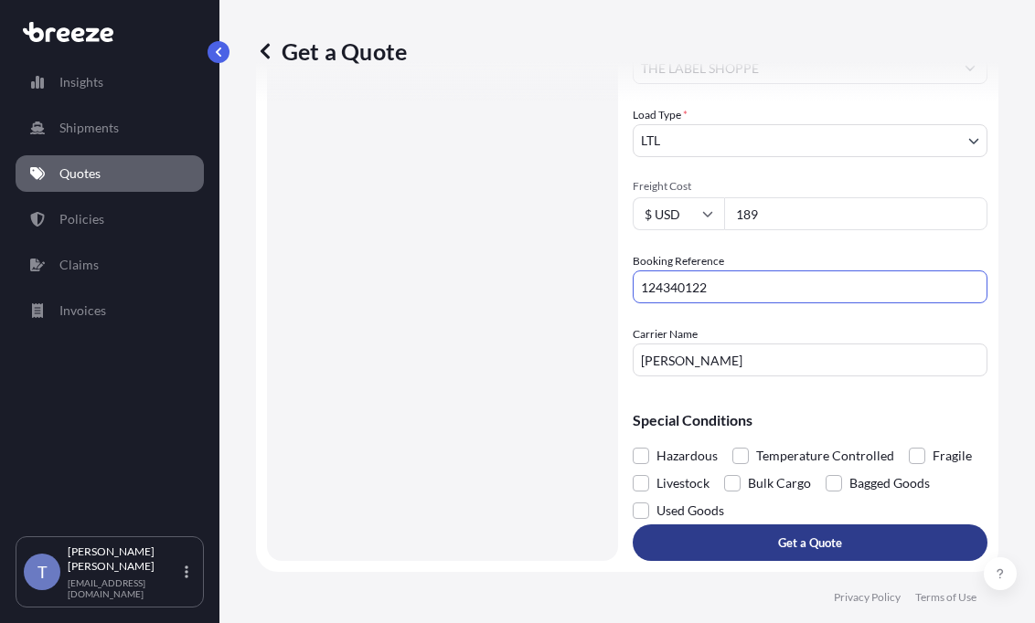
type input "124340122"
click at [770, 527] on button "Get a Quote" at bounding box center [810, 543] width 355 height 37
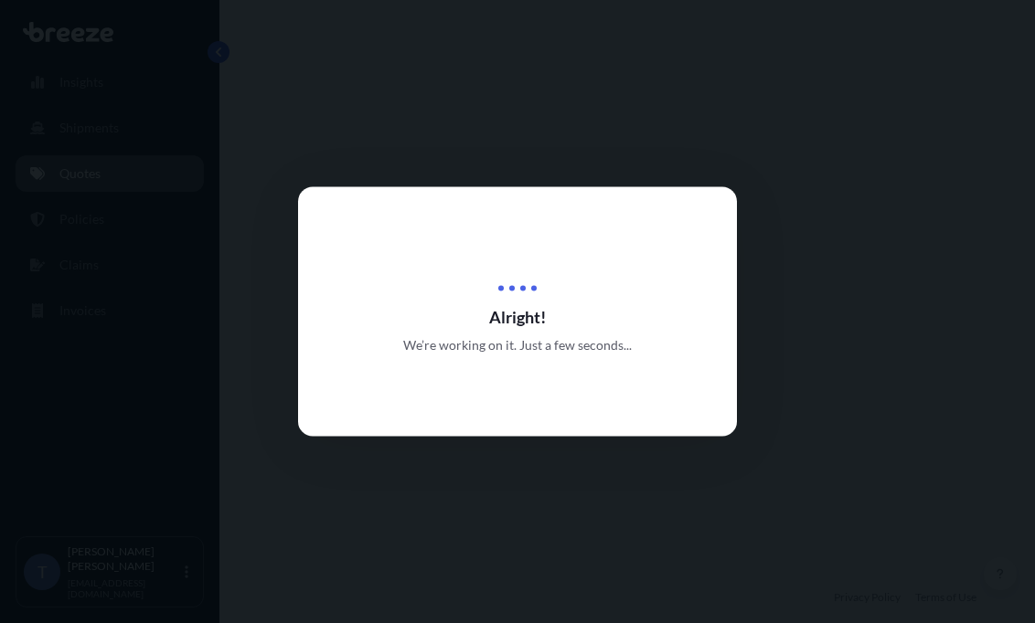
select select "Road"
select select "1"
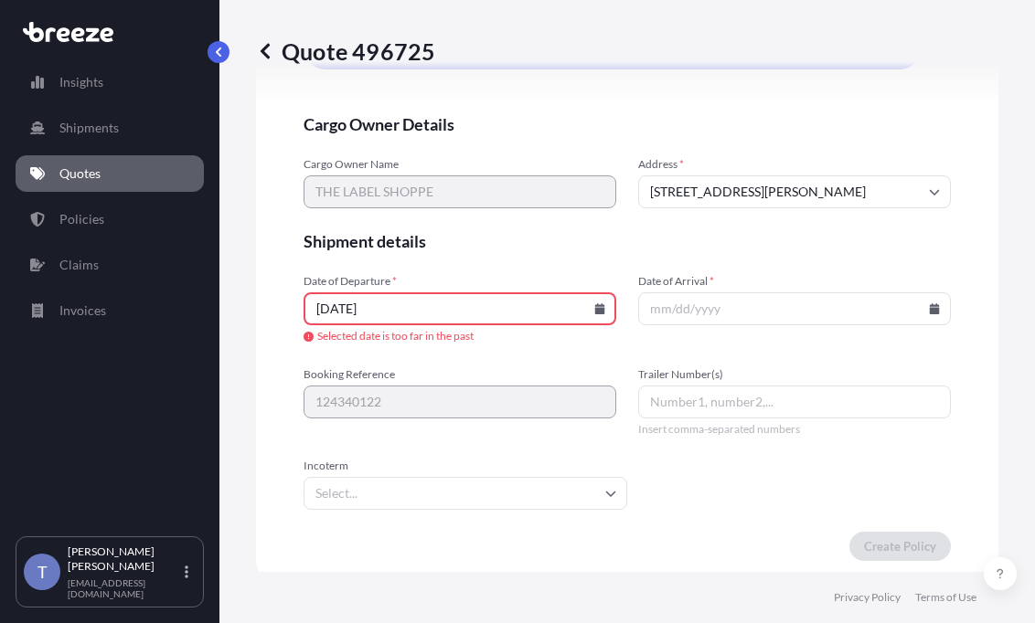
scroll to position [4474, 0]
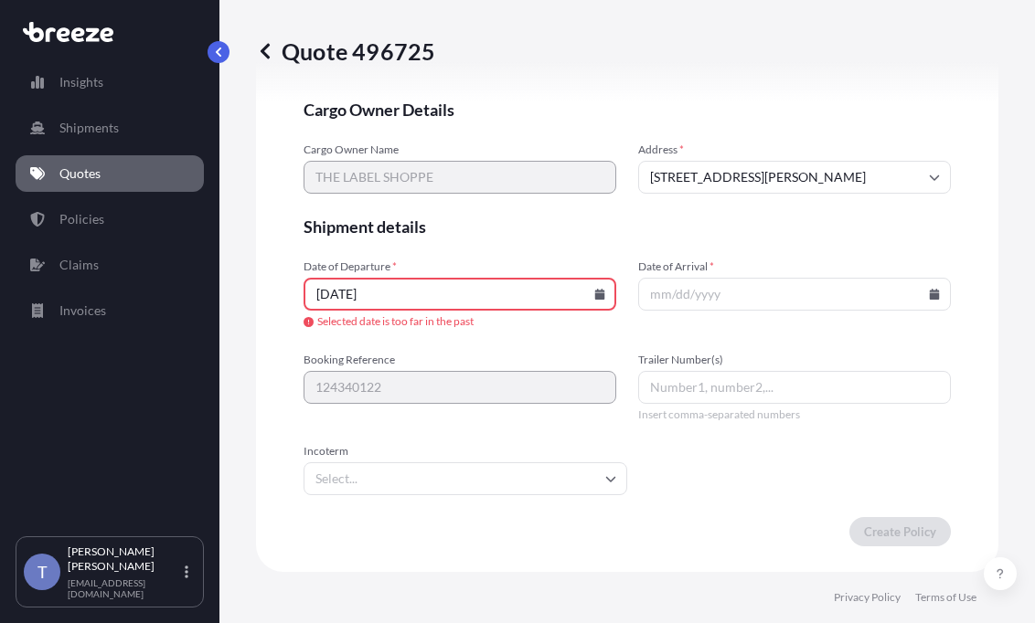
click at [594, 300] on icon at bounding box center [599, 294] width 11 height 11
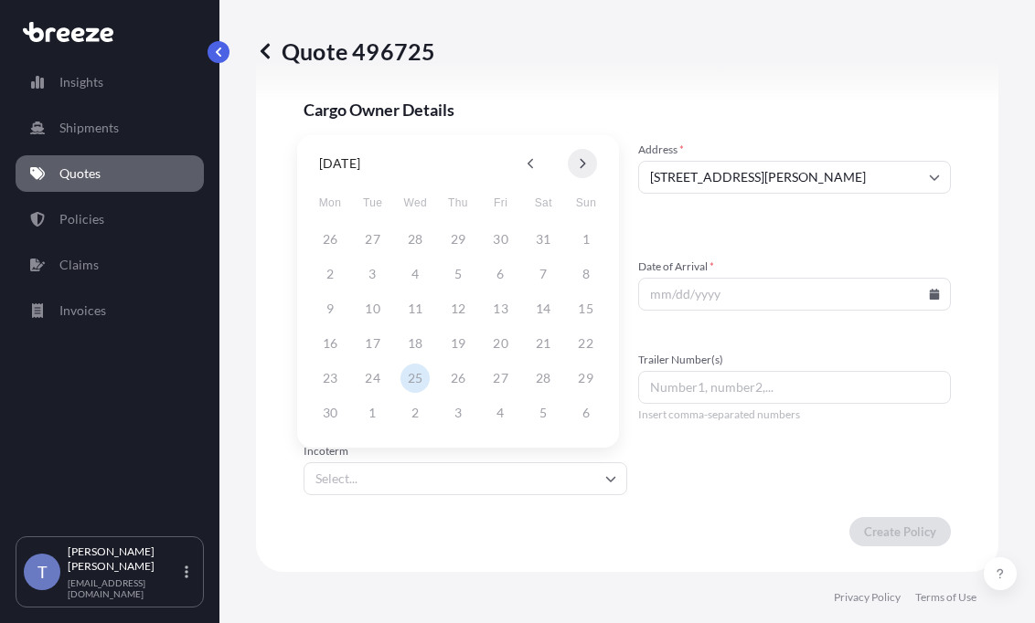
click at [580, 165] on icon at bounding box center [582, 163] width 7 height 11
click at [411, 306] on button "13" at bounding box center [414, 308] width 29 height 29
type input "[DATE]"
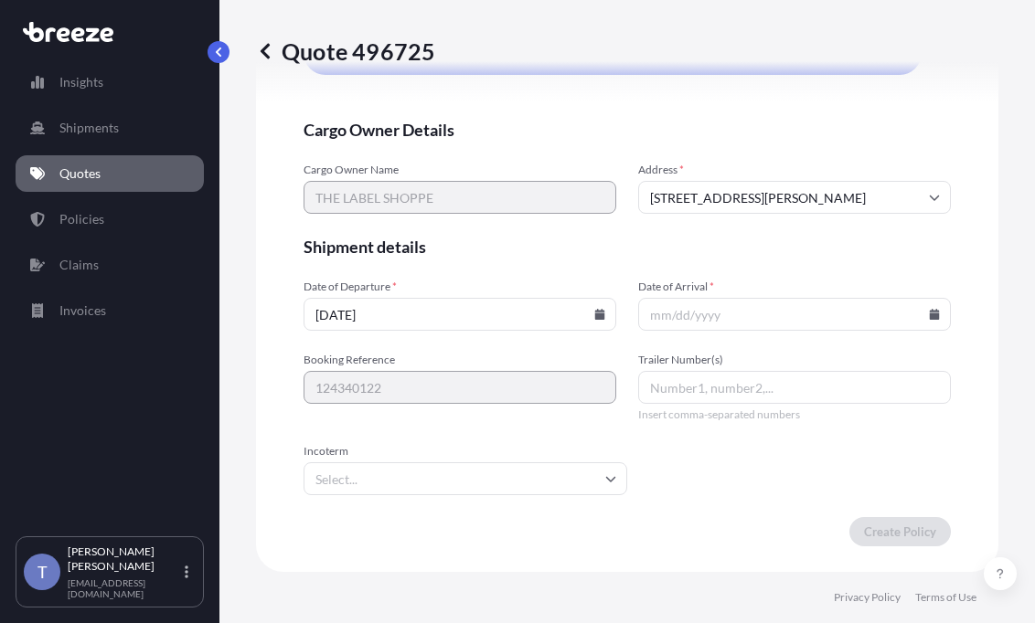
click at [911, 331] on input "Date of Arrival *" at bounding box center [794, 314] width 313 height 33
click at [923, 331] on input "Date of Arrival *" at bounding box center [794, 314] width 313 height 33
click at [930, 320] on icon at bounding box center [935, 314] width 10 height 11
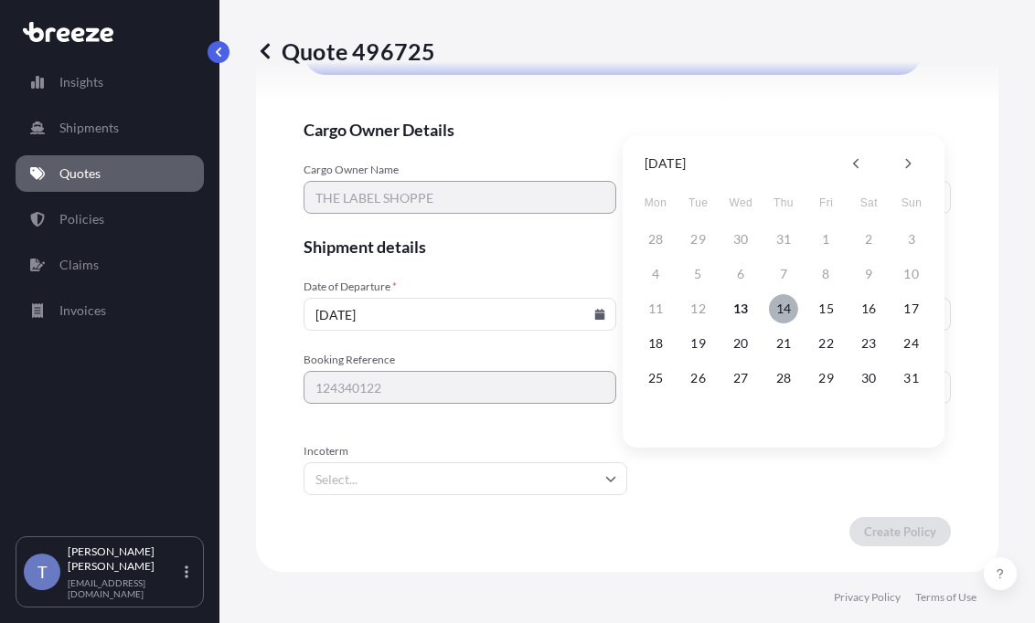
click at [792, 309] on button "14" at bounding box center [783, 308] width 29 height 29
type input "[DATE]"
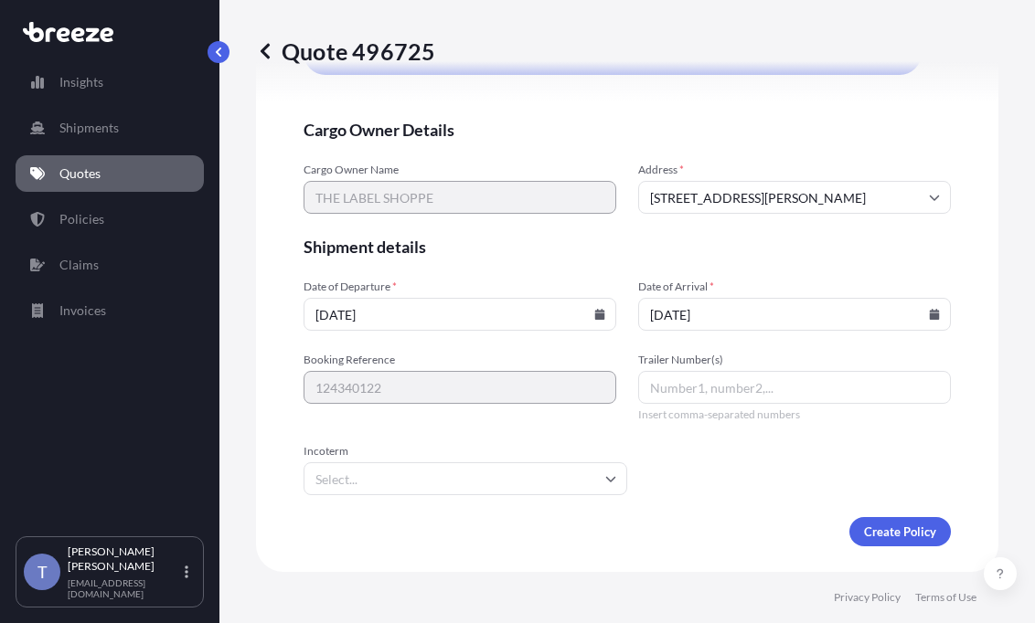
scroll to position [4626, 0]
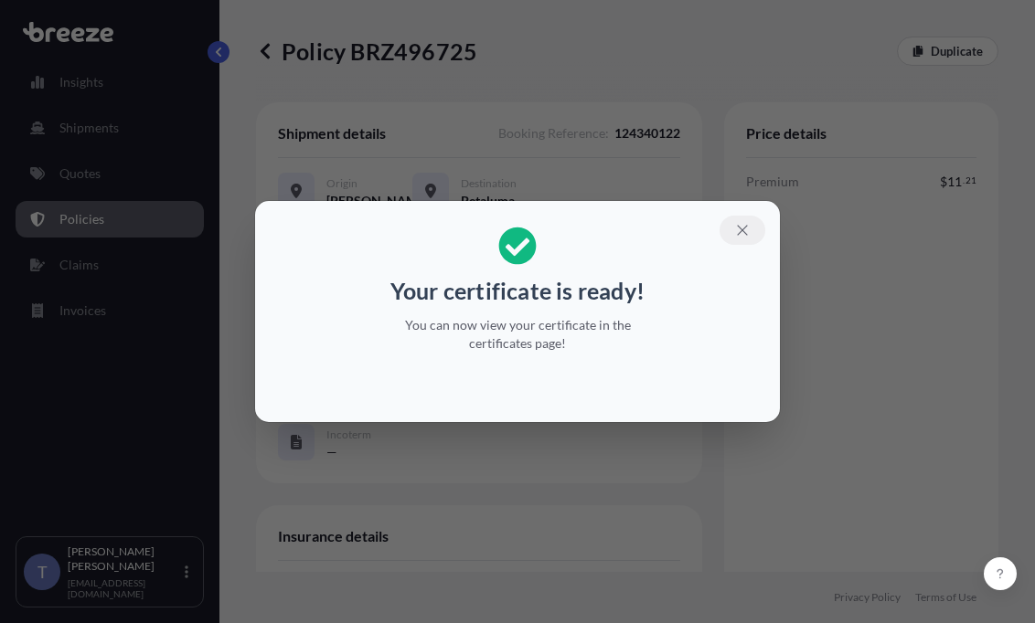
click at [765, 221] on button "button" at bounding box center [742, 230] width 46 height 29
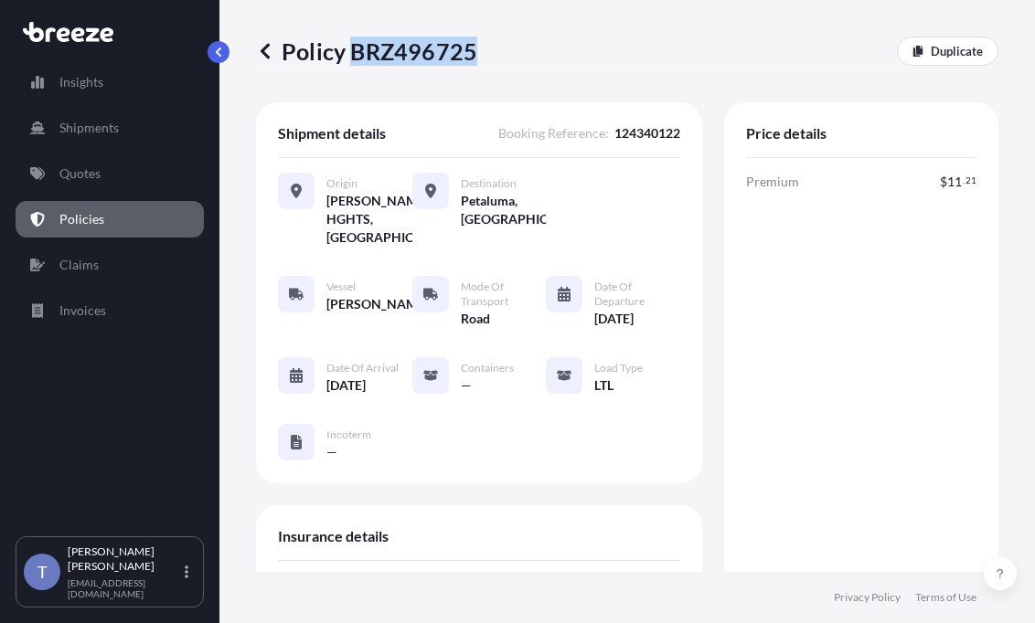
drag, startPoint x: 479, startPoint y: 56, endPoint x: 365, endPoint y: 55, distance: 114.3
click at [365, 55] on p "Policy BRZ496725" at bounding box center [366, 51] width 221 height 29
copy p "BRZ496725"
